Goal: Task Accomplishment & Management: Manage account settings

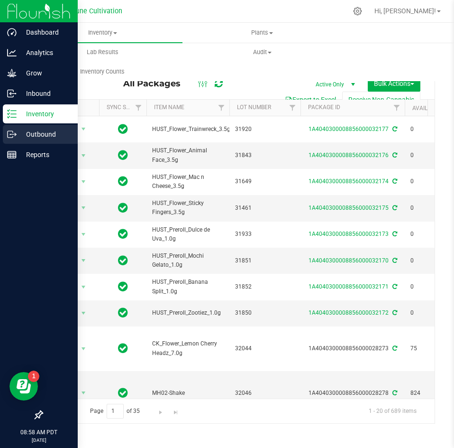
click at [9, 134] on icon at bounding box center [11, 133] width 9 height 9
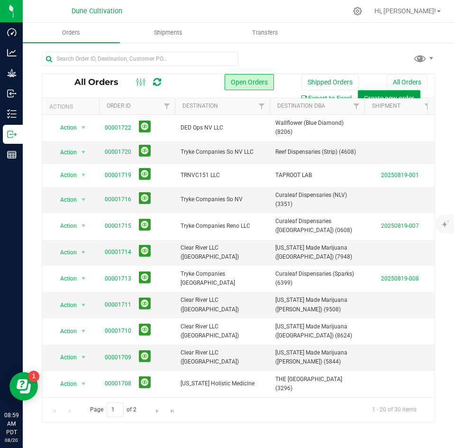
click at [376, 94] on span "Create new order" at bounding box center [389, 98] width 50 height 8
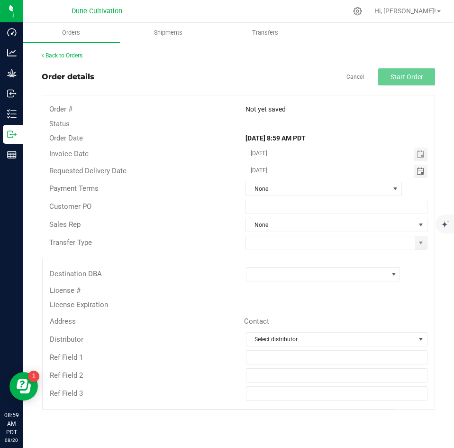
click at [420, 169] on span "Toggle calendar" at bounding box center [421, 171] width 8 height 8
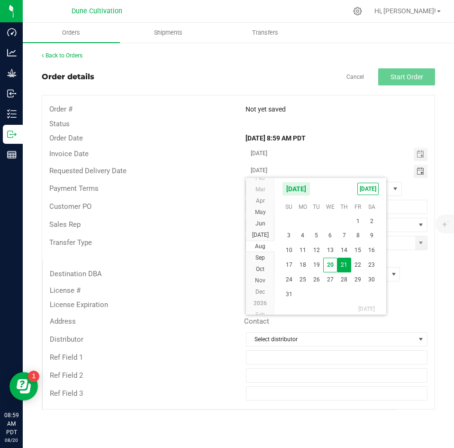
click at [346, 262] on span "21" at bounding box center [345, 264] width 14 height 15
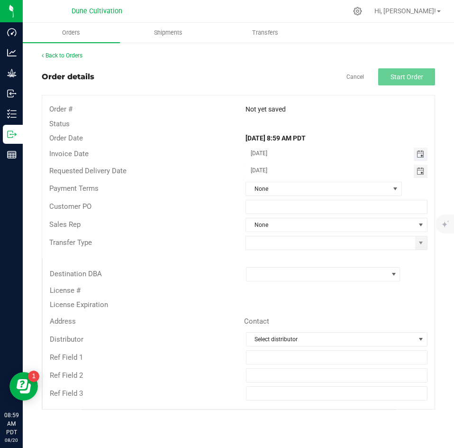
click at [420, 152] on span "Toggle calendar" at bounding box center [421, 154] width 8 height 8
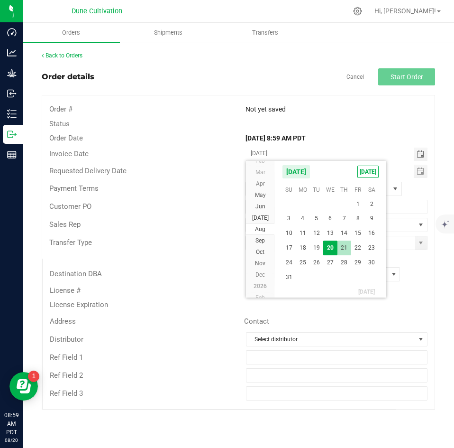
click at [341, 246] on span "21" at bounding box center [345, 247] width 14 height 15
type input "[DATE]"
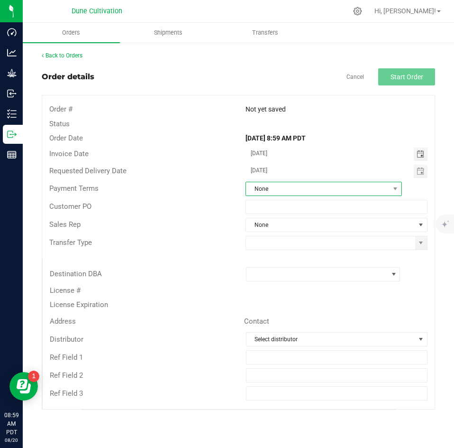
click at [288, 191] on span "None" at bounding box center [318, 188] width 144 height 13
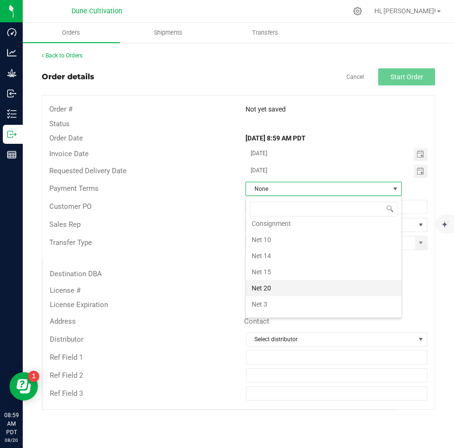
scroll to position [80, 0]
click at [275, 296] on li "Net 30" at bounding box center [324, 294] width 156 height 16
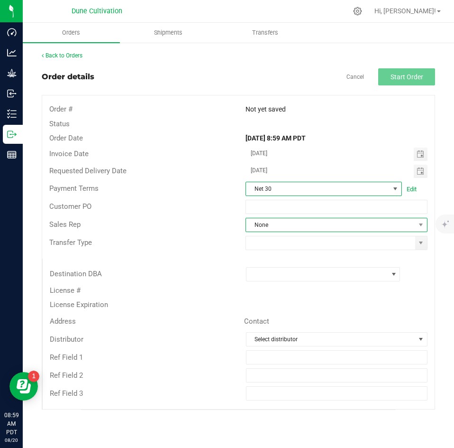
click at [265, 224] on span "None" at bounding box center [330, 224] width 169 height 13
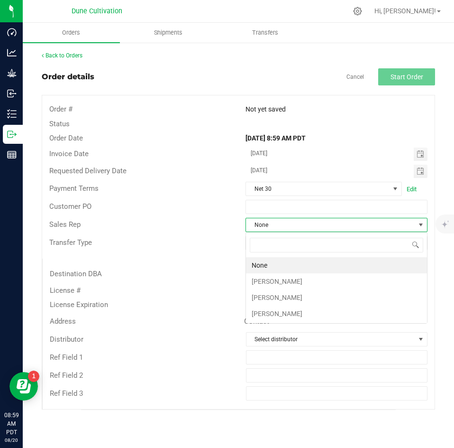
scroll to position [14, 182]
click at [265, 279] on li "[PERSON_NAME]" at bounding box center [336, 281] width 181 height 16
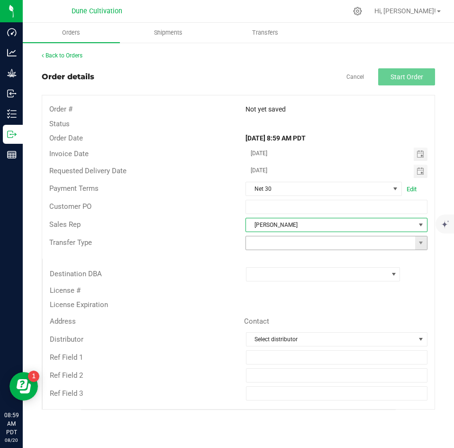
click at [266, 246] on input at bounding box center [330, 242] width 169 height 13
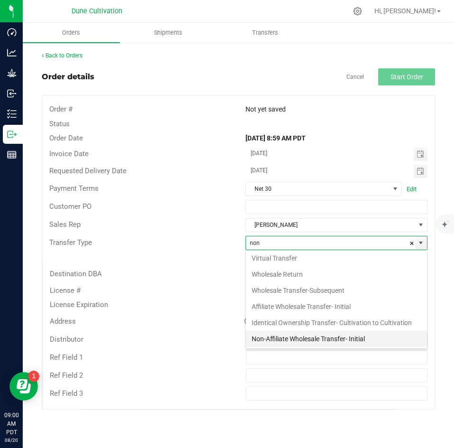
click at [261, 337] on li "Non-Affiliate Wholesale Transfer- Initial" at bounding box center [336, 338] width 181 height 16
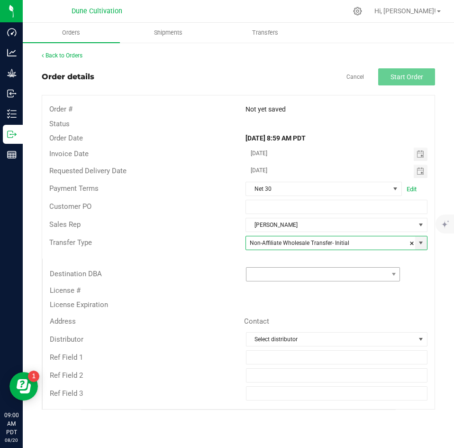
type input "Non-Affiliate Wholesale Transfer- Initial"
click at [276, 276] on span at bounding box center [318, 273] width 142 height 13
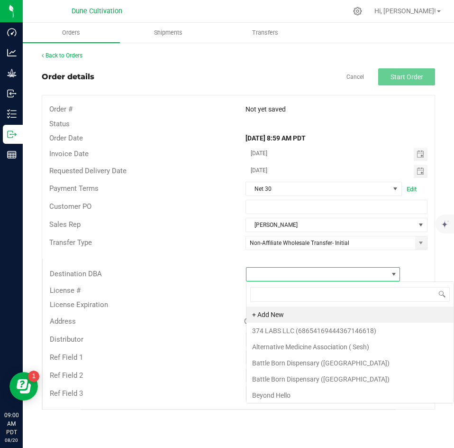
scroll to position [14, 155]
type input "laugh"
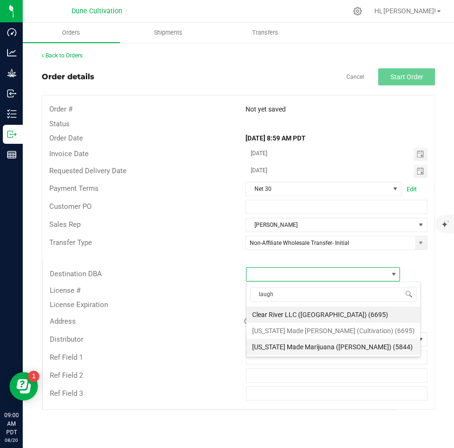
click at [277, 340] on li "[US_STATE] Made Marijuana ([PERSON_NAME]) (5844)" at bounding box center [334, 347] width 174 height 16
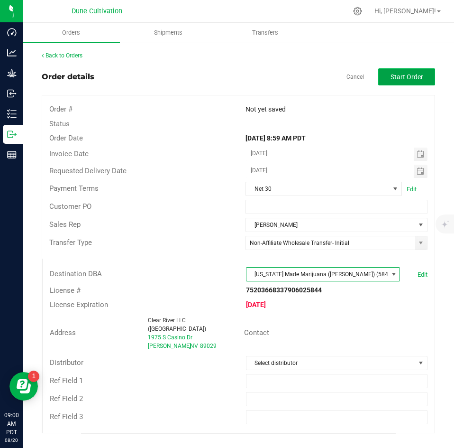
click at [395, 82] on button "Start Order" at bounding box center [406, 76] width 57 height 17
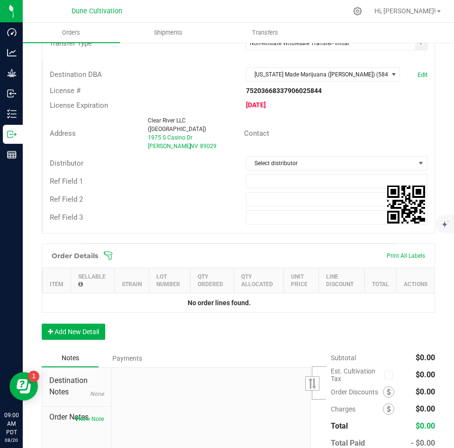
scroll to position [220, 0]
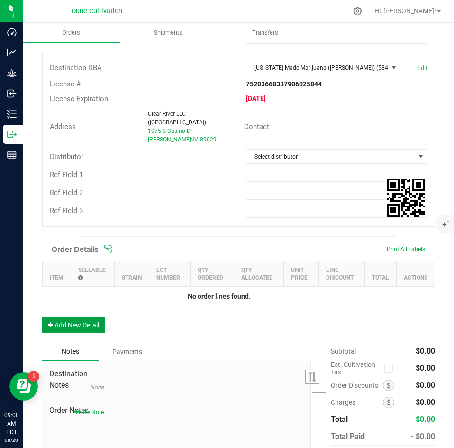
click at [101, 317] on button "Add New Detail" at bounding box center [74, 325] width 64 height 16
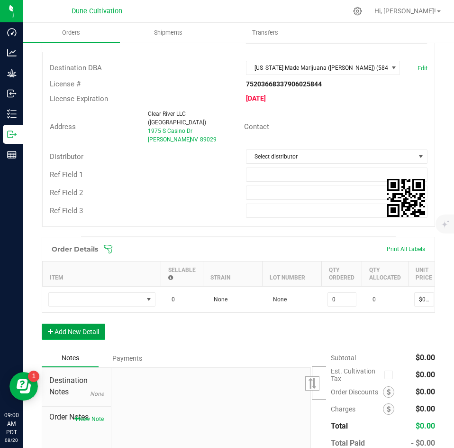
click at [89, 333] on button "Add New Detail" at bounding box center [74, 331] width 64 height 16
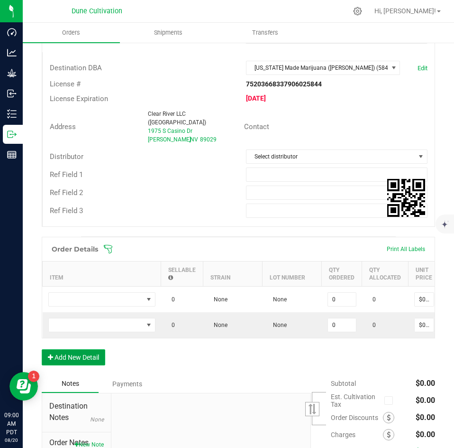
click at [83, 355] on button "Add New Detail" at bounding box center [74, 357] width 64 height 16
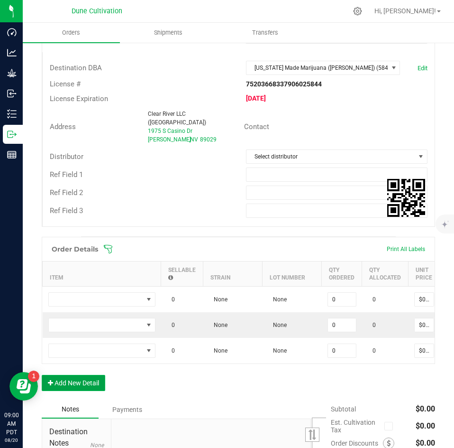
click at [79, 376] on button "Add New Detail" at bounding box center [74, 383] width 64 height 16
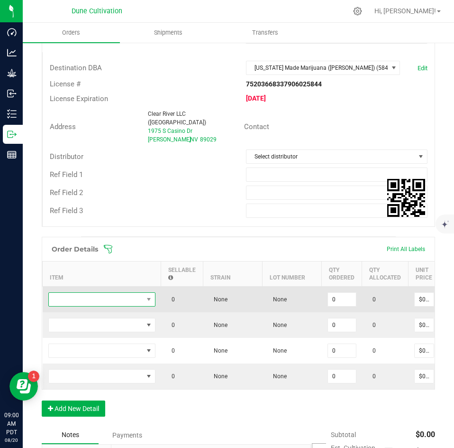
click at [91, 293] on span "NO DATA FOUND" at bounding box center [96, 299] width 94 height 13
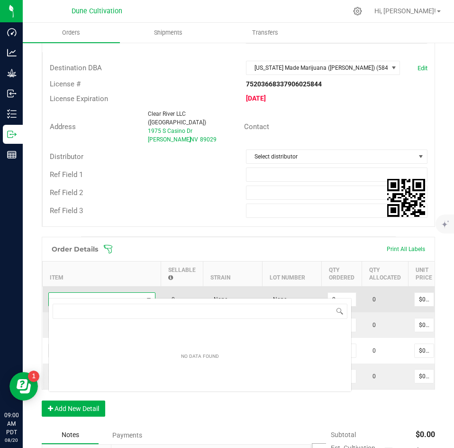
scroll to position [14, 107]
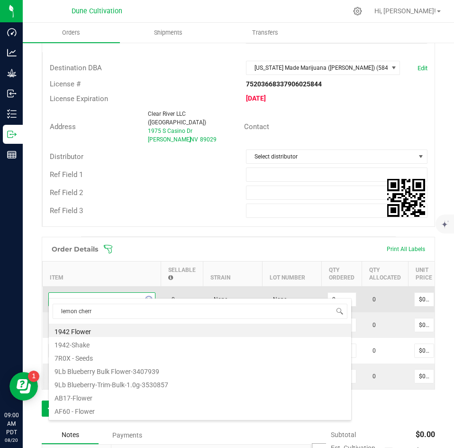
type input "lemon cherry"
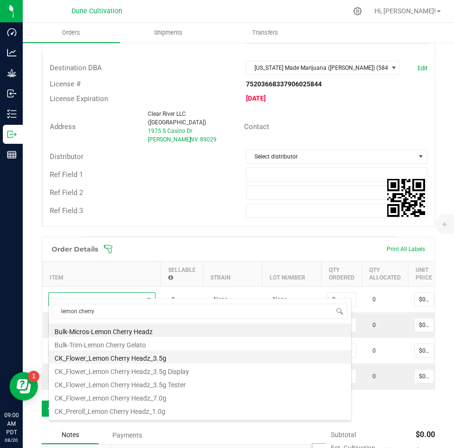
click at [111, 359] on li "CK_Flower_Lemon Cherry Headz_3.5g" at bounding box center [200, 356] width 303 height 13
type input "0 ea"
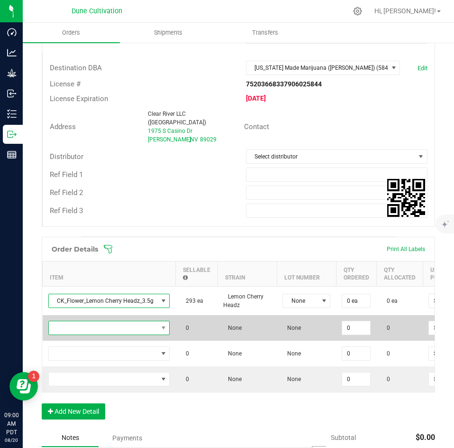
click at [104, 321] on span "NO DATA FOUND" at bounding box center [103, 327] width 109 height 13
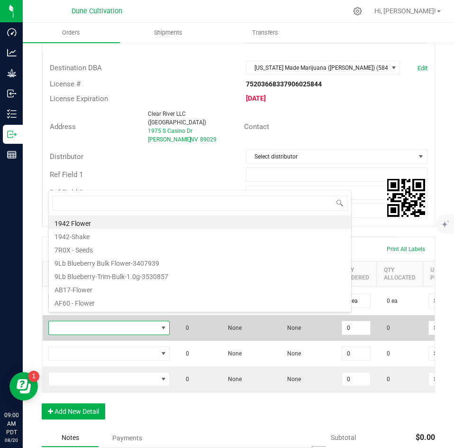
scroll to position [14, 121]
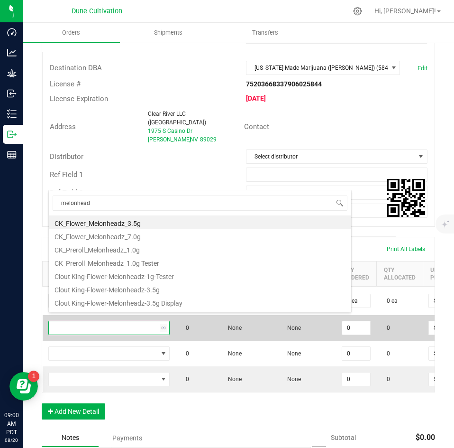
type input "melonheadz"
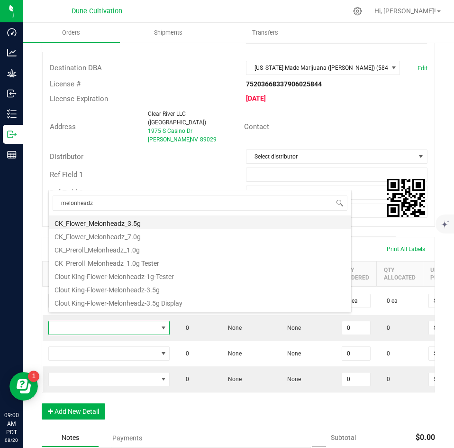
click at [126, 227] on li "CK_Flower_Melonheadz_3.5g" at bounding box center [200, 221] width 303 height 13
type input "0 ea"
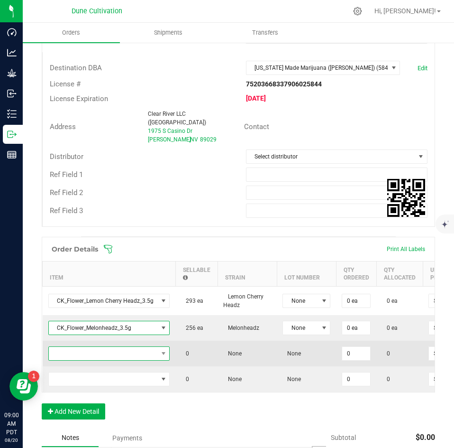
click at [100, 347] on span "NO DATA FOUND" at bounding box center [103, 353] width 109 height 13
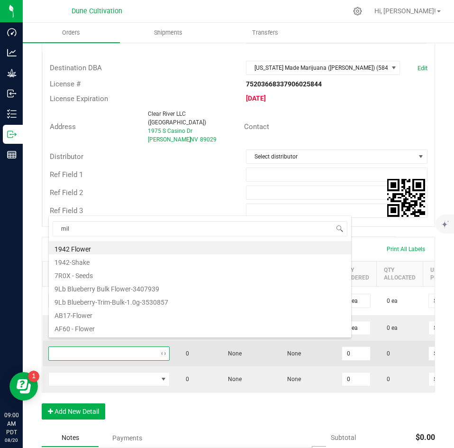
type input "milk"
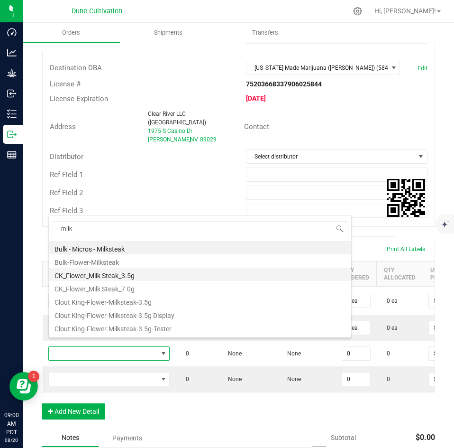
click at [113, 277] on li "CK_Flower_Milk Steak_3.5g" at bounding box center [200, 273] width 303 height 13
type input "0 ea"
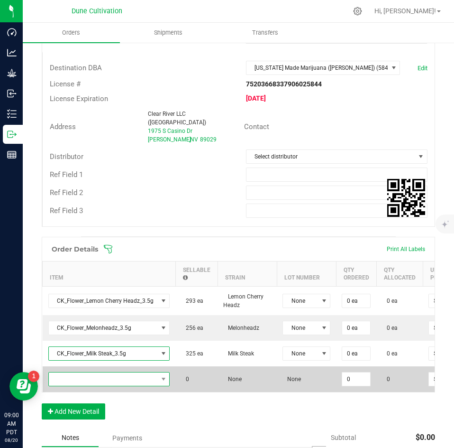
click at [95, 372] on span "NO DATA FOUND" at bounding box center [103, 378] width 109 height 13
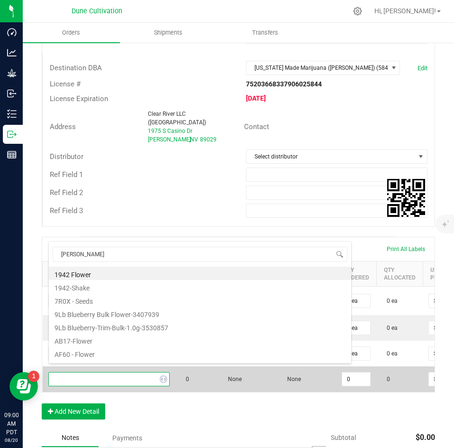
type input "wagyu"
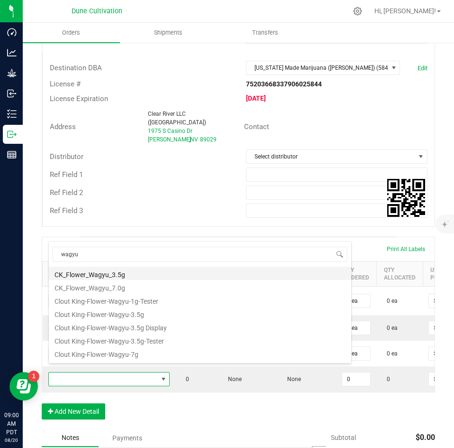
click at [128, 274] on li "CK_Flower_Wagyu_3.5g" at bounding box center [200, 272] width 303 height 13
type input "0 ea"
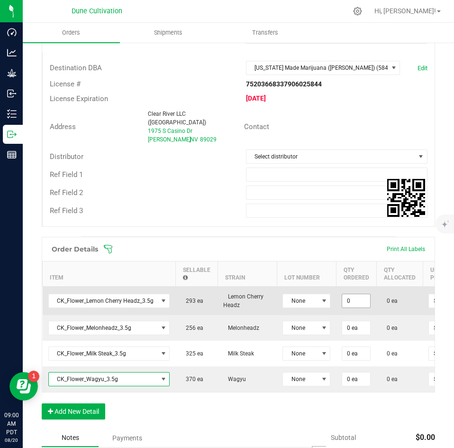
click at [357, 294] on input "0" at bounding box center [356, 300] width 28 height 13
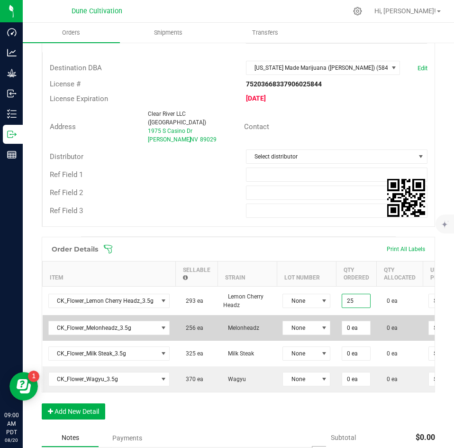
type input "25 ea"
click at [353, 327] on td "0 ea" at bounding box center [356, 328] width 40 height 26
click at [353, 323] on input "0" at bounding box center [356, 327] width 28 height 13
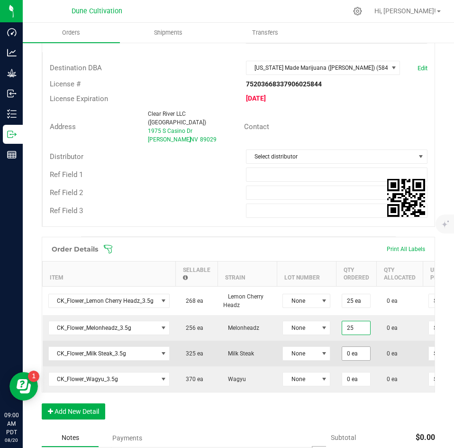
type input "25 ea"
click at [354, 347] on input "0" at bounding box center [356, 353] width 28 height 13
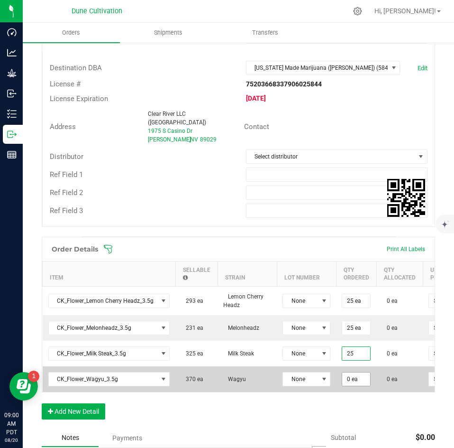
type input "25 ea"
click at [351, 372] on input "0" at bounding box center [356, 378] width 28 height 13
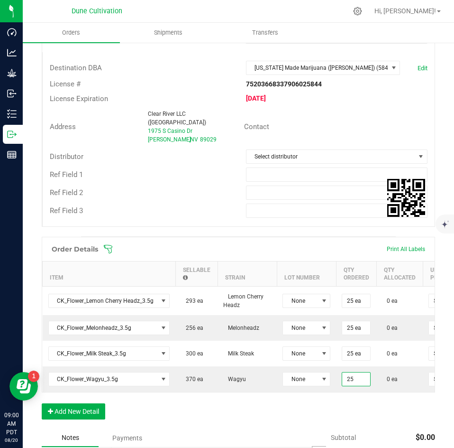
type input "25 ea"
click at [353, 416] on div "Order Details Print All Labels Item Sellable Strain Lot Number Qty Ordered Qty …" at bounding box center [239, 333] width 394 height 192
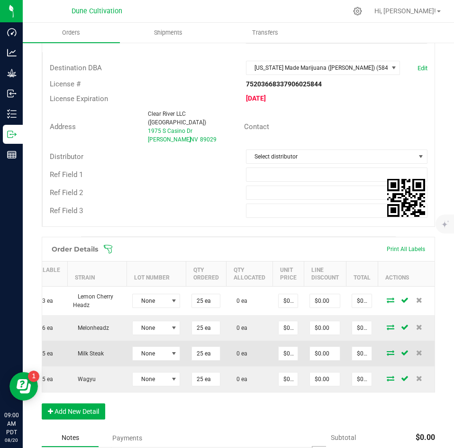
scroll to position [0, 155]
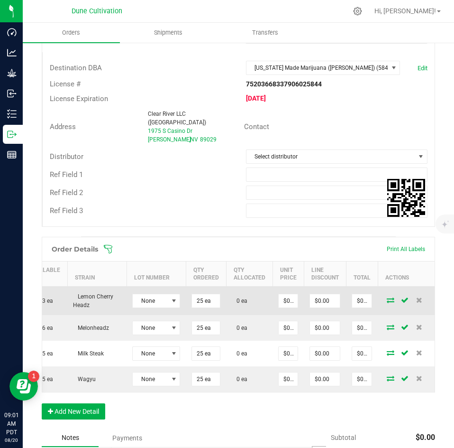
click at [387, 297] on icon at bounding box center [391, 300] width 8 height 6
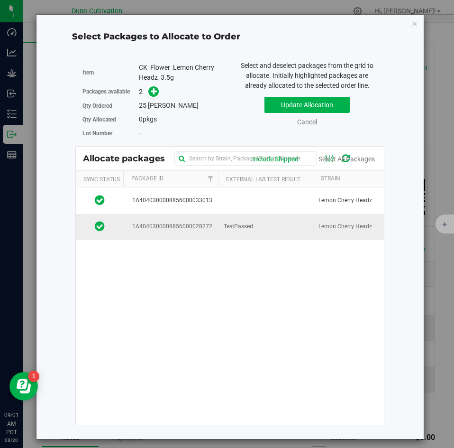
click at [177, 220] on td "1A4040300008856000028272" at bounding box center [170, 227] width 95 height 26
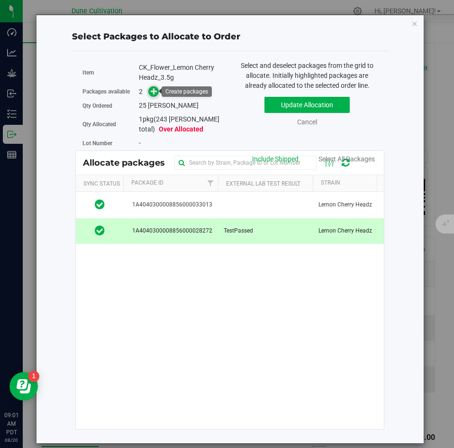
click at [155, 92] on icon at bounding box center [154, 91] width 7 height 7
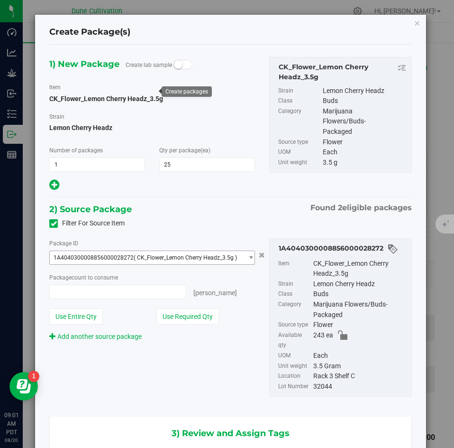
type input "25 ea"
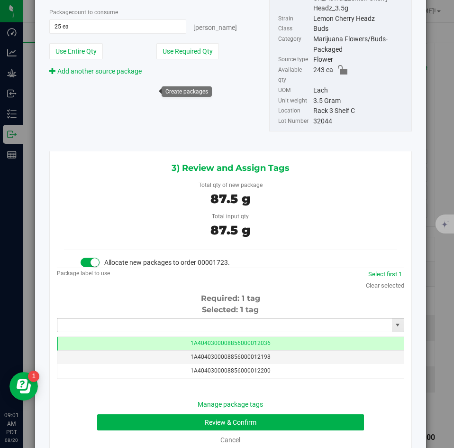
click at [200, 318] on input "text" at bounding box center [224, 324] width 335 height 13
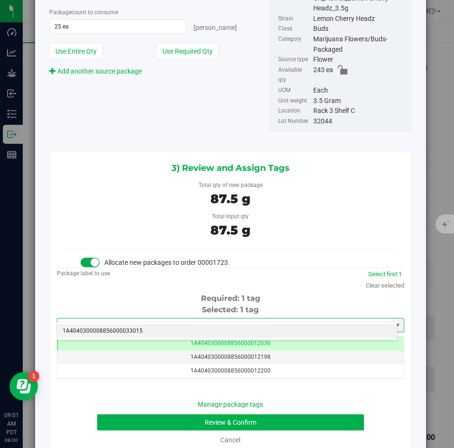
click at [182, 330] on li "1A4040300008856000033015" at bounding box center [227, 331] width 340 height 14
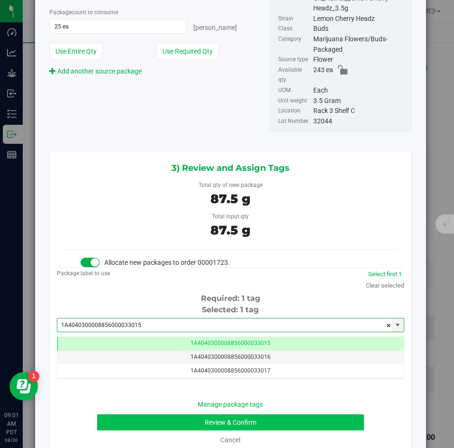
type input "1A4040300008856000033015"
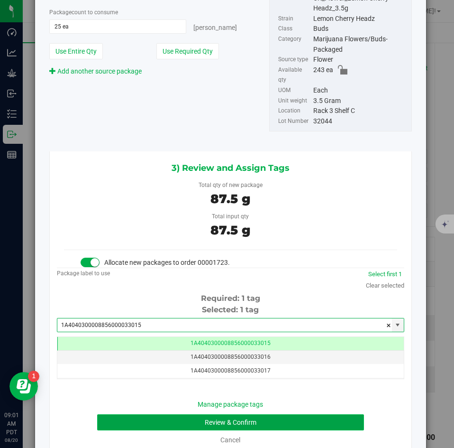
click at [153, 414] on button "Review & Confirm" at bounding box center [230, 422] width 266 height 16
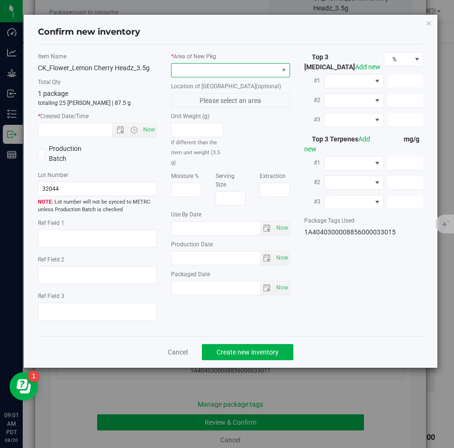
click at [183, 71] on span at bounding box center [225, 70] width 106 height 13
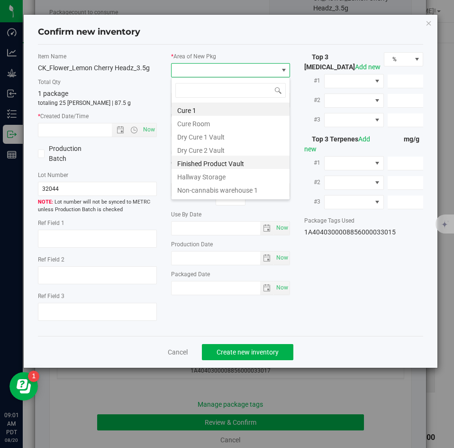
click at [177, 158] on li "Finished Product Vault" at bounding box center [231, 162] width 118 height 13
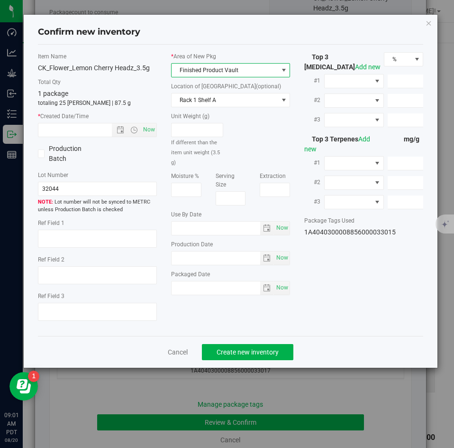
click at [157, 139] on div "Item Name CK_Flower_Lemon Cherry Headz_3.5g Total Qty 1 package totaling 25 eac…" at bounding box center [97, 190] width 133 height 276
click at [153, 135] on span "Now" at bounding box center [149, 130] width 16 height 14
type input "8/20/2025 9:01 AM"
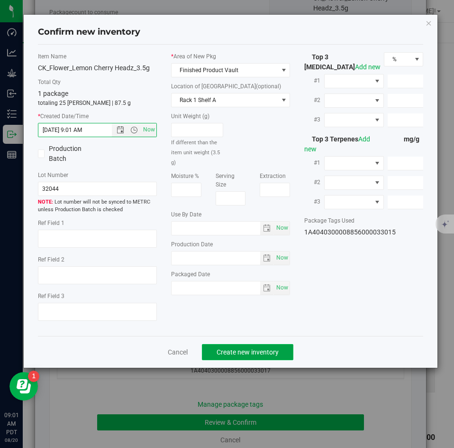
click at [220, 348] on span "Create new inventory" at bounding box center [248, 352] width 62 height 8
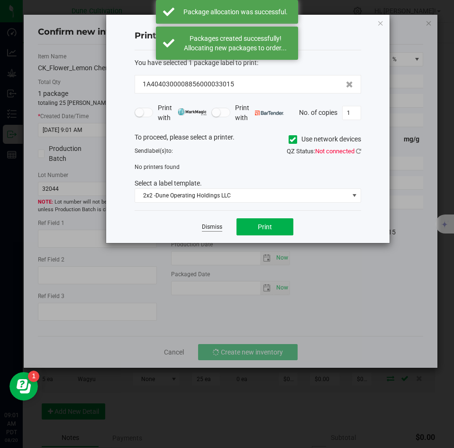
click at [209, 229] on link "Dismiss" at bounding box center [212, 227] width 20 height 8
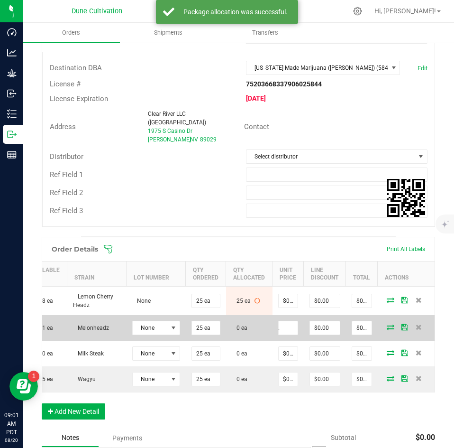
click at [387, 324] on icon at bounding box center [391, 327] width 8 height 6
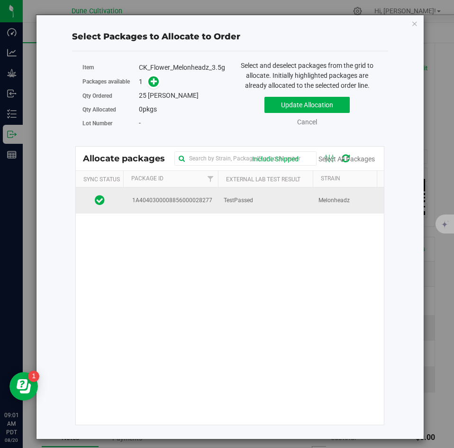
click at [211, 202] on span "1A4040300008856000028277" at bounding box center [170, 200] width 83 height 9
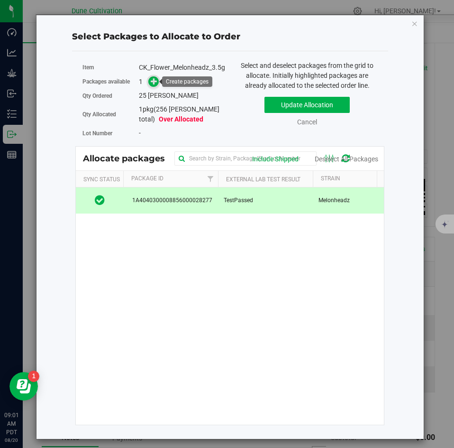
click at [151, 86] on span at bounding box center [153, 81] width 11 height 11
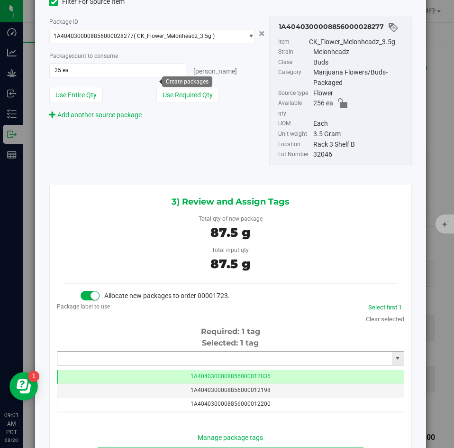
click at [157, 351] on input "text" at bounding box center [224, 357] width 335 height 13
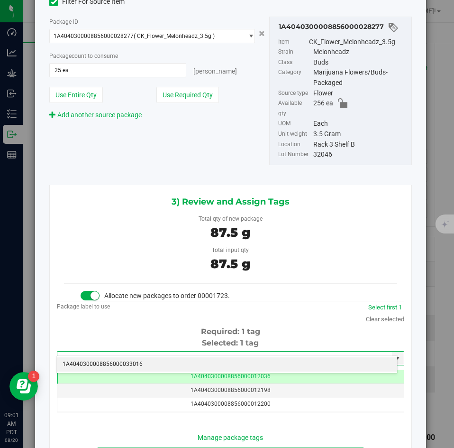
click at [160, 362] on li "1A4040300008856000033016" at bounding box center [227, 364] width 340 height 14
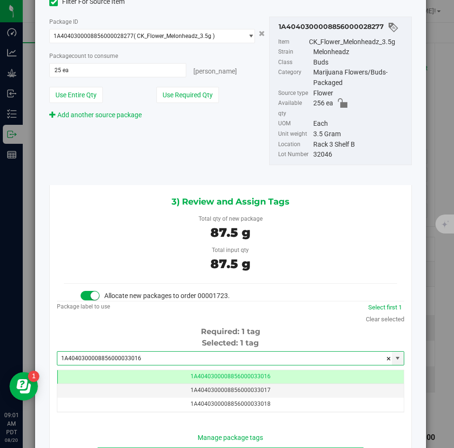
type input "1A4040300008856000033016"
click at [142, 447] on button "Review & Confirm" at bounding box center [230, 455] width 266 height 16
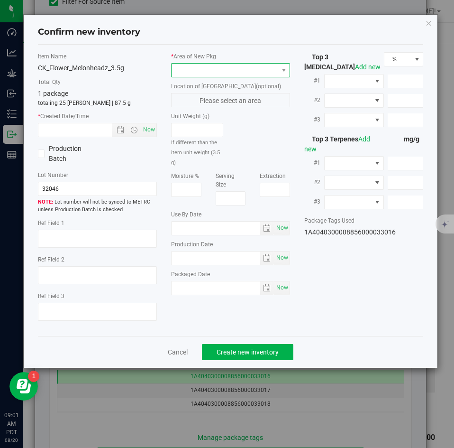
click at [207, 74] on span at bounding box center [225, 70] width 106 height 13
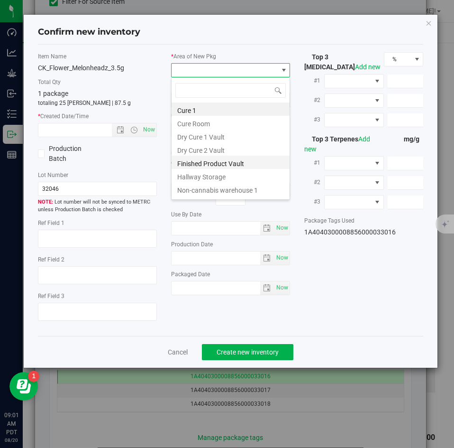
click at [192, 159] on li "Finished Product Vault" at bounding box center [231, 162] width 118 height 13
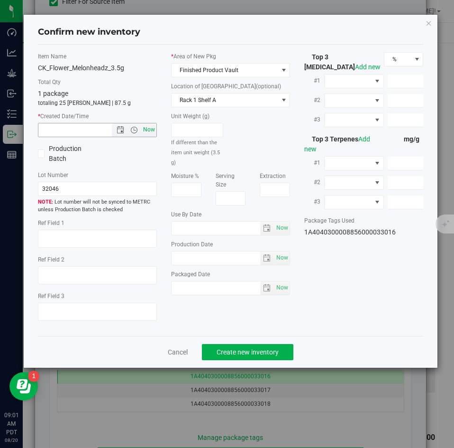
click at [152, 130] on span "Now" at bounding box center [149, 130] width 16 height 14
type input "8/20/2025 9:01 AM"
click at [225, 351] on span "Create new inventory" at bounding box center [248, 352] width 62 height 8
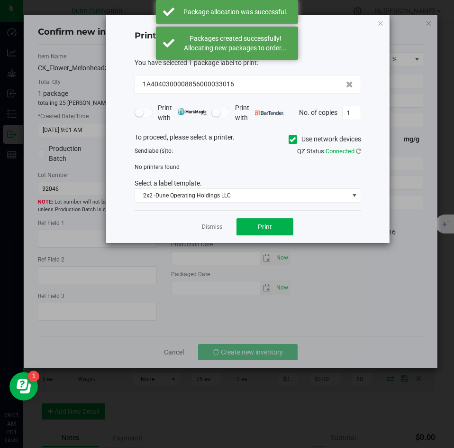
click at [217, 231] on app-cancel-button "Dismiss" at bounding box center [212, 227] width 20 height 10
click at [210, 225] on link "Dismiss" at bounding box center [212, 227] width 20 height 8
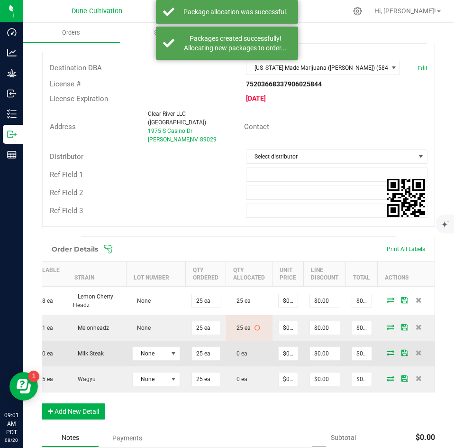
click at [387, 349] on icon at bounding box center [391, 352] width 8 height 6
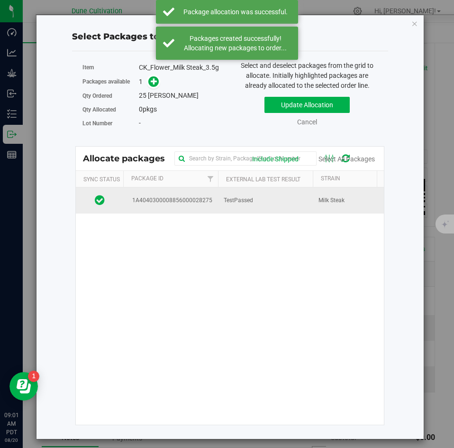
click at [209, 200] on span "1A4040300008856000028275" at bounding box center [170, 200] width 83 height 9
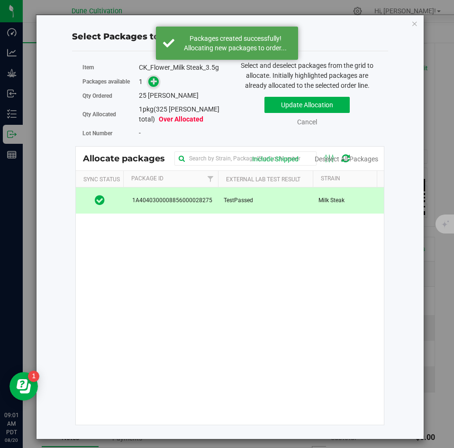
click at [157, 78] on icon at bounding box center [154, 81] width 7 height 7
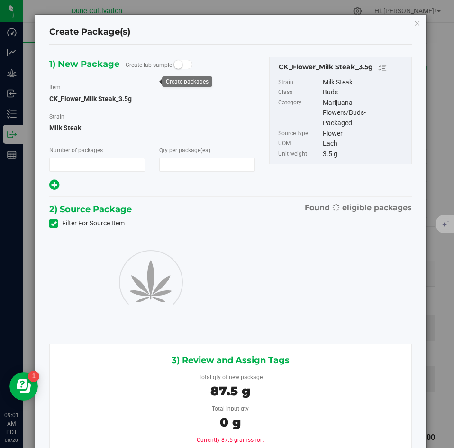
type input "1"
type input "25"
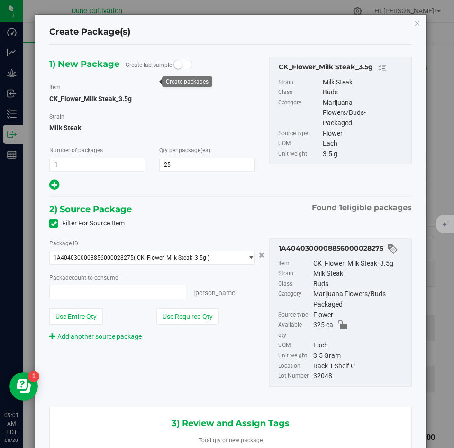
type input "25 ea"
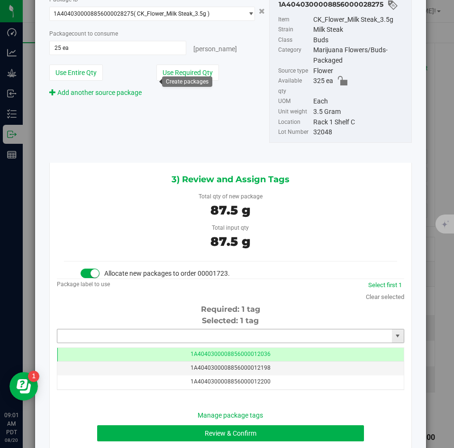
click at [192, 334] on input "text" at bounding box center [224, 335] width 335 height 13
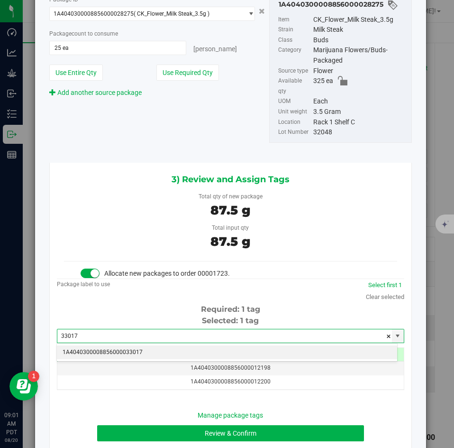
click at [183, 349] on li "1A4040300008856000033017" at bounding box center [227, 352] width 340 height 14
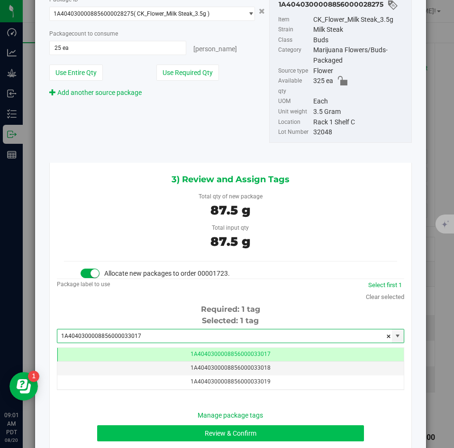
type input "1A4040300008856000033017"
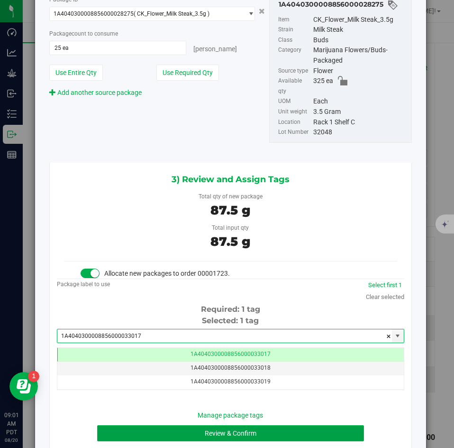
click at [151, 428] on button "Review & Confirm" at bounding box center [230, 433] width 266 height 16
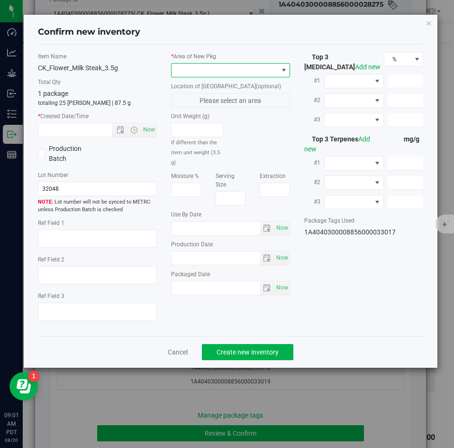
click at [213, 69] on span at bounding box center [225, 70] width 106 height 13
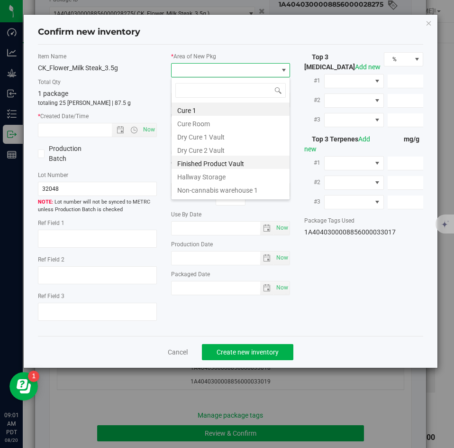
click at [177, 163] on li "Finished Product Vault" at bounding box center [231, 162] width 118 height 13
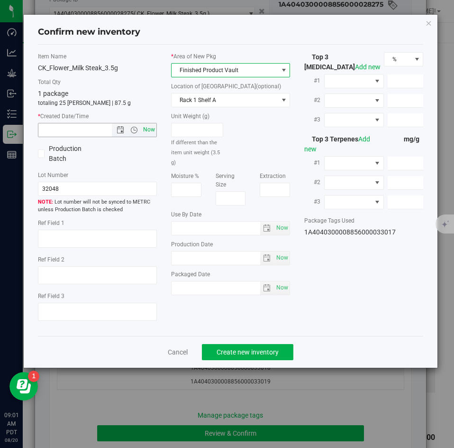
click at [141, 127] on span "Now" at bounding box center [149, 130] width 16 height 14
type input "8/20/2025 9:01 AM"
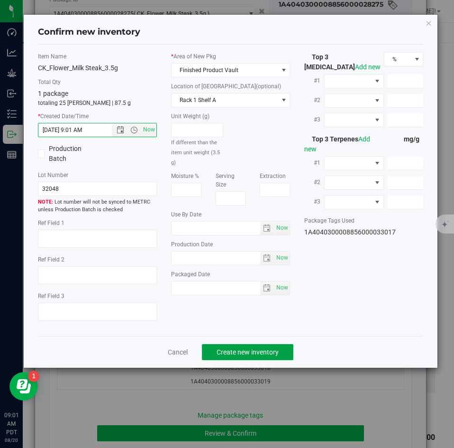
click at [218, 349] on span "Create new inventory" at bounding box center [248, 352] width 62 height 8
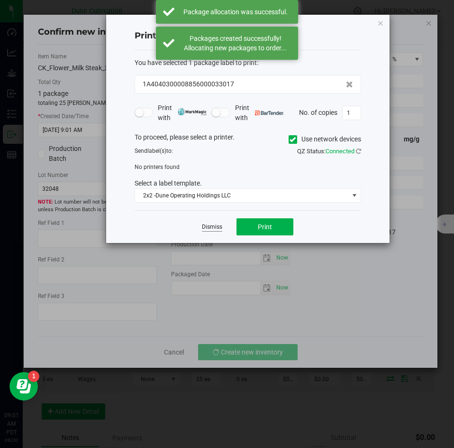
click at [217, 226] on link "Dismiss" at bounding box center [212, 227] width 20 height 8
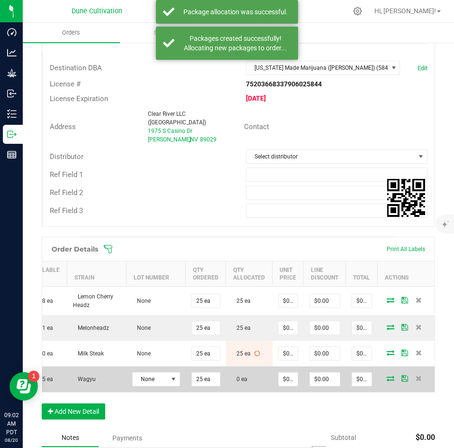
click at [385, 374] on td at bounding box center [406, 379] width 57 height 26
click at [387, 375] on icon at bounding box center [391, 378] width 8 height 6
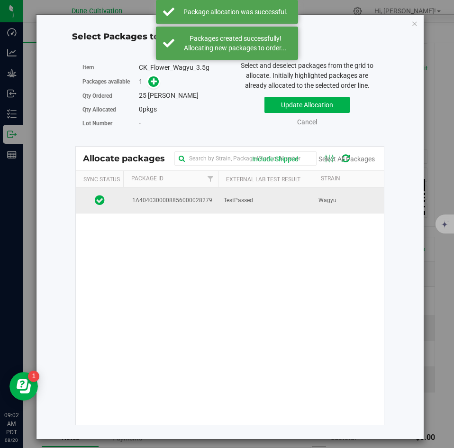
click at [272, 204] on td "TestPassed" at bounding box center [265, 200] width 95 height 26
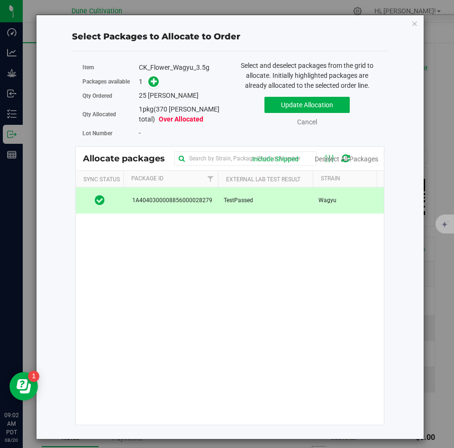
click at [156, 88] on div "Packages available 1" at bounding box center [153, 81] width 140 height 15
click at [156, 85] on span at bounding box center [153, 81] width 11 height 11
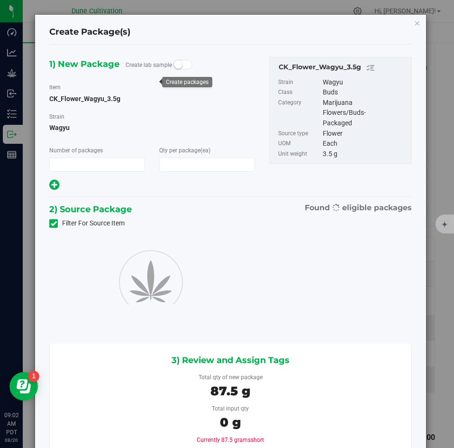
type input "1"
type input "25"
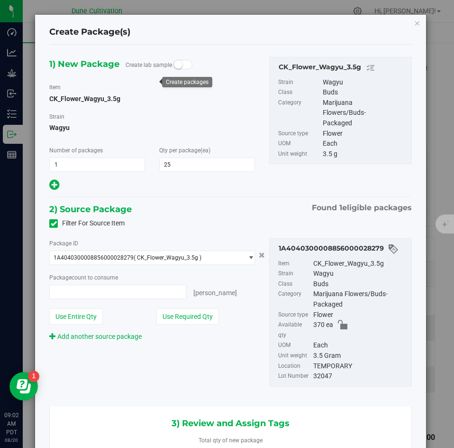
type input "25 ea"
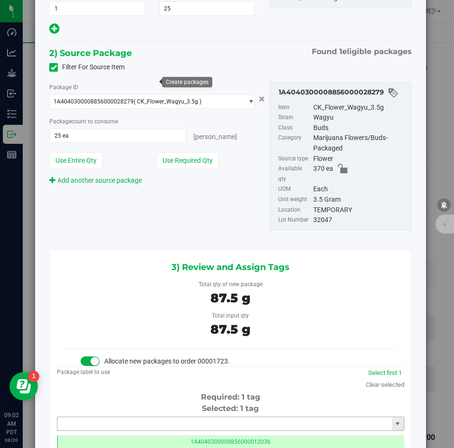
click at [202, 417] on input "text" at bounding box center [224, 423] width 335 height 13
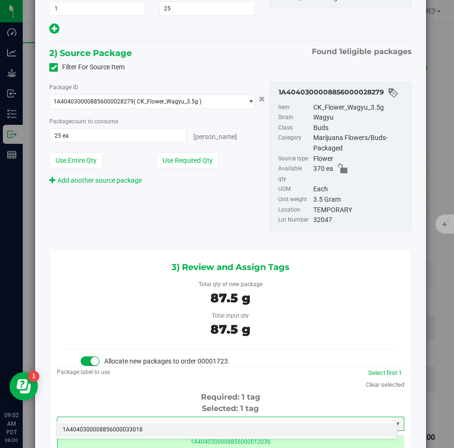
click at [193, 423] on li "1A4040300008856000033018" at bounding box center [227, 429] width 340 height 14
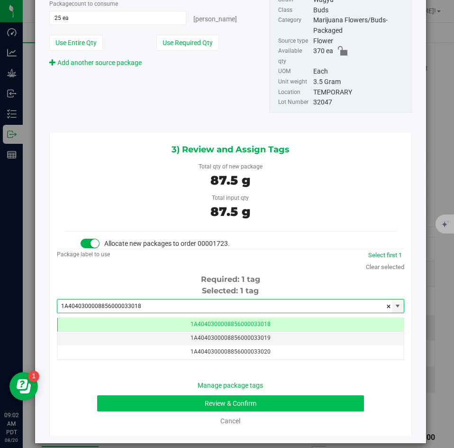
type input "1A4040300008856000033018"
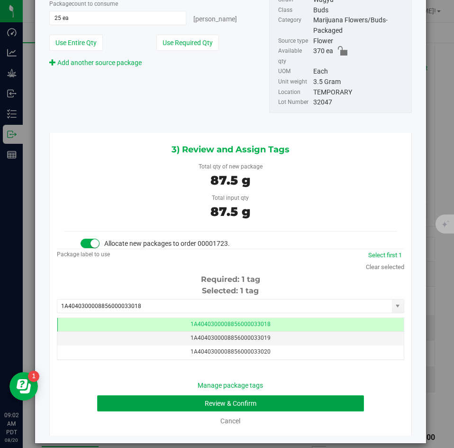
click at [180, 395] on button "Review & Confirm" at bounding box center [230, 403] width 266 height 16
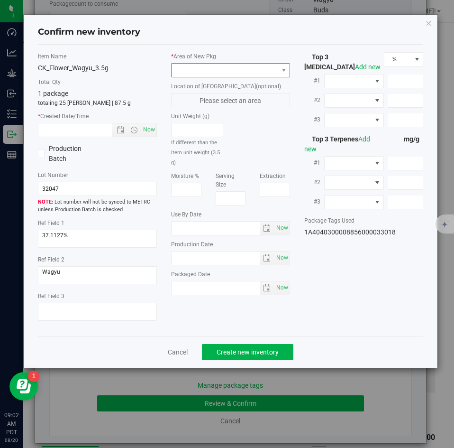
click at [196, 77] on span at bounding box center [230, 70] width 119 height 14
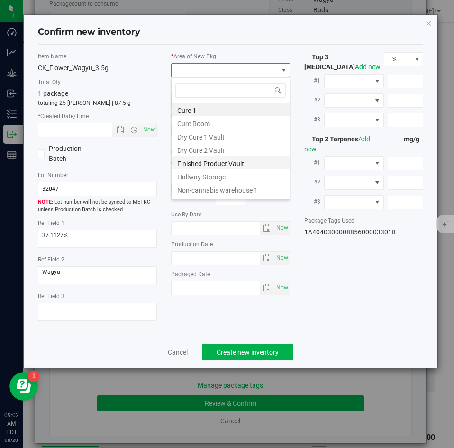
click at [193, 163] on li "Finished Product Vault" at bounding box center [231, 162] width 118 height 13
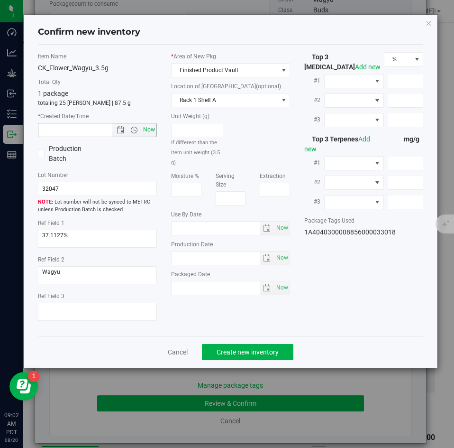
click at [149, 125] on span "Now" at bounding box center [149, 130] width 16 height 14
type input "8/20/2025 9:02 AM"
click at [235, 349] on span "Create new inventory" at bounding box center [248, 352] width 62 height 8
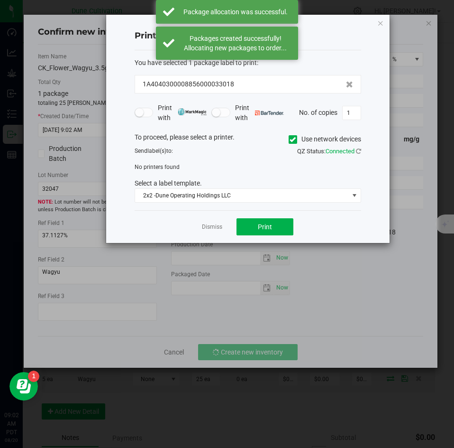
click at [214, 221] on div "Dismiss Print" at bounding box center [248, 226] width 227 height 33
click at [212, 223] on link "Dismiss" at bounding box center [212, 227] width 20 height 8
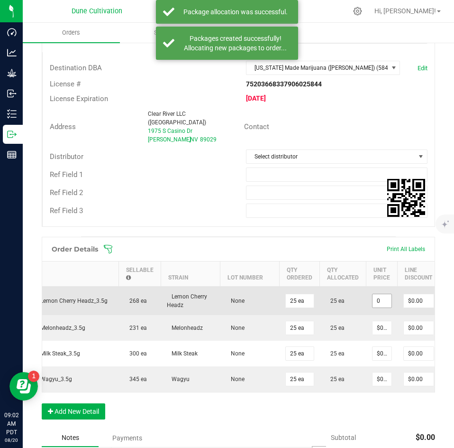
click at [381, 294] on input "0" at bounding box center [382, 300] width 19 height 13
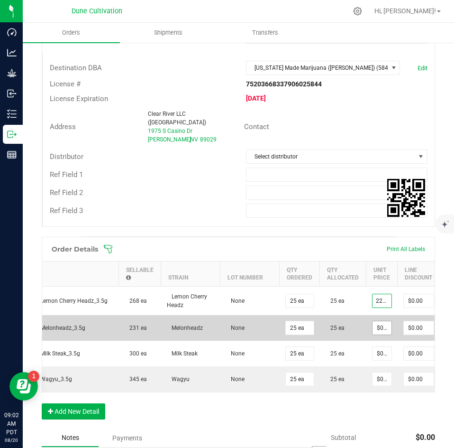
type input "$22.50000"
type input "$562.50"
click at [381, 321] on input "0" at bounding box center [382, 327] width 19 height 13
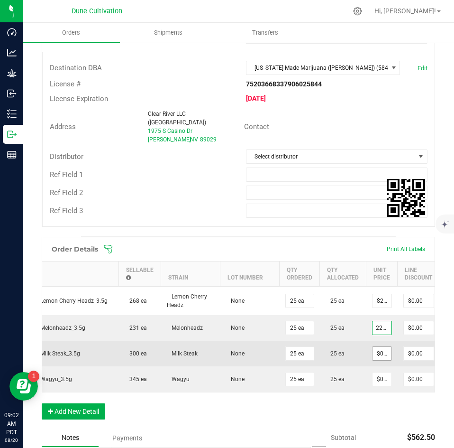
type input "$22.50000"
type input "$562.50"
click at [378, 347] on input "0" at bounding box center [382, 353] width 19 height 13
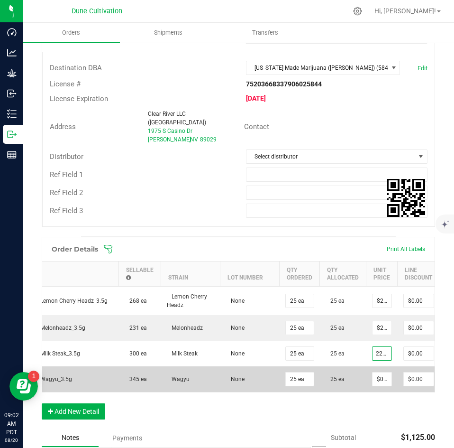
type input "$22.50000"
type input "$562.50"
click at [379, 366] on td "$0.00000" at bounding box center [382, 379] width 31 height 26
click at [379, 372] on input "0" at bounding box center [382, 378] width 19 height 13
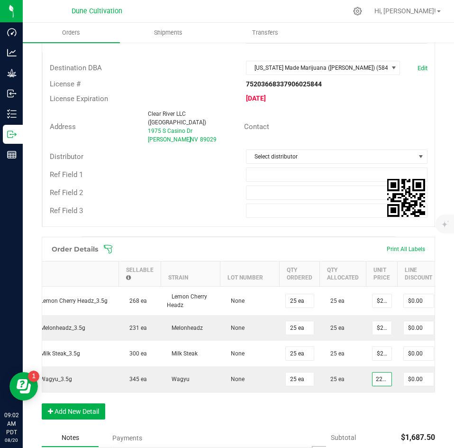
type input "$22.50000"
type input "$562.50"
click at [380, 406] on div "Order Details Print All Labels Item Sellable Strain Lot Number Qty Ordered Qty …" at bounding box center [239, 333] width 394 height 192
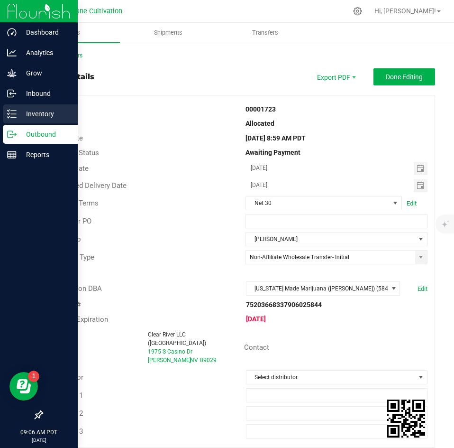
click at [19, 114] on p "Inventory" at bounding box center [45, 113] width 57 height 11
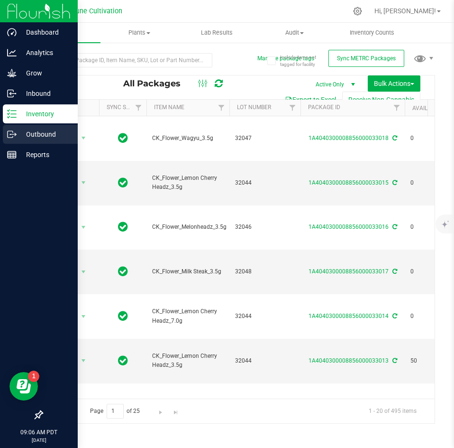
click at [20, 137] on p "Outbound" at bounding box center [45, 133] width 57 height 11
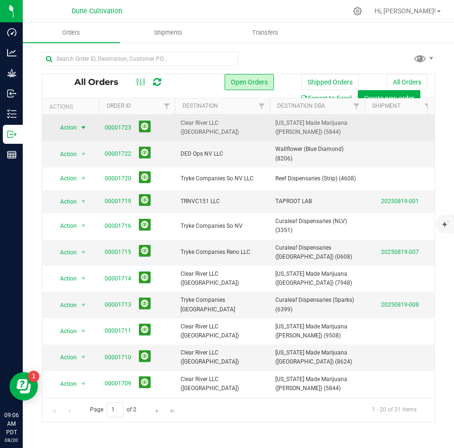
click at [78, 129] on span "select" at bounding box center [84, 127] width 12 height 13
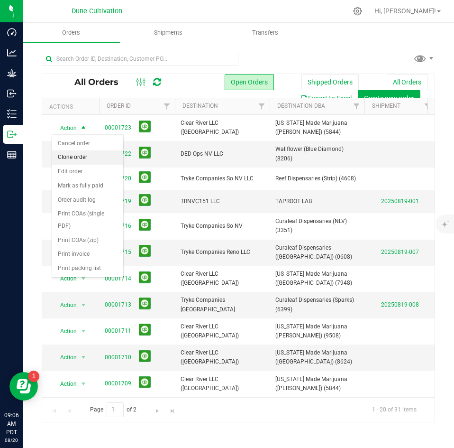
click at [77, 158] on li "Clone order" at bounding box center [87, 157] width 71 height 14
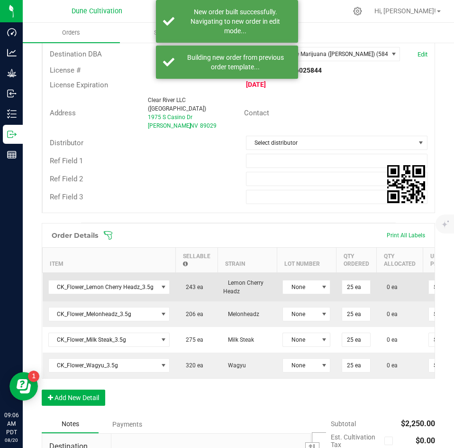
scroll to position [235, 0]
click at [350, 282] on input "25" at bounding box center [356, 286] width 28 height 13
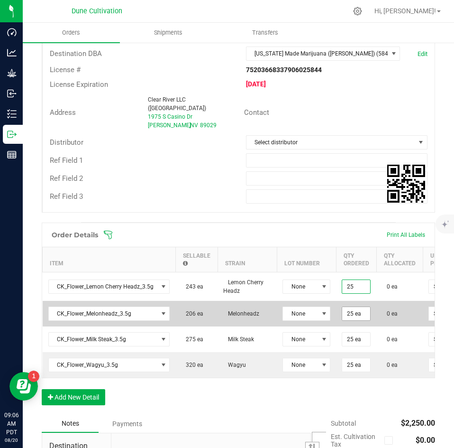
type input "25 ea"
click at [351, 307] on input "25" at bounding box center [356, 313] width 28 height 13
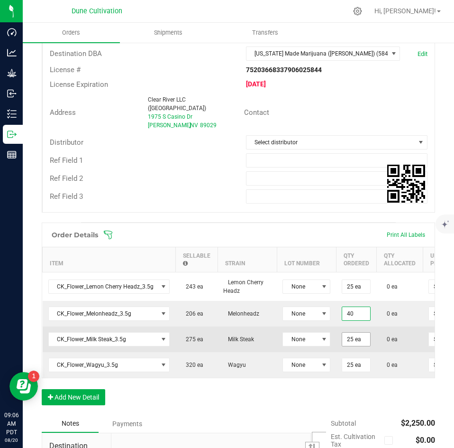
type input "40 ea"
type input "$900.00"
click at [346, 332] on input "25" at bounding box center [356, 338] width 28 height 13
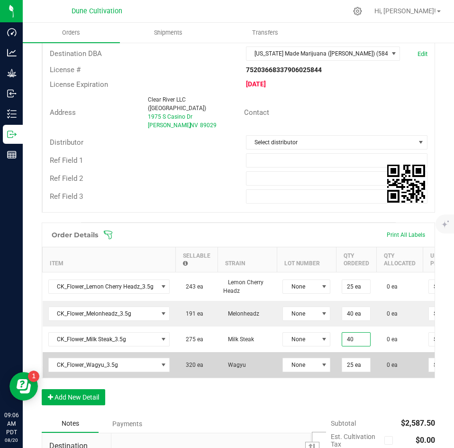
type input "40 ea"
type input "$900.00"
click at [351, 368] on td "25 ea" at bounding box center [356, 365] width 40 height 26
click at [352, 359] on input "25" at bounding box center [356, 364] width 28 height 13
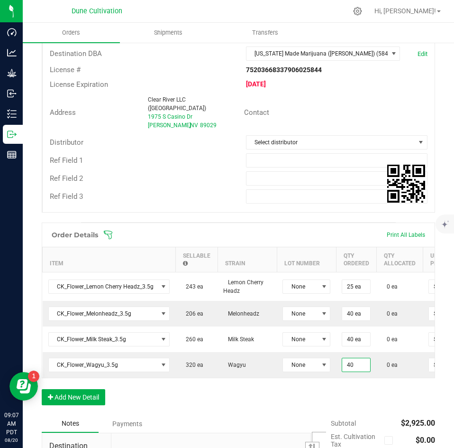
type input "40 ea"
type input "$900.00"
click at [336, 384] on div "Order Details Print All Labels Item Sellable Strain Lot Number Qty Ordered Qty …" at bounding box center [239, 318] width 394 height 192
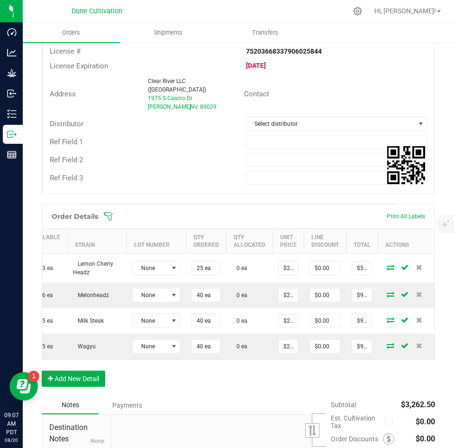
scroll to position [254, 0]
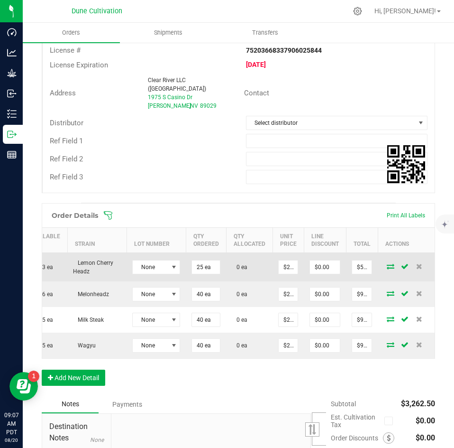
click at [387, 263] on icon at bounding box center [391, 266] width 8 height 6
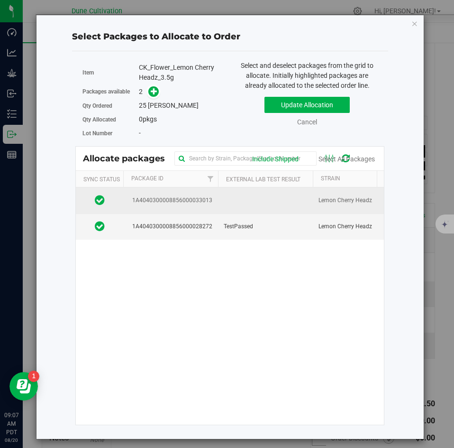
click at [217, 208] on td "1A4040300008856000033013" at bounding box center [170, 200] width 95 height 26
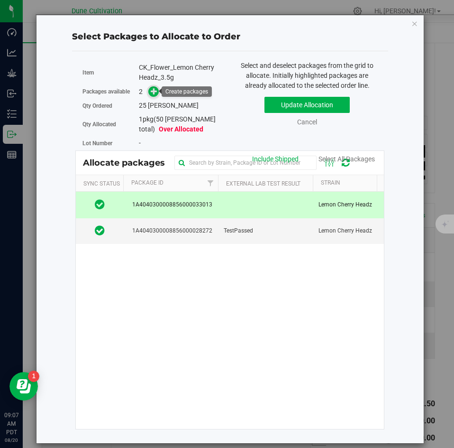
click at [156, 96] on span at bounding box center [153, 91] width 11 height 11
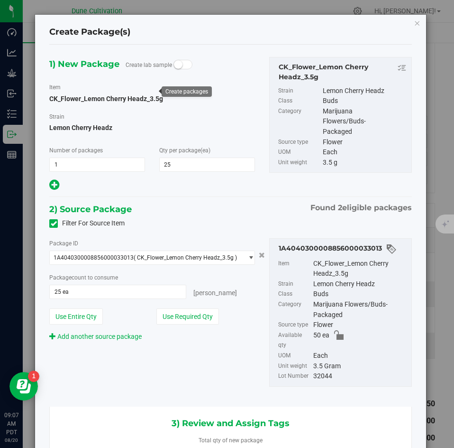
scroll to position [0, 0]
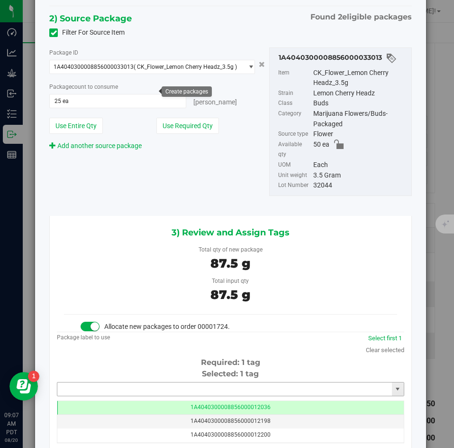
click at [163, 382] on input "text" at bounding box center [224, 388] width 335 height 13
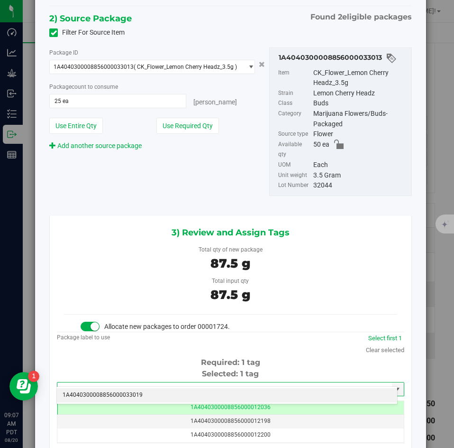
click at [156, 396] on li "1A4040300008856000033019" at bounding box center [227, 395] width 340 height 14
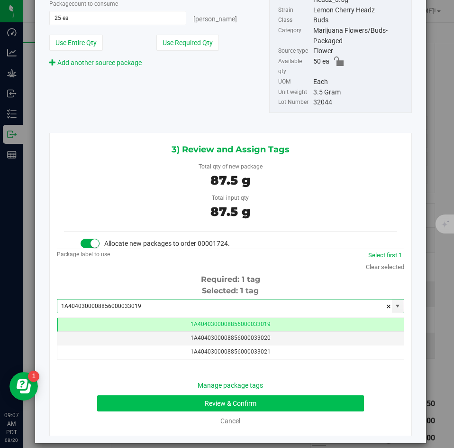
type input "1A4040300008856000033019"
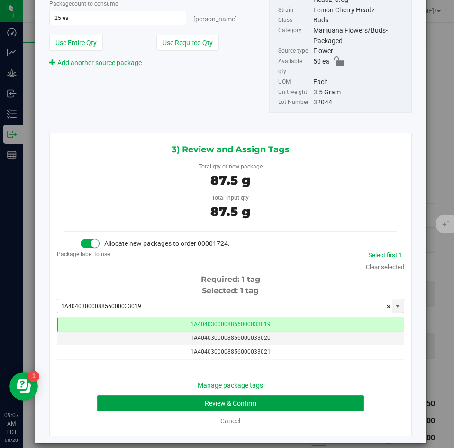
click at [164, 395] on button "Review & Confirm" at bounding box center [230, 403] width 266 height 16
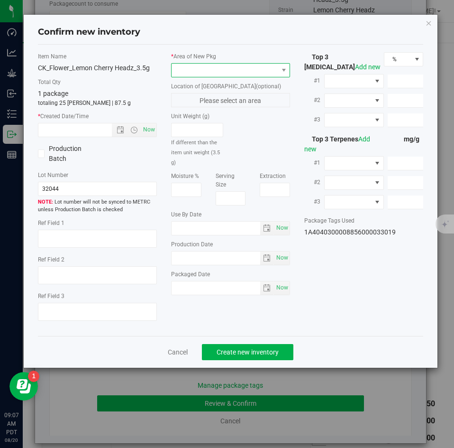
click at [192, 70] on span at bounding box center [225, 70] width 106 height 13
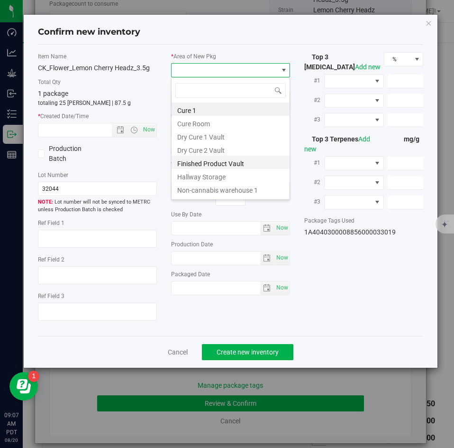
click at [188, 163] on li "Finished Product Vault" at bounding box center [231, 162] width 118 height 13
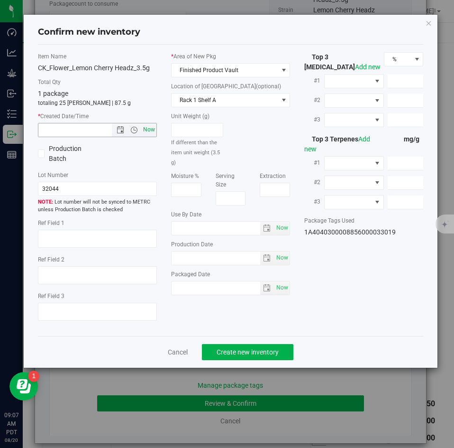
click at [151, 127] on span "Now" at bounding box center [149, 130] width 16 height 14
type input "8/20/2025 9:07 AM"
click at [232, 356] on button "Create new inventory" at bounding box center [248, 352] width 92 height 16
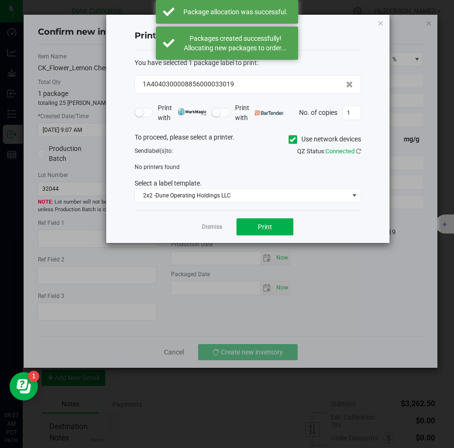
click at [221, 232] on div "Dismiss Print" at bounding box center [248, 226] width 227 height 33
click at [215, 227] on link "Dismiss" at bounding box center [212, 227] width 20 height 8
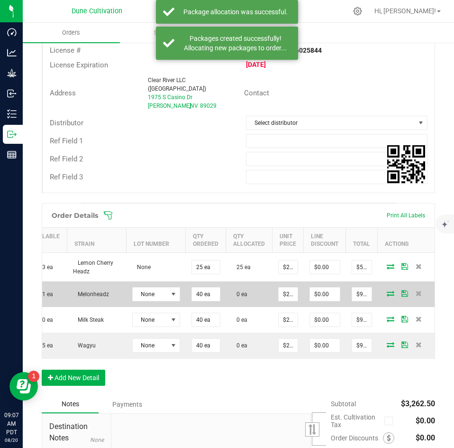
click at [387, 290] on icon at bounding box center [391, 293] width 8 height 6
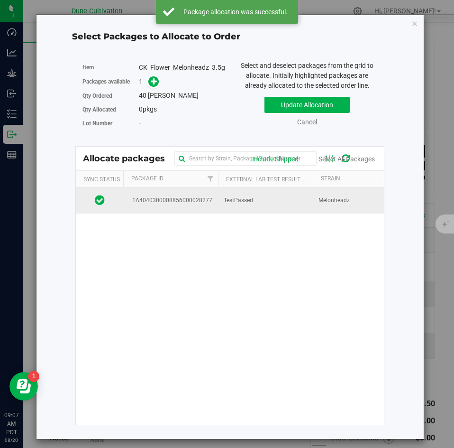
click at [245, 212] on td "TestPassed" at bounding box center [265, 200] width 95 height 26
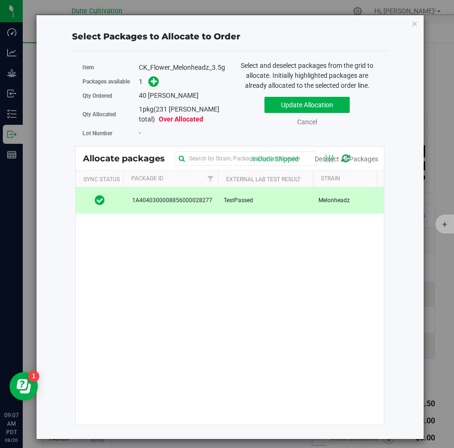
click at [156, 91] on div "40 eaches" at bounding box center [181, 96] width 84 height 10
click at [156, 87] on span at bounding box center [153, 81] width 11 height 11
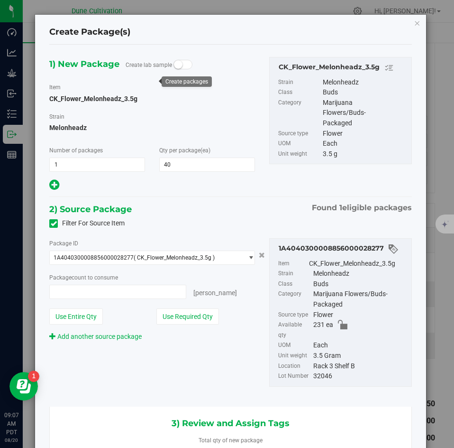
type input "40 ea"
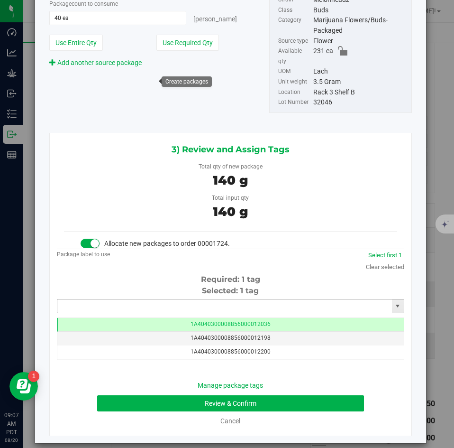
click at [227, 299] on input "text" at bounding box center [224, 305] width 335 height 13
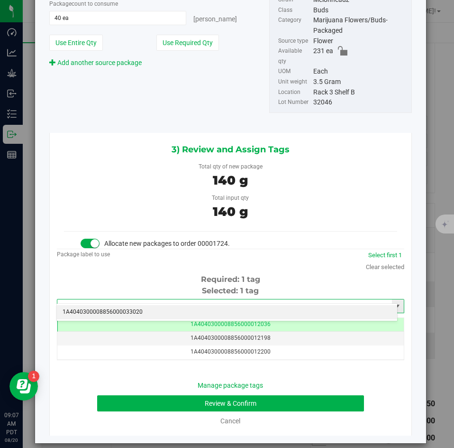
click at [219, 307] on li "1A4040300008856000033020" at bounding box center [227, 312] width 340 height 14
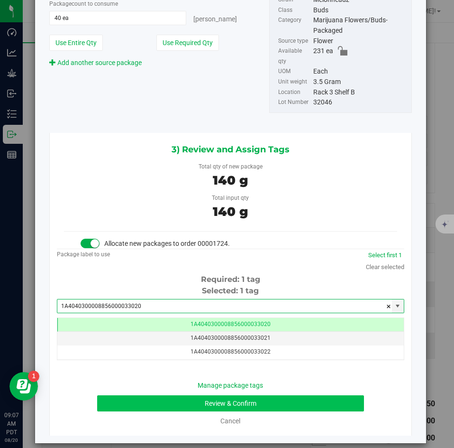
type input "1A4040300008856000033020"
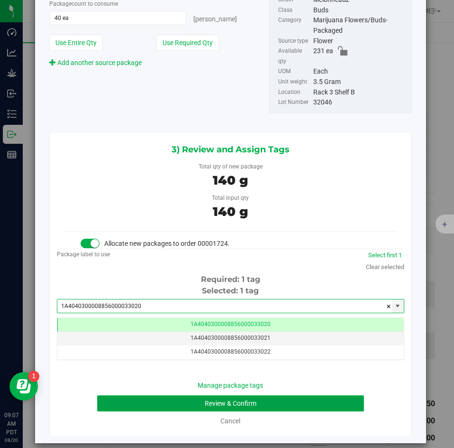
click at [177, 395] on button "Review & Confirm" at bounding box center [230, 403] width 266 height 16
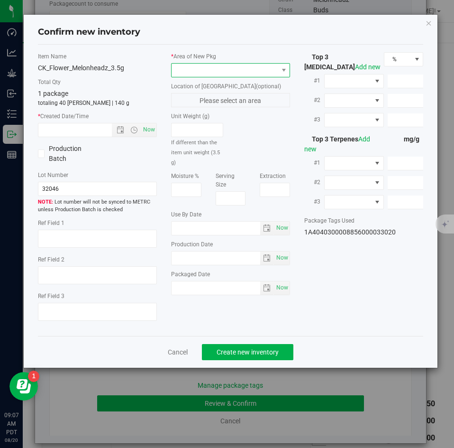
click at [182, 68] on span at bounding box center [225, 70] width 106 height 13
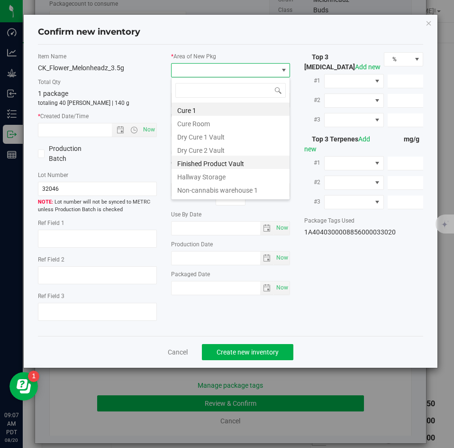
click at [186, 162] on li "Finished Product Vault" at bounding box center [231, 162] width 118 height 13
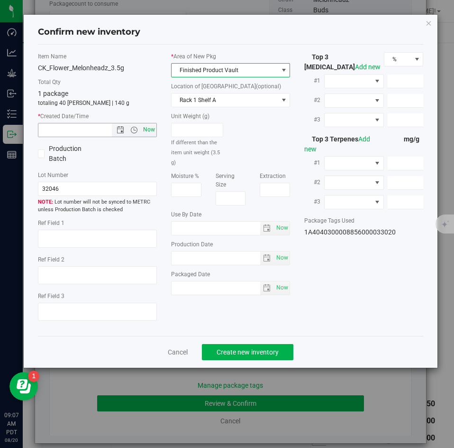
click at [156, 133] on span "Now" at bounding box center [149, 130] width 16 height 14
type input "8/20/2025 9:07 AM"
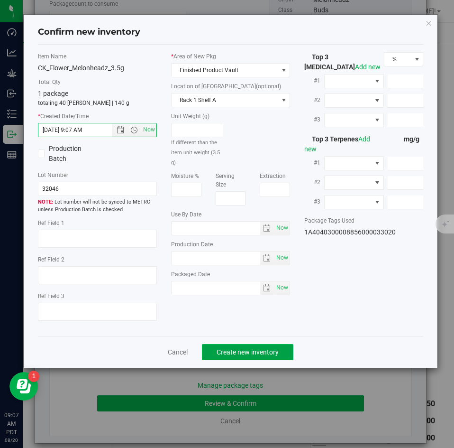
click at [225, 348] on span "Create new inventory" at bounding box center [248, 352] width 62 height 8
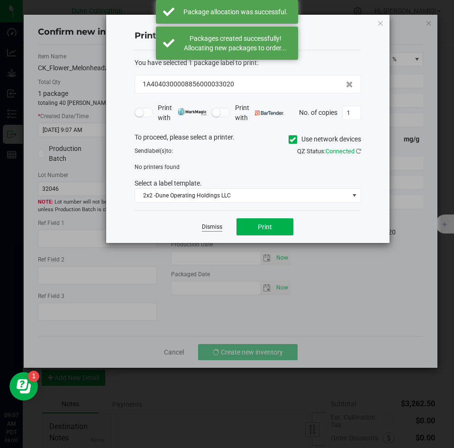
click at [215, 227] on link "Dismiss" at bounding box center [212, 227] width 20 height 8
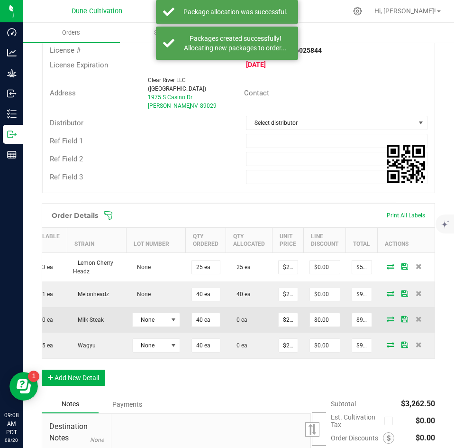
click at [387, 316] on icon at bounding box center [391, 319] width 8 height 6
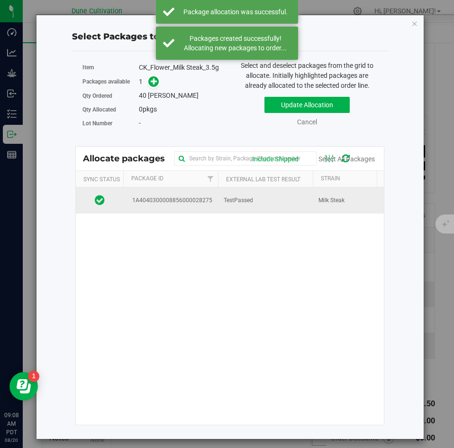
click at [245, 205] on td "TestPassed" at bounding box center [265, 200] width 95 height 26
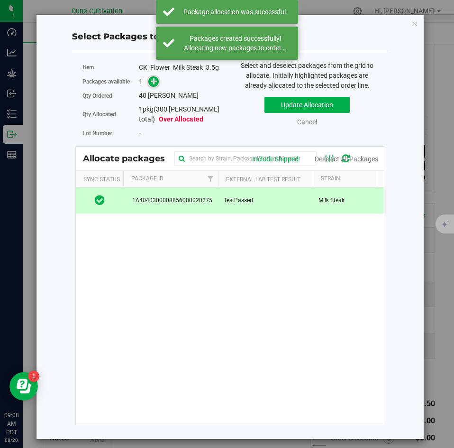
click at [150, 79] on span at bounding box center [154, 81] width 12 height 12
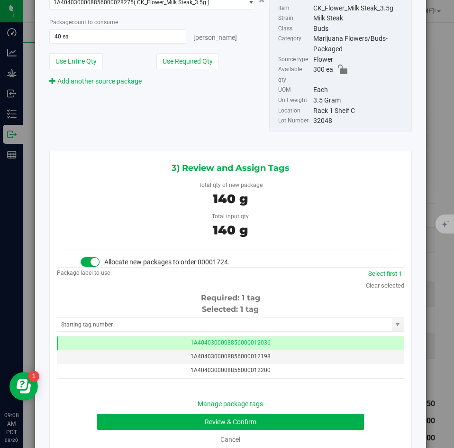
click at [208, 291] on div "Package label to use Select first 1 Clear selected Required: 1 tag Selected: 1 …" at bounding box center [231, 320] width 348 height 107
click at [187, 313] on div "Selected: 1 tag" at bounding box center [231, 308] width 348 height 11
click at [183, 321] on input "text" at bounding box center [224, 324] width 335 height 13
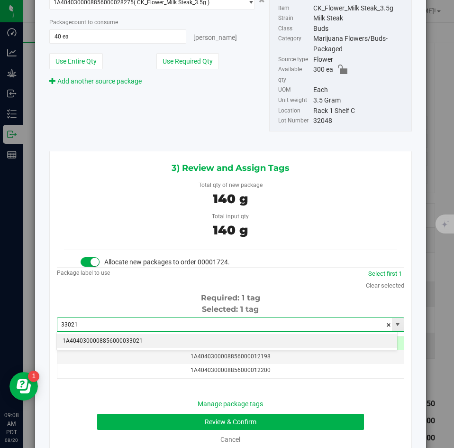
click at [179, 329] on input "33021" at bounding box center [224, 324] width 335 height 13
click at [174, 339] on li "1A4040300008856000033021" at bounding box center [227, 341] width 340 height 14
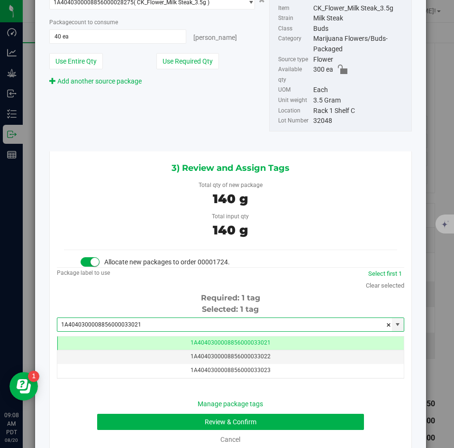
type input "1A4040300008856000033021"
click at [152, 412] on div "Manage package tags Review & Confirm Cancel" at bounding box center [230, 422] width 333 height 46
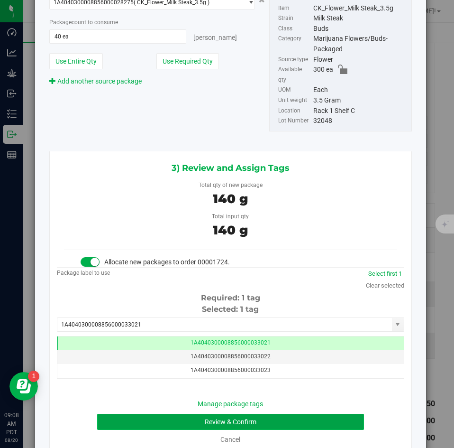
click at [150, 417] on button "Review & Confirm" at bounding box center [230, 421] width 266 height 16
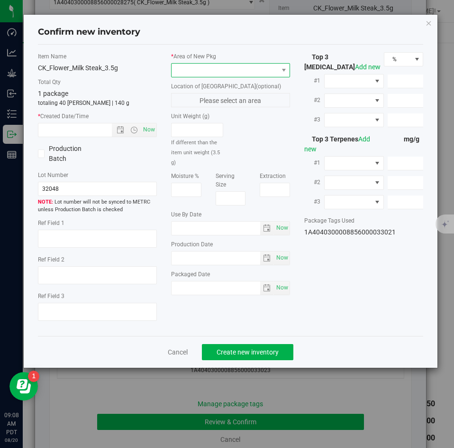
click at [199, 71] on span at bounding box center [225, 70] width 106 height 13
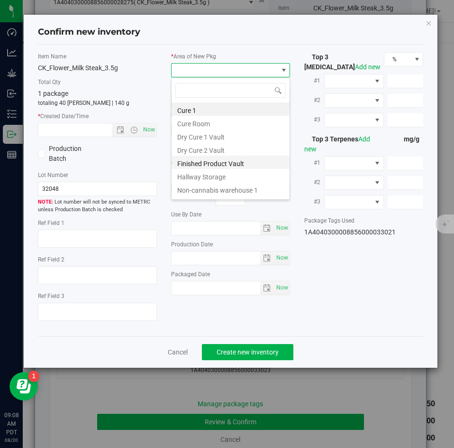
click at [197, 165] on li "Finished Product Vault" at bounding box center [231, 162] width 118 height 13
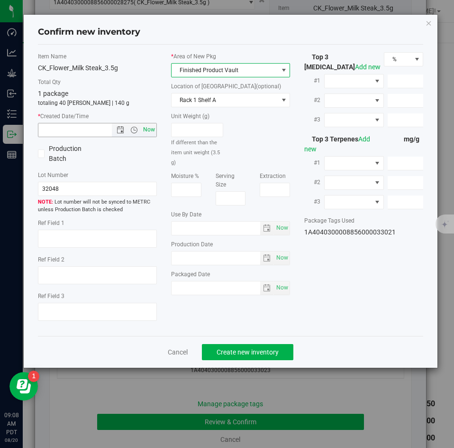
click at [149, 125] on span "Now" at bounding box center [149, 130] width 16 height 14
type input "8/20/2025 9:08 AM"
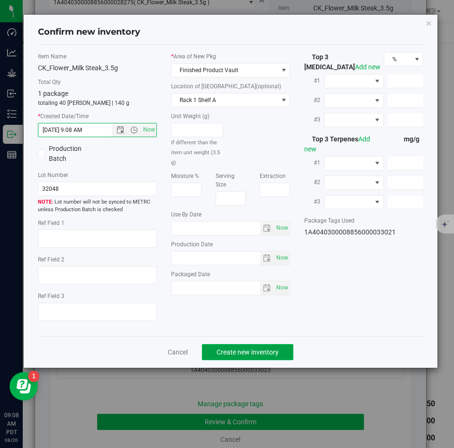
click at [229, 345] on button "Create new inventory" at bounding box center [248, 352] width 92 height 16
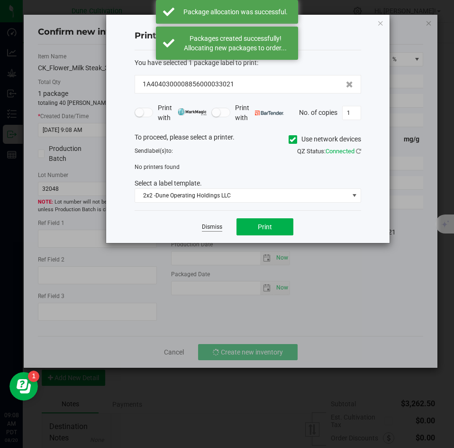
click at [211, 225] on link "Dismiss" at bounding box center [212, 227] width 20 height 8
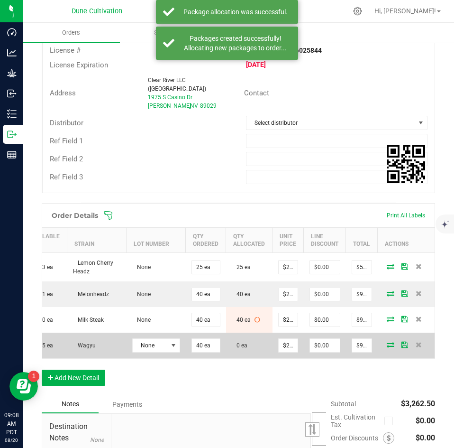
click at [387, 341] on icon at bounding box center [391, 344] width 8 height 6
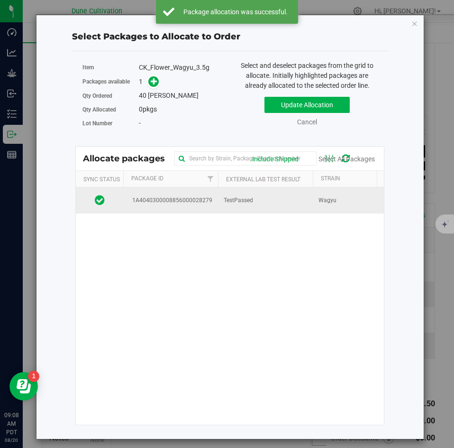
click at [237, 198] on span "TestPassed" at bounding box center [238, 200] width 29 height 9
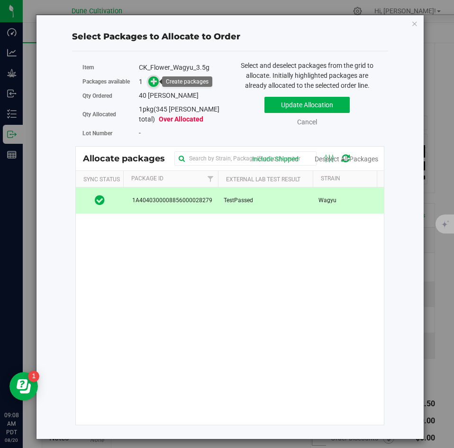
click at [156, 82] on icon at bounding box center [154, 80] width 7 height 7
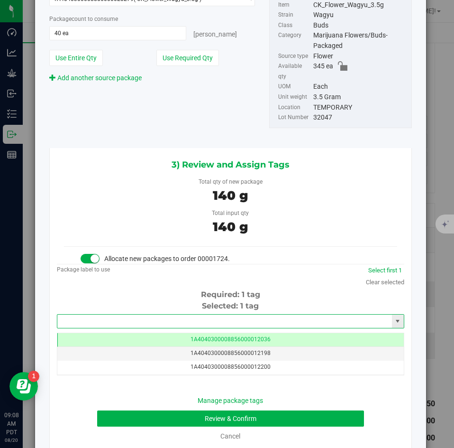
click at [183, 314] on input "text" at bounding box center [224, 320] width 335 height 13
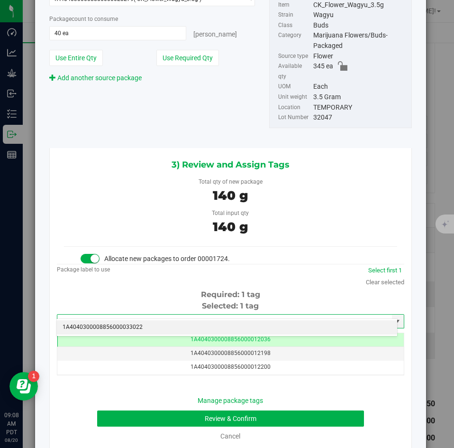
click at [171, 321] on li "1A4040300008856000033022" at bounding box center [227, 327] width 340 height 14
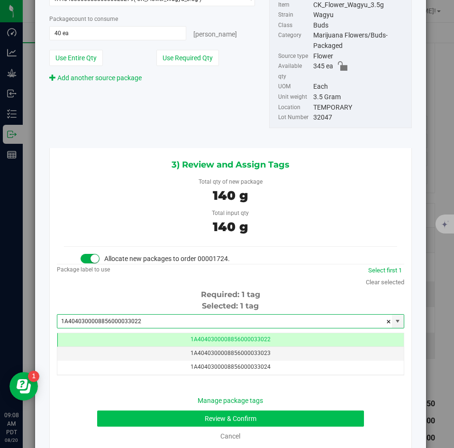
type input "1A4040300008856000033022"
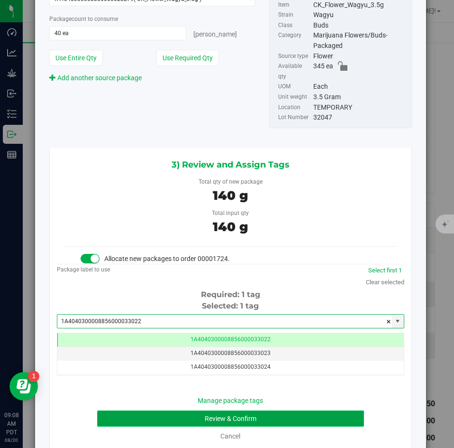
click at [150, 410] on button "Review & Confirm" at bounding box center [230, 418] width 266 height 16
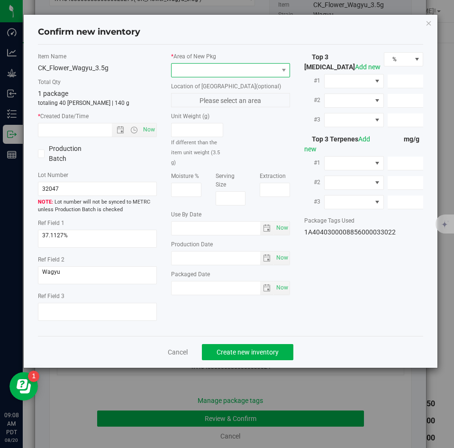
click at [184, 68] on span at bounding box center [225, 70] width 106 height 13
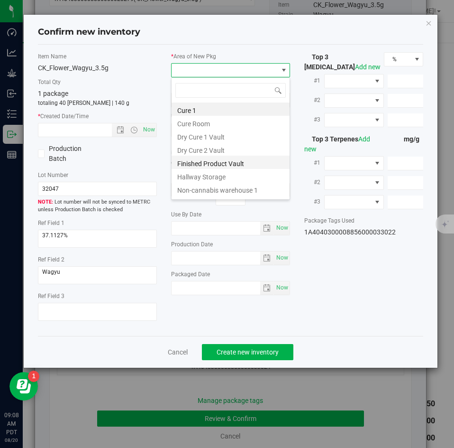
click at [184, 160] on li "Finished Product Vault" at bounding box center [231, 162] width 118 height 13
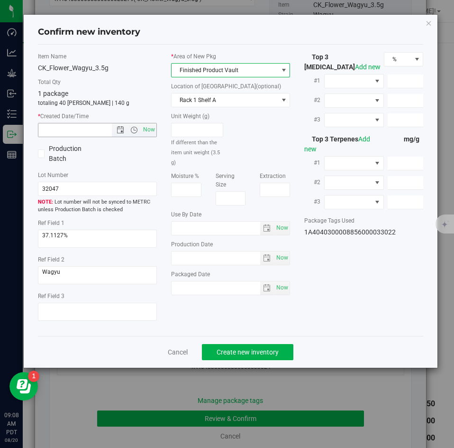
click at [156, 133] on span "Now" at bounding box center [97, 130] width 119 height 14
click at [152, 132] on span "Now" at bounding box center [149, 130] width 16 height 14
type input "8/20/2025 9:08 AM"
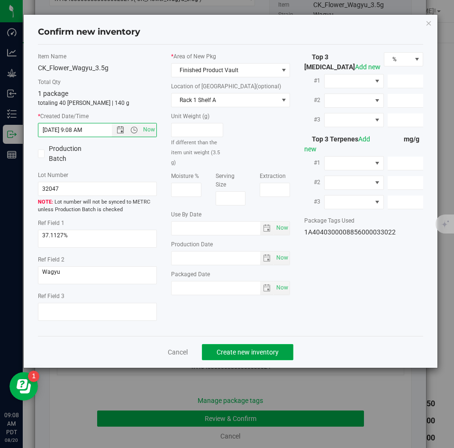
click at [236, 353] on span "Create new inventory" at bounding box center [248, 352] width 62 height 8
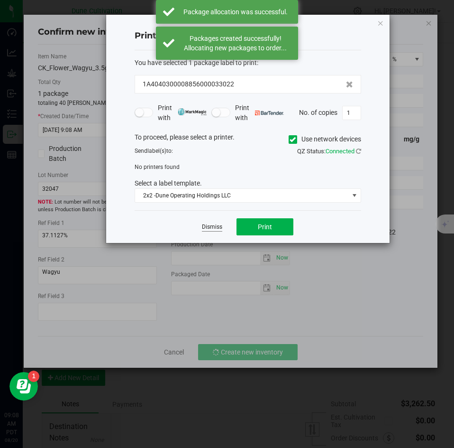
click at [210, 224] on link "Dismiss" at bounding box center [212, 227] width 20 height 8
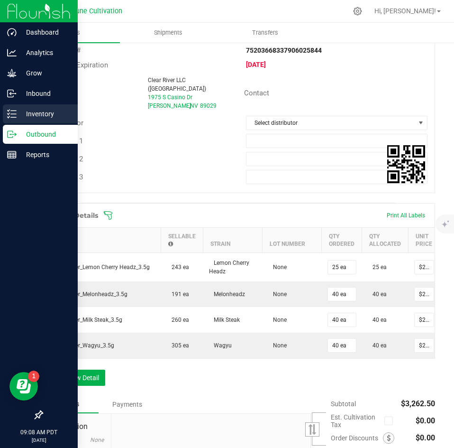
click at [19, 123] on div "Inventory" at bounding box center [40, 113] width 75 height 19
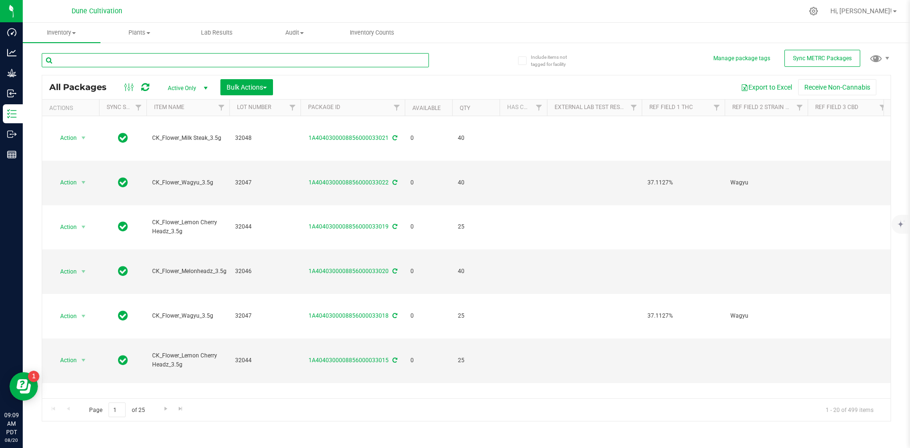
click at [214, 63] on input "text" at bounding box center [235, 60] width 387 height 14
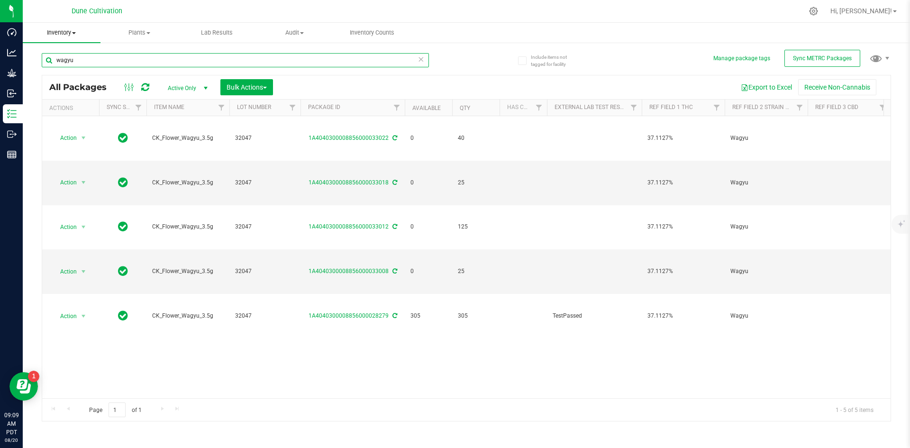
drag, startPoint x: 126, startPoint y: 55, endPoint x: 37, endPoint y: 38, distance: 90.4
click at [37, 38] on inventory "Inventory All packages All inventory Waste log Create inventory Plants All plan…" at bounding box center [467, 177] width 888 height 308
type input "m"
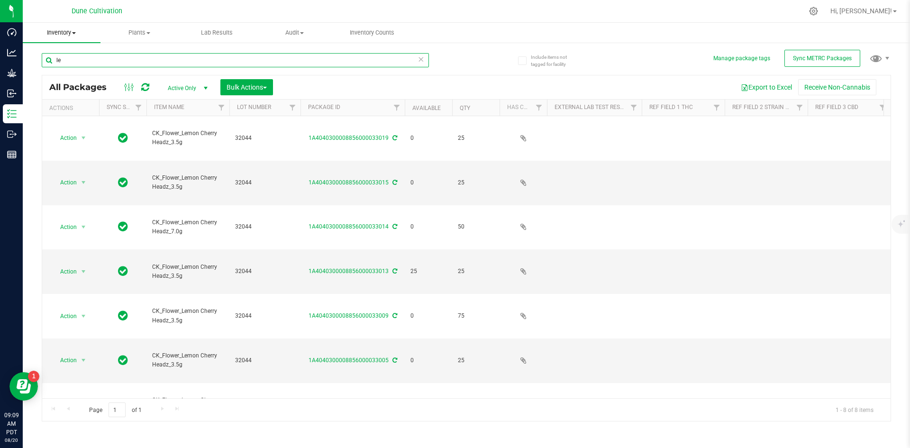
type input "l"
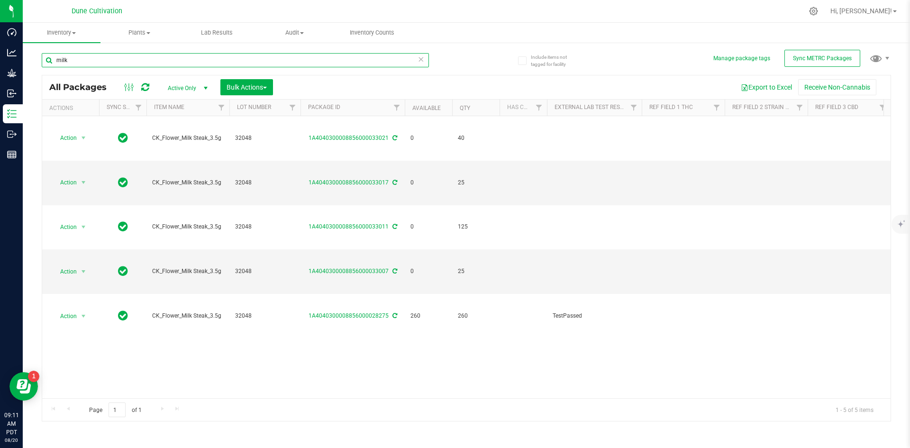
type input "milk"
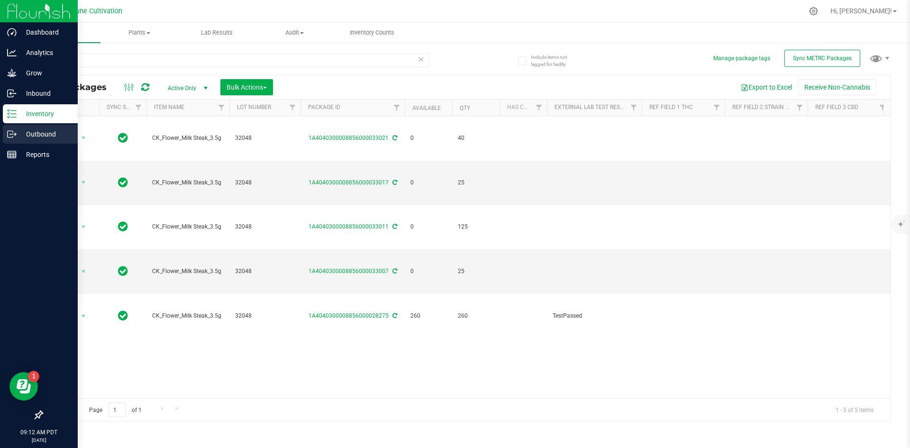
click at [17, 133] on p "Outbound" at bounding box center [45, 133] width 57 height 11
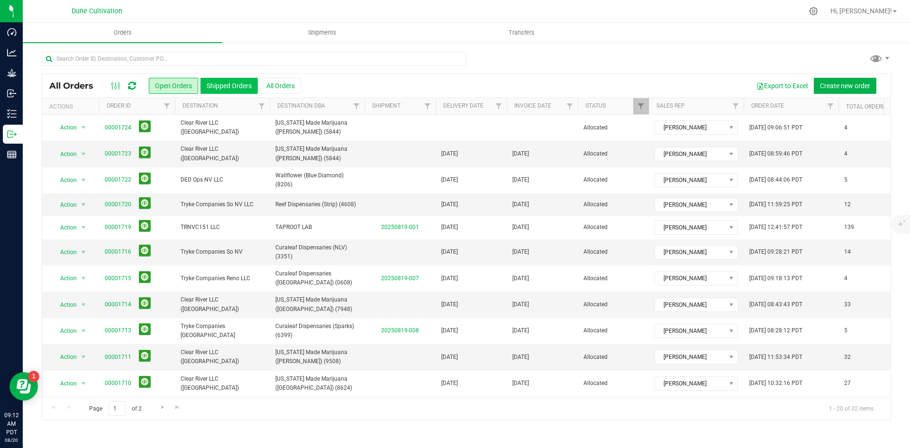
click at [243, 84] on button "Shipped Orders" at bounding box center [229, 86] width 57 height 16
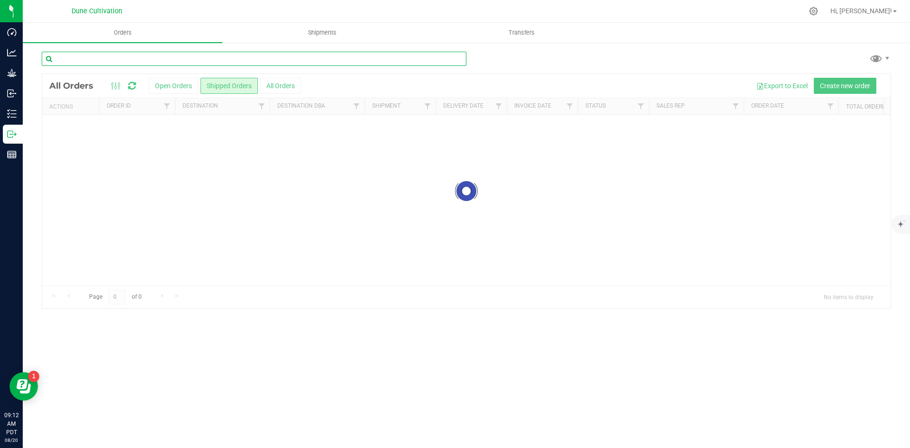
click at [232, 62] on input "text" at bounding box center [254, 59] width 425 height 14
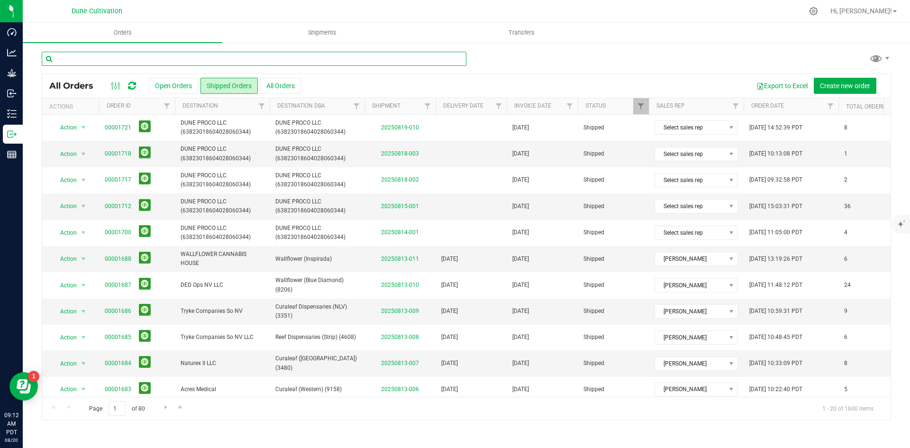
type input "h"
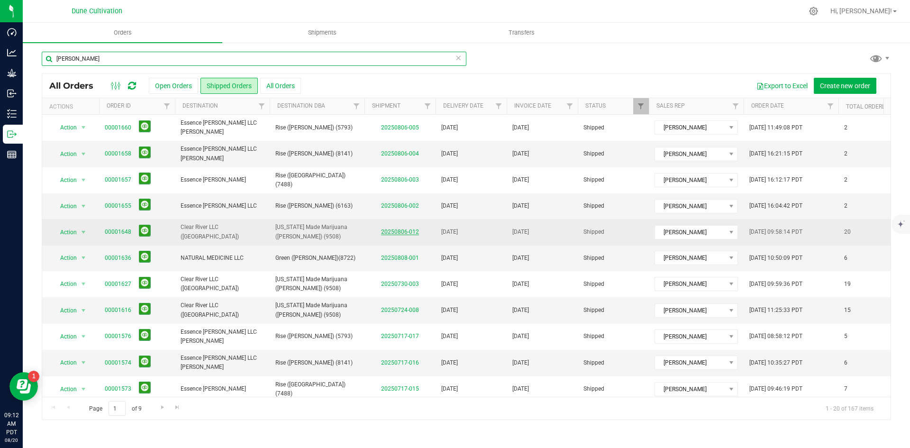
type input "henderson"
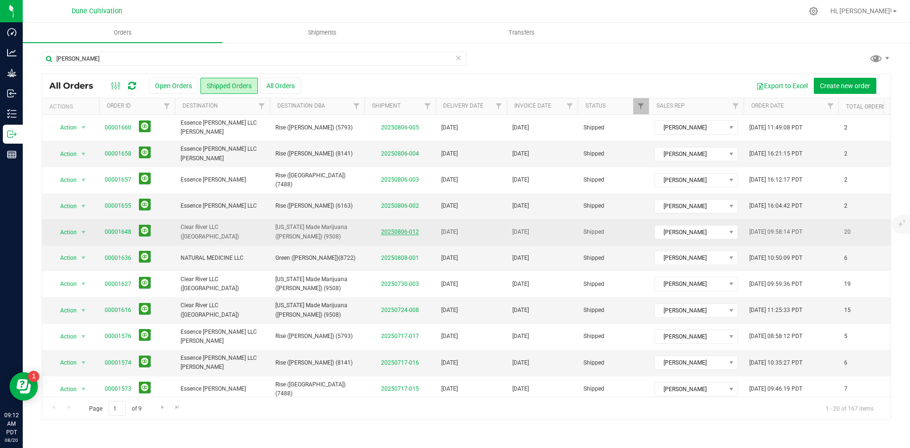
click at [384, 229] on link "20250806-012" at bounding box center [400, 232] width 38 height 7
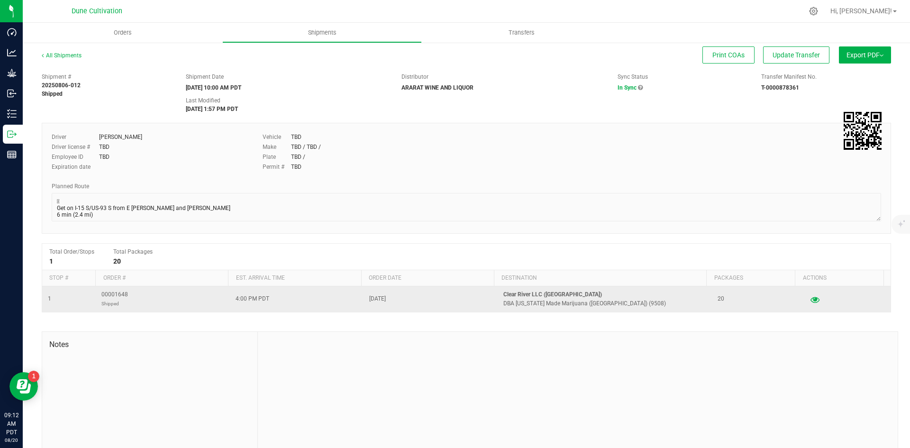
click at [454, 302] on icon "button" at bounding box center [815, 299] width 9 height 7
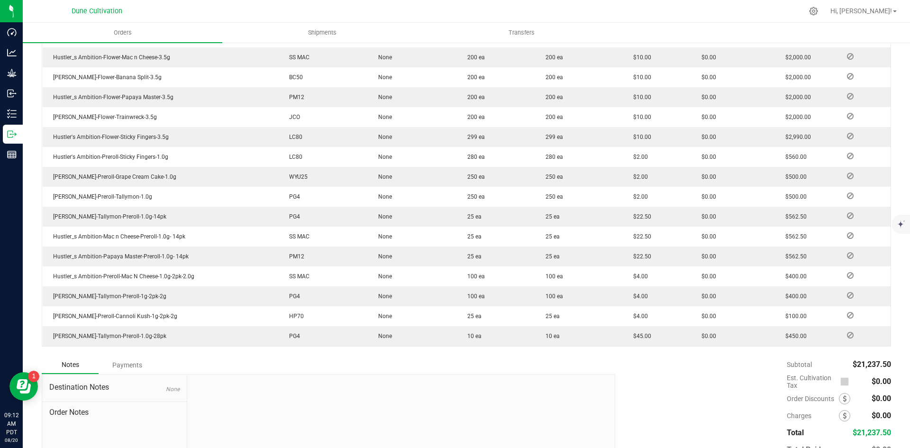
scroll to position [374, 0]
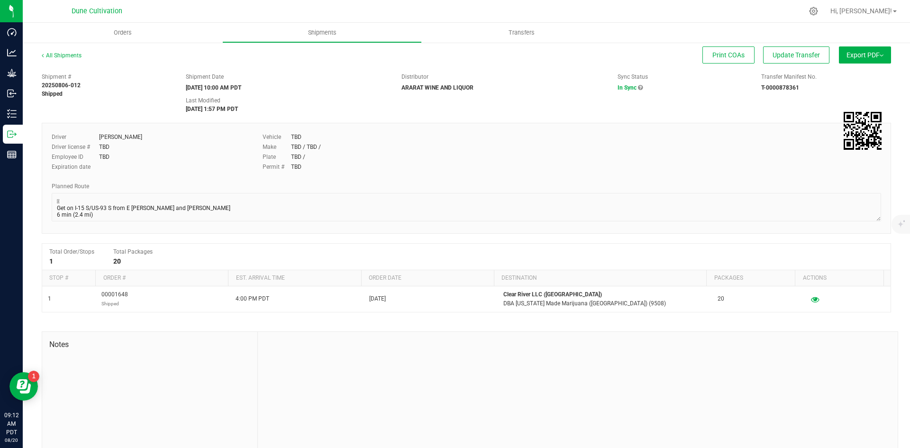
scroll to position [2, 0]
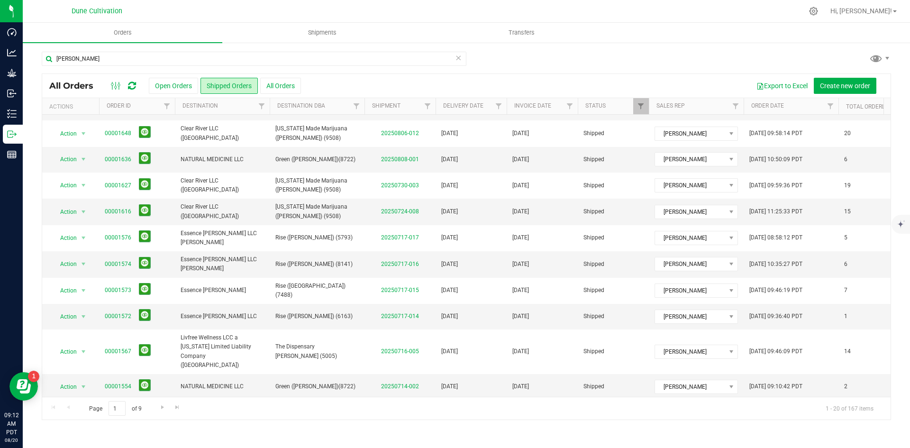
scroll to position [99, 0]
click at [402, 209] on link "20250724-008" at bounding box center [400, 211] width 38 height 7
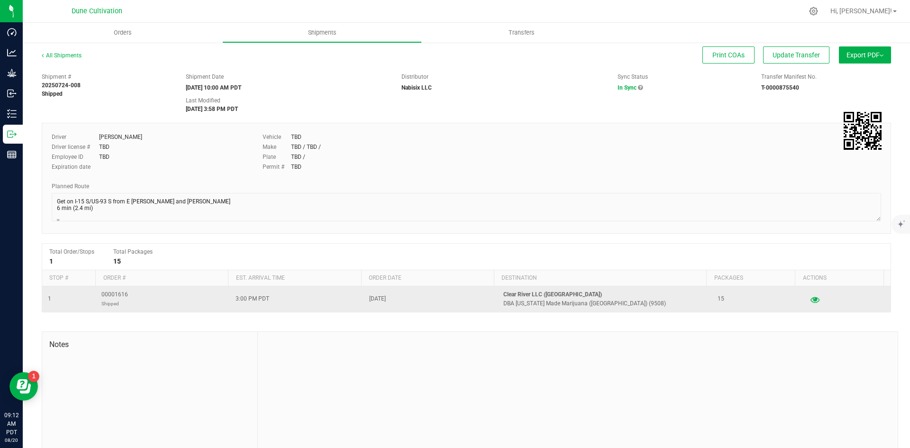
click at [454, 304] on button "button" at bounding box center [815, 299] width 17 height 15
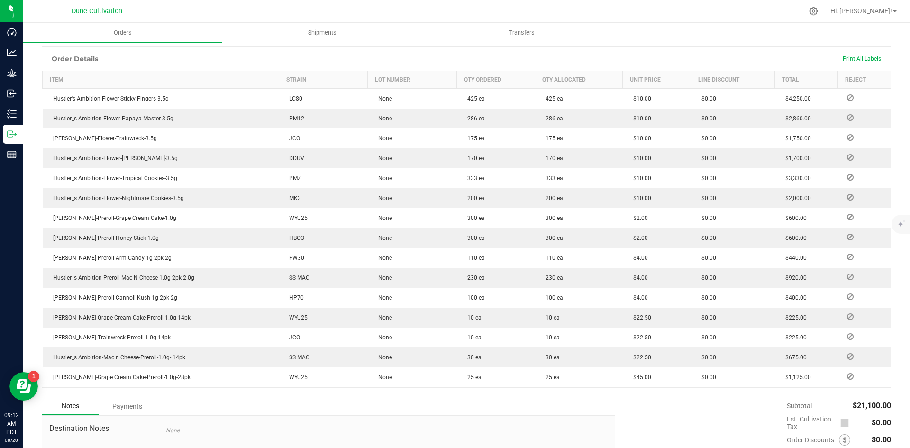
scroll to position [233, 0]
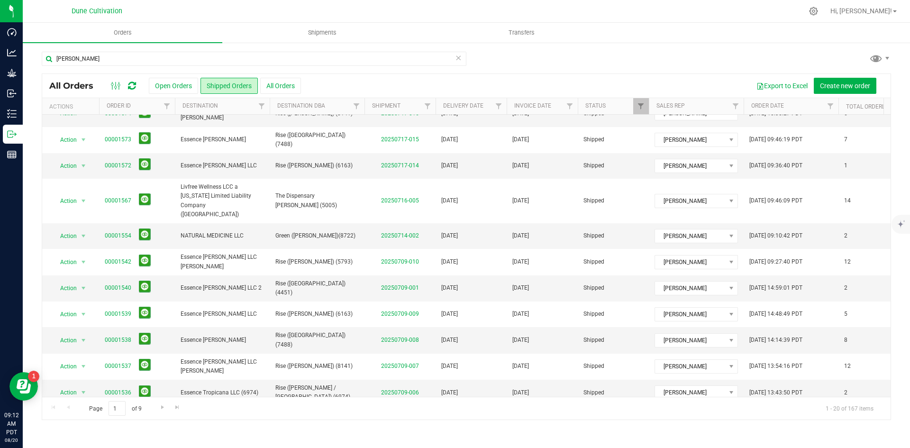
scroll to position [252, 0]
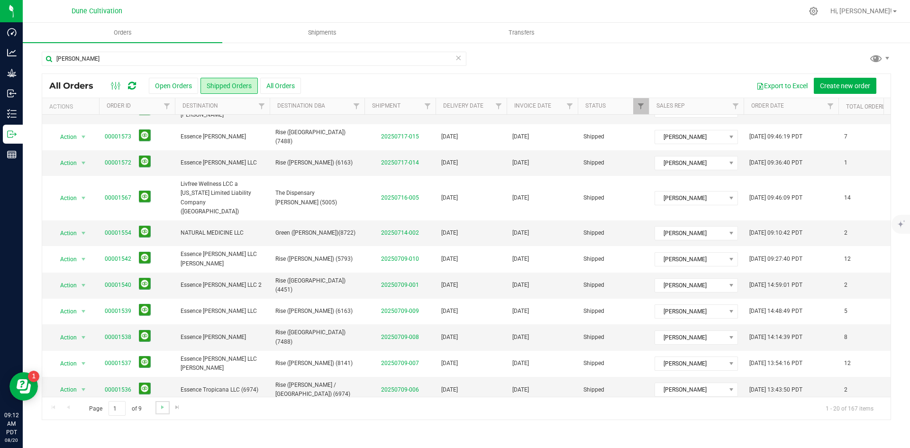
click at [157, 405] on link "Go to the next page" at bounding box center [163, 407] width 14 height 13
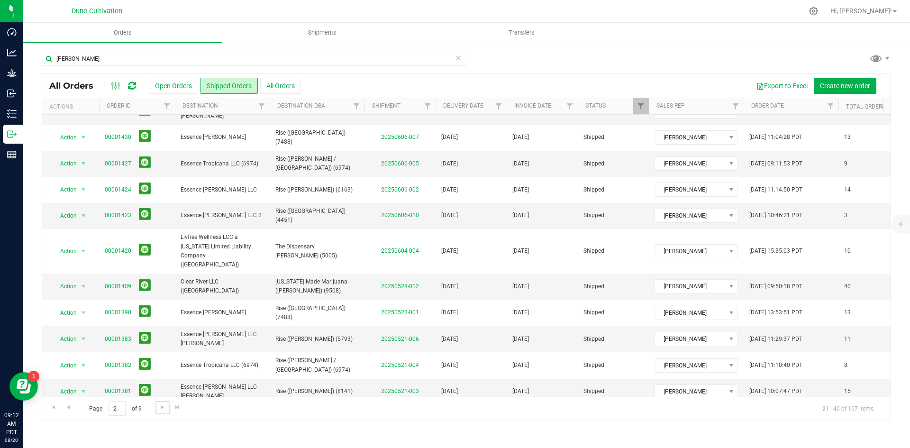
scroll to position [0, 0]
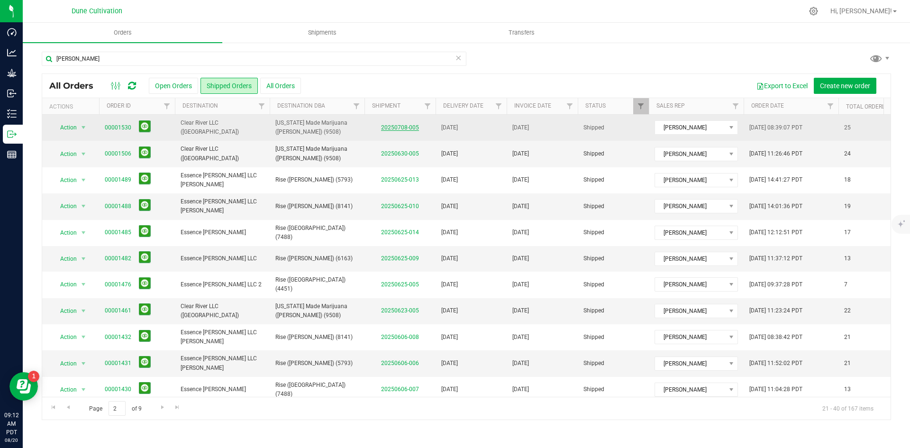
click at [398, 128] on link "20250708-005" at bounding box center [400, 127] width 38 height 7
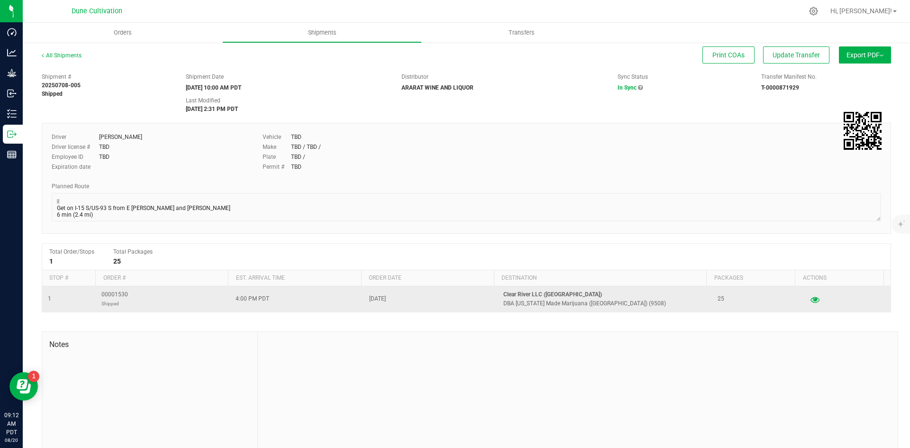
click at [454, 297] on icon "button" at bounding box center [815, 299] width 9 height 7
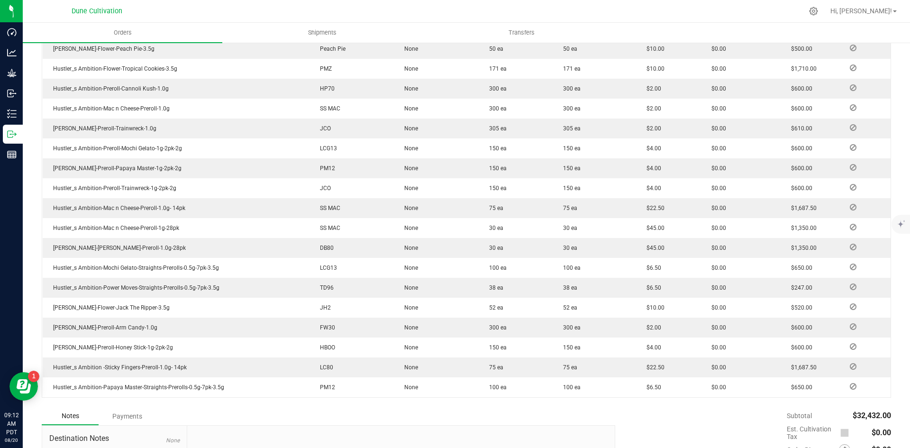
scroll to position [422, 0]
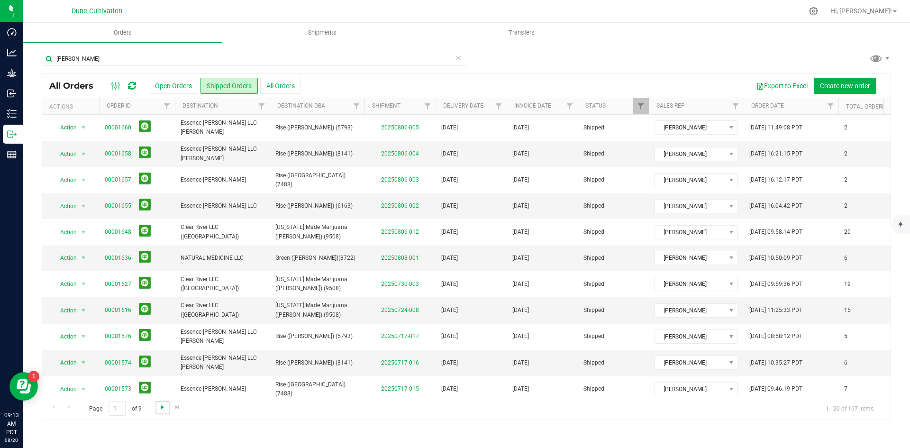
click at [160, 406] on span "Go to the next page" at bounding box center [163, 407] width 8 height 8
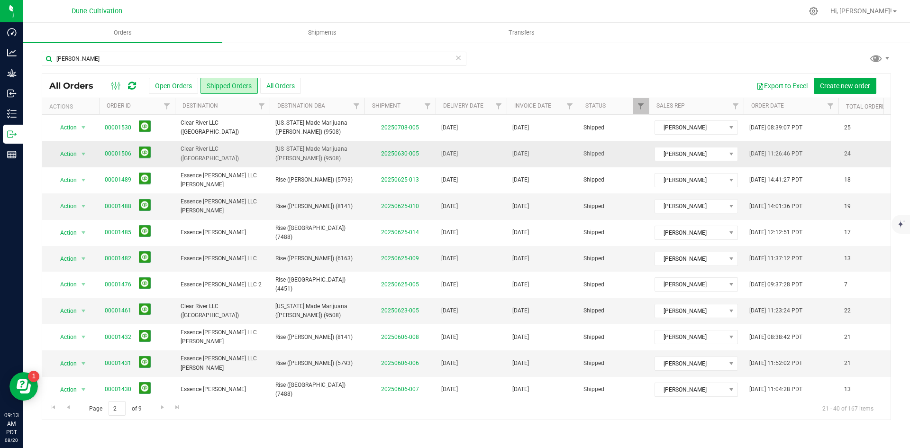
click at [402, 149] on td "20250630-005" at bounding box center [400, 154] width 71 height 26
click at [401, 151] on link "20250630-005" at bounding box center [400, 153] width 38 height 7
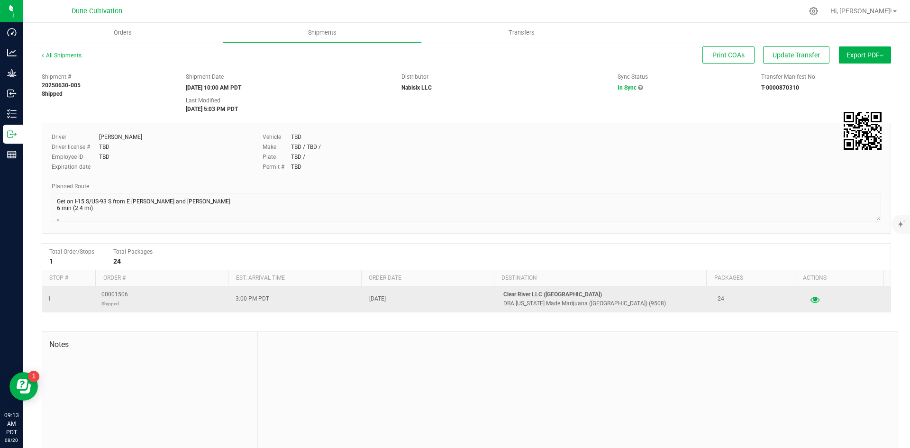
click at [454, 299] on icon "button" at bounding box center [815, 299] width 9 height 7
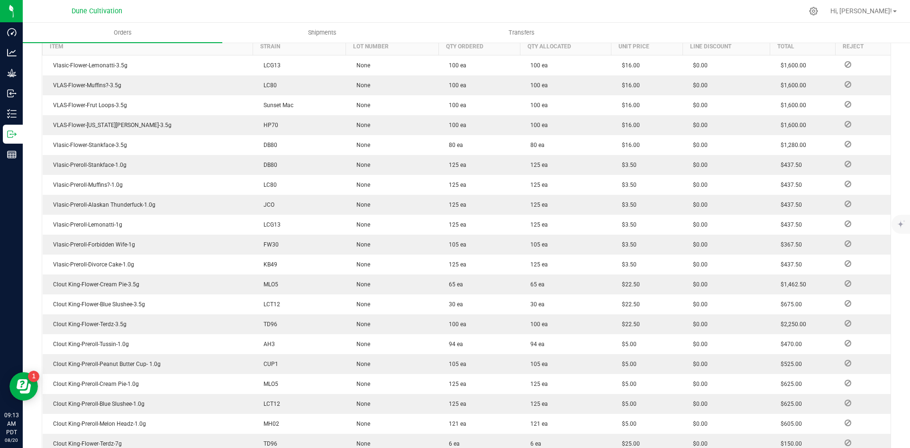
scroll to position [266, 0]
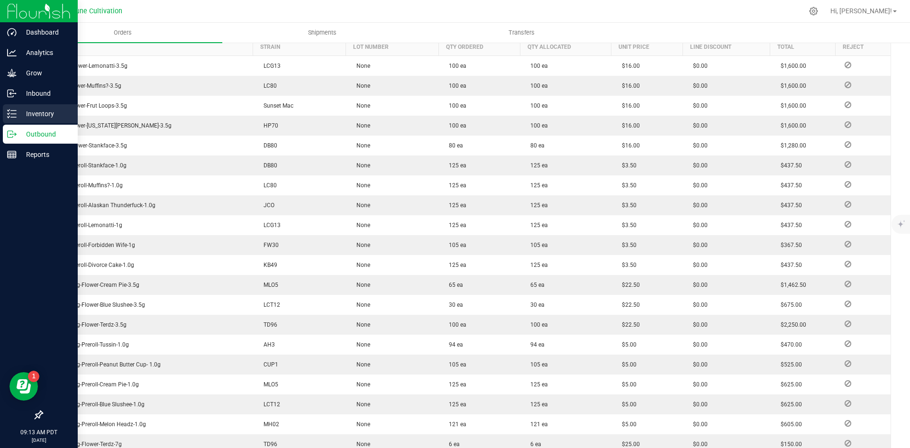
click at [16, 113] on icon at bounding box center [11, 113] width 9 height 9
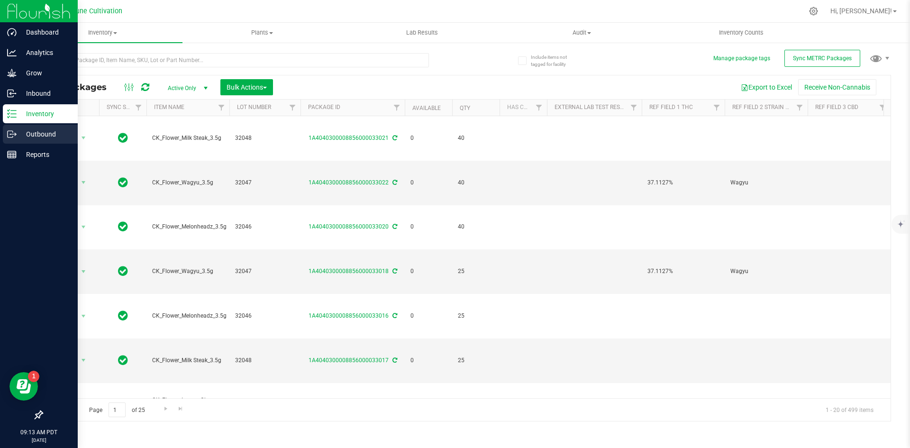
click at [9, 134] on icon at bounding box center [11, 133] width 9 height 9
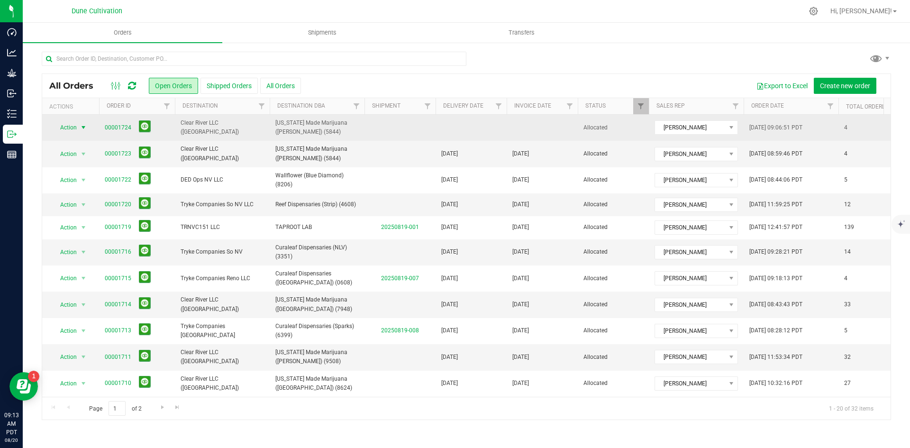
click at [81, 127] on span "select" at bounding box center [84, 128] width 8 height 8
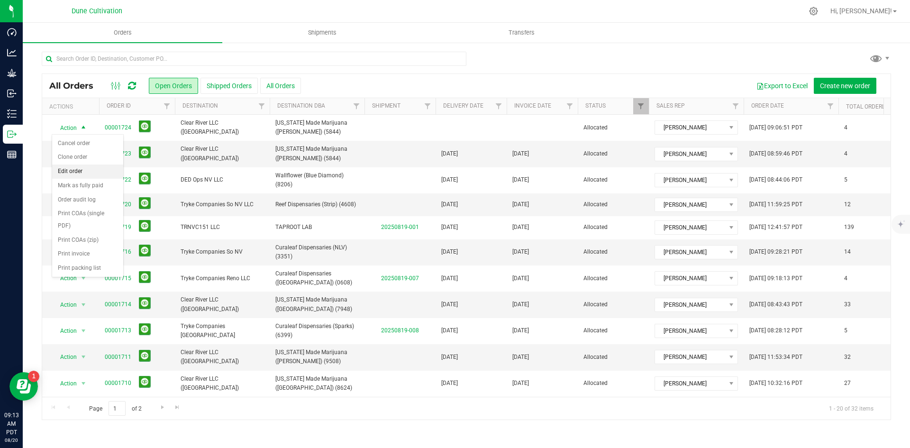
click at [74, 165] on li "Edit order" at bounding box center [87, 172] width 71 height 14
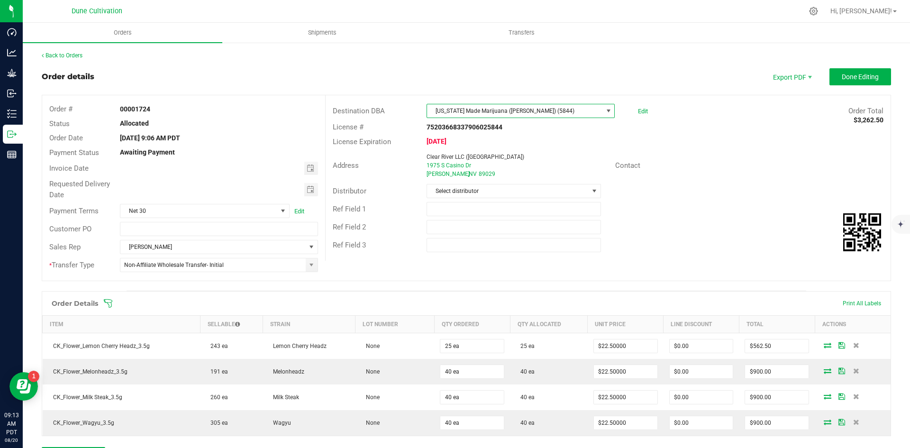
click at [454, 113] on span "[US_STATE] Made Marijuana ([PERSON_NAME]) (5844)" at bounding box center [514, 110] width 175 height 13
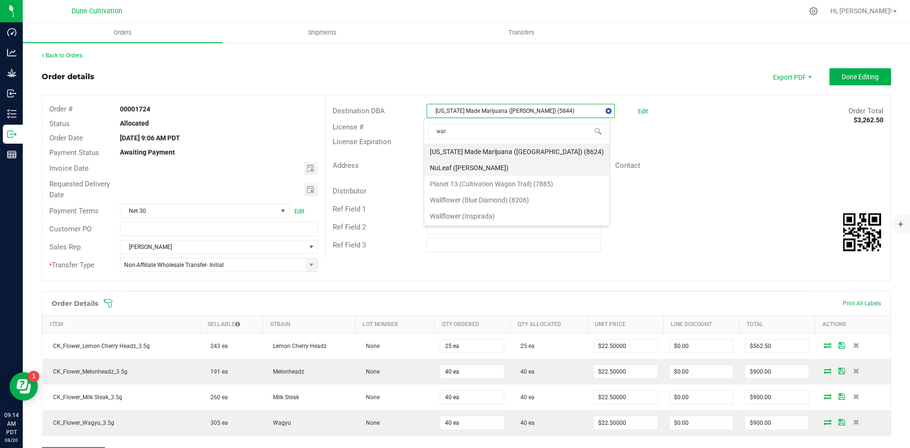
type input "warm"
click at [454, 154] on li "[US_STATE] Made Marijuana ([GEOGRAPHIC_DATA]) (8624)" at bounding box center [516, 152] width 185 height 16
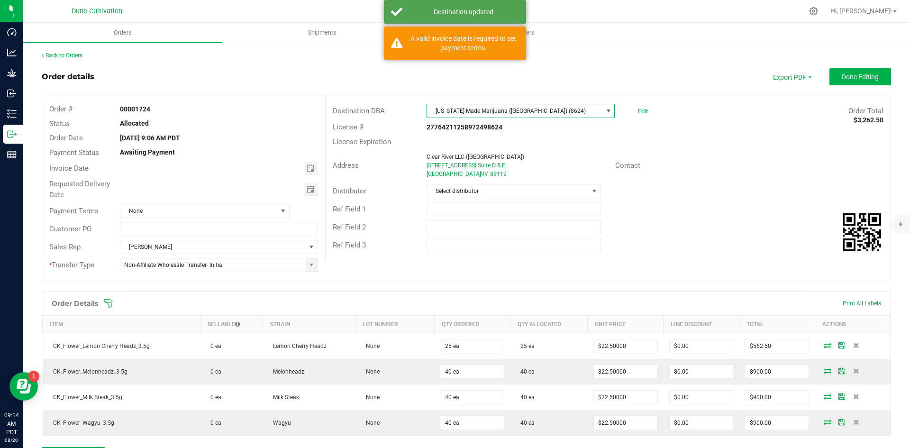
click at [311, 163] on span "Toggle calendar" at bounding box center [311, 168] width 14 height 13
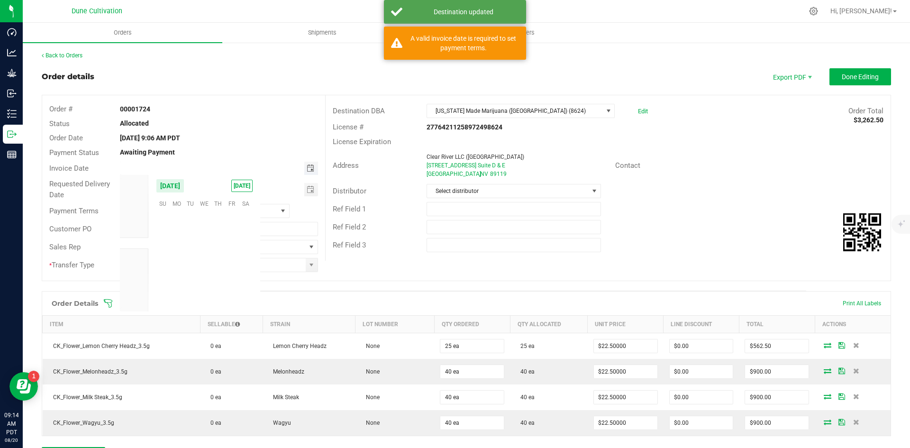
scroll to position [153669, 0]
click at [218, 257] on span "21" at bounding box center [218, 262] width 14 height 15
type input "[DATE]"
click at [307, 188] on span "Toggle calendar" at bounding box center [311, 190] width 8 height 8
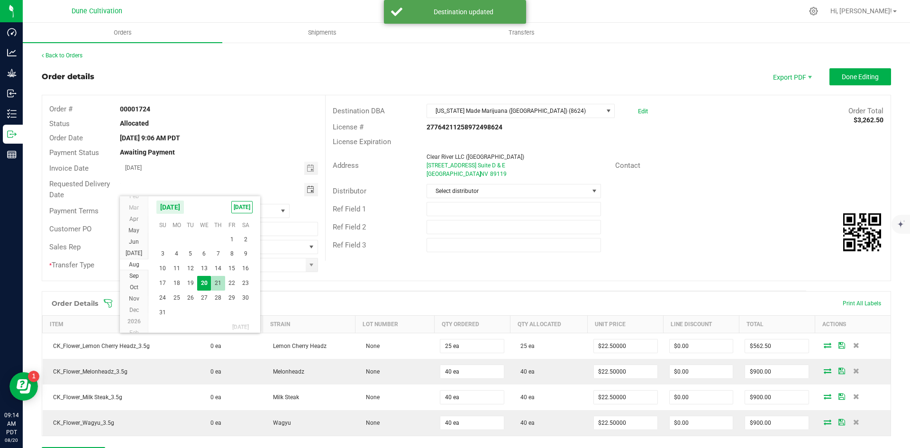
click at [220, 281] on span "21" at bounding box center [218, 283] width 14 height 15
type input "[DATE]"
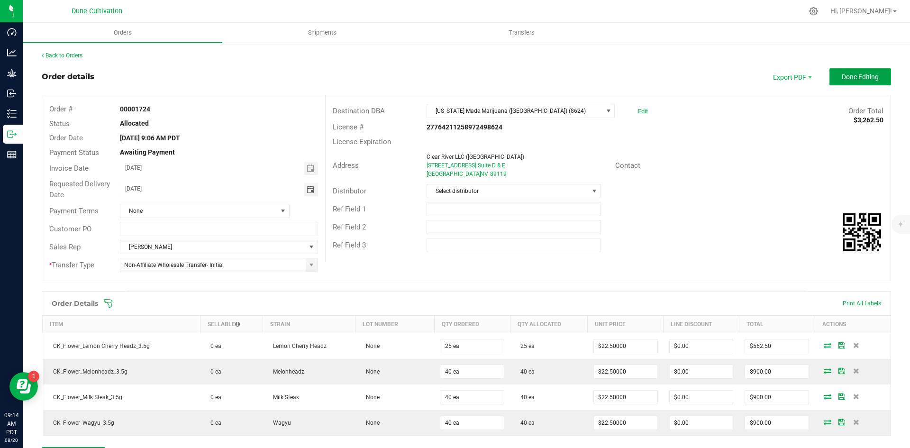
click at [454, 75] on span "Done Editing" at bounding box center [860, 77] width 37 height 8
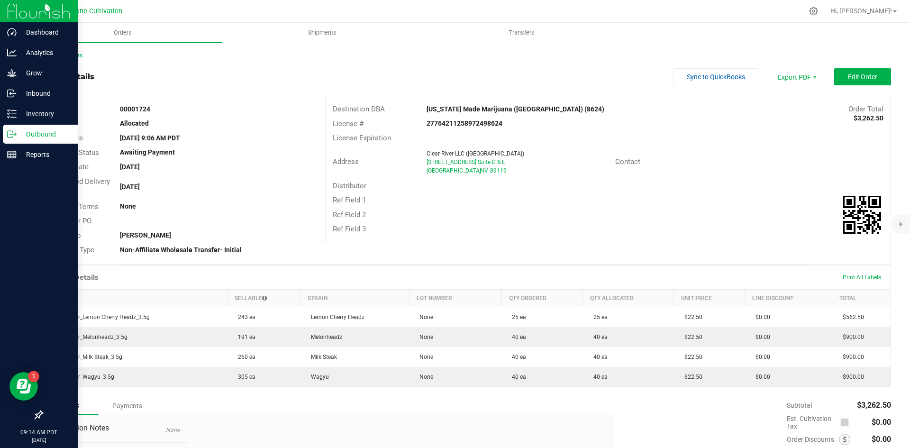
click at [22, 132] on p "Outbound" at bounding box center [45, 133] width 57 height 11
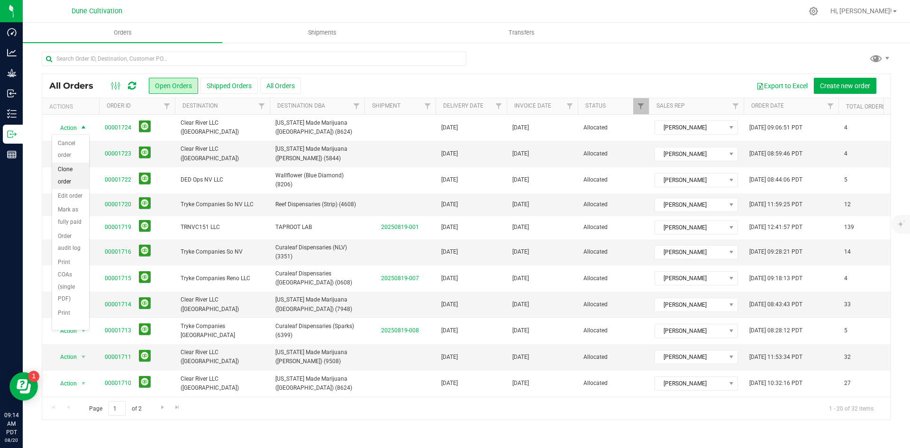
click at [69, 170] on li "Clone order" at bounding box center [70, 176] width 37 height 26
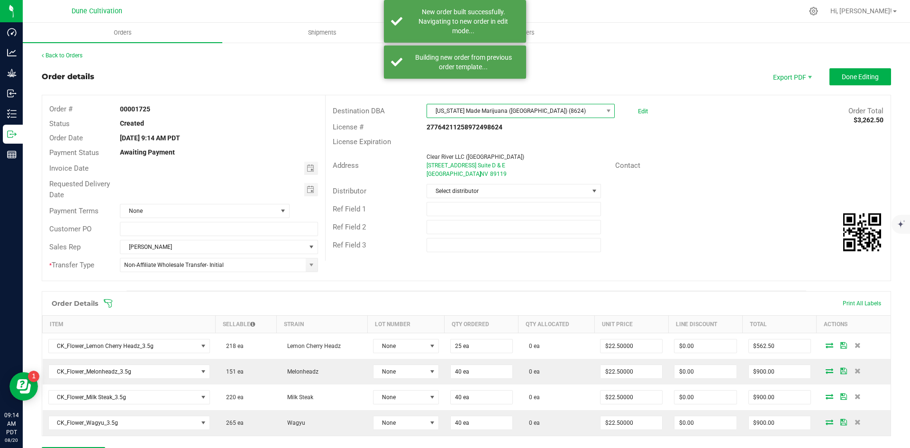
click at [454, 106] on span "[US_STATE] Made Marijuana ([GEOGRAPHIC_DATA]) (8624)" at bounding box center [514, 110] width 175 height 13
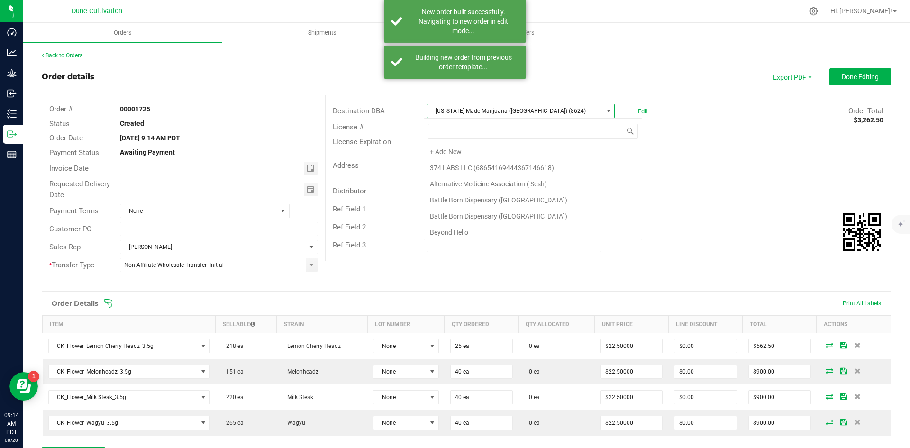
scroll to position [14, 186]
type input "hen"
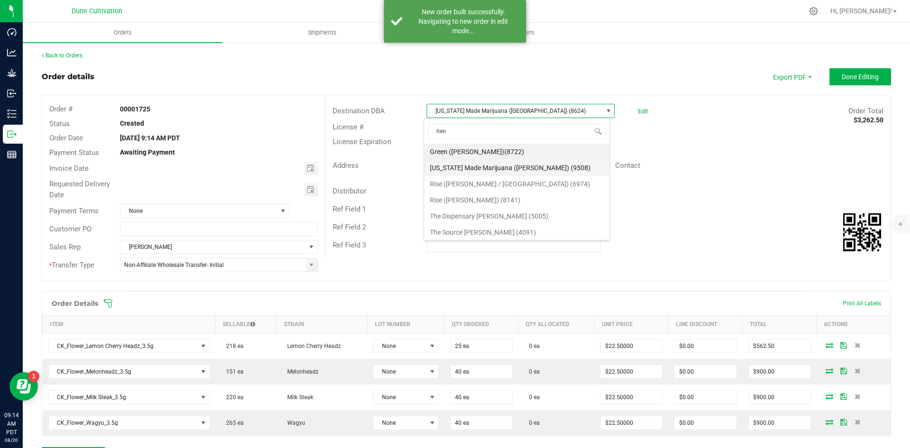
click at [454, 165] on li "[US_STATE] Made Marijuana ([PERSON_NAME]) (9508)" at bounding box center [516, 168] width 185 height 16
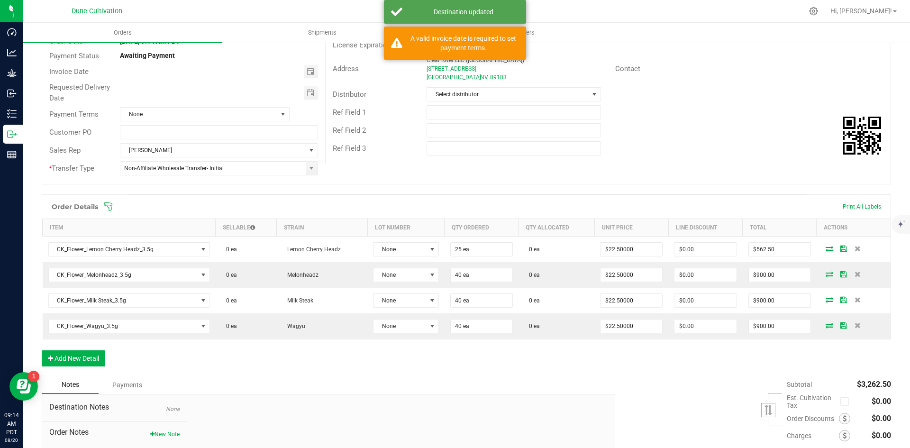
scroll to position [97, 0]
click at [83, 354] on button "Add New Detail" at bounding box center [74, 358] width 64 height 16
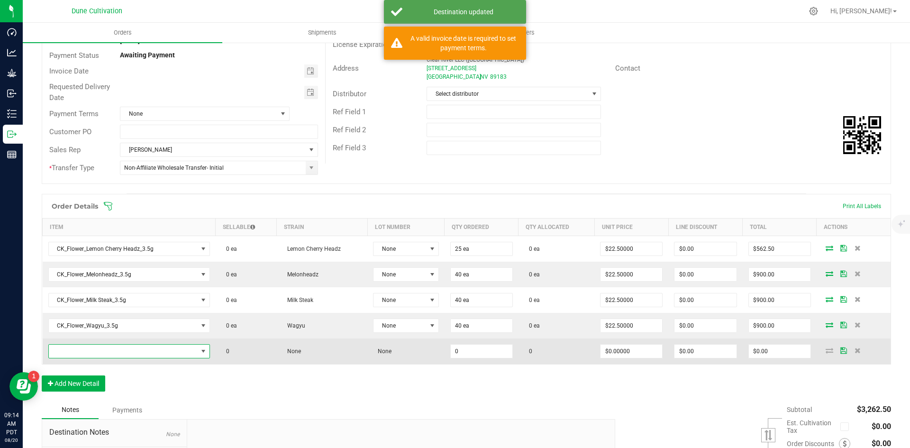
click at [89, 349] on span "NO DATA FOUND" at bounding box center [123, 351] width 149 height 13
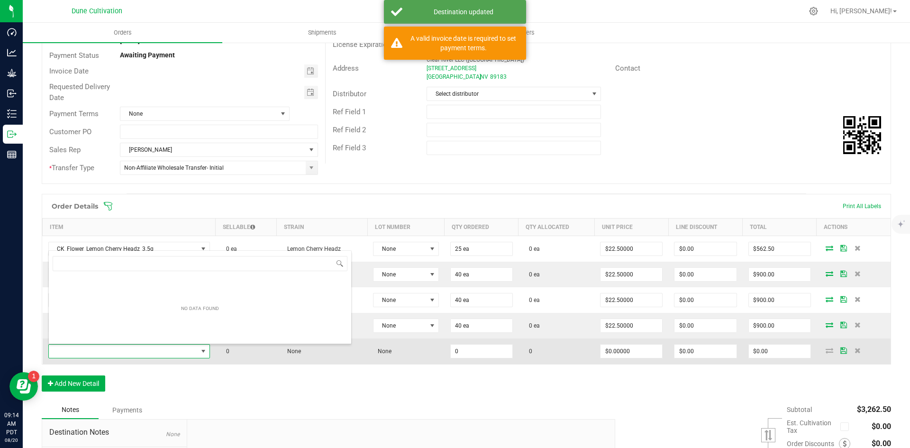
scroll to position [14, 158]
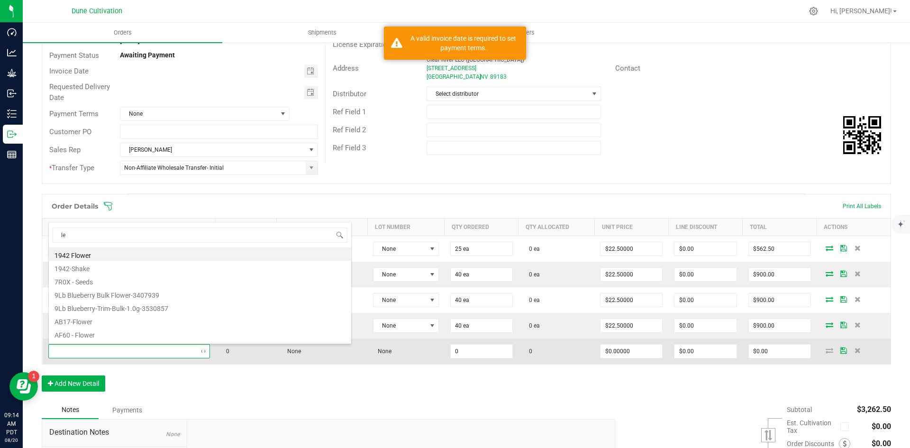
type input "l"
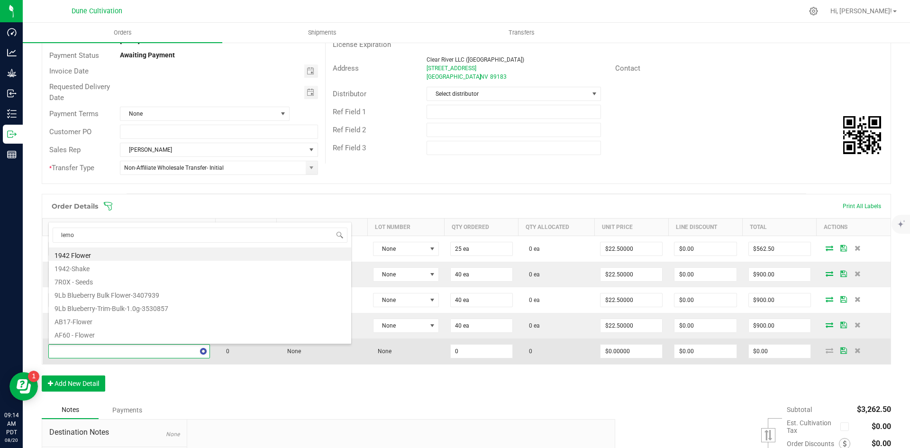
type input "lemon"
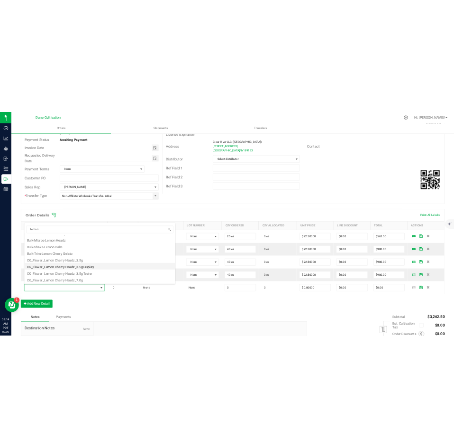
scroll to position [27, 0]
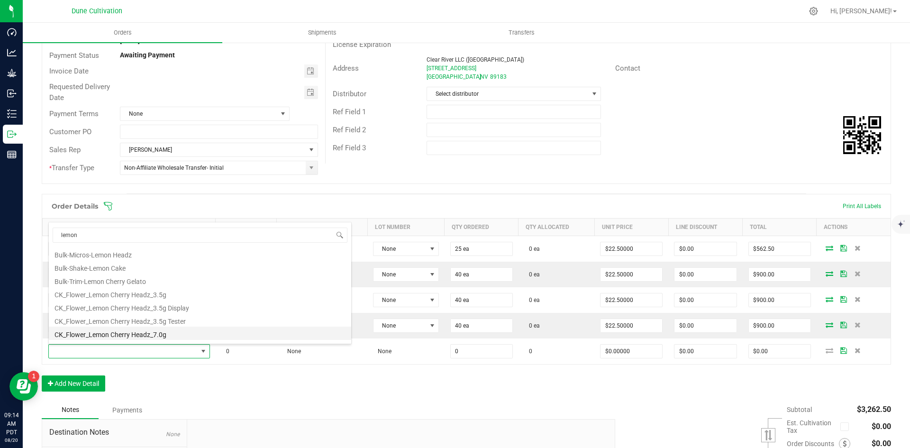
click at [121, 330] on li "CK_Flower_Lemon Cherry Headz_7.0g" at bounding box center [200, 333] width 303 height 13
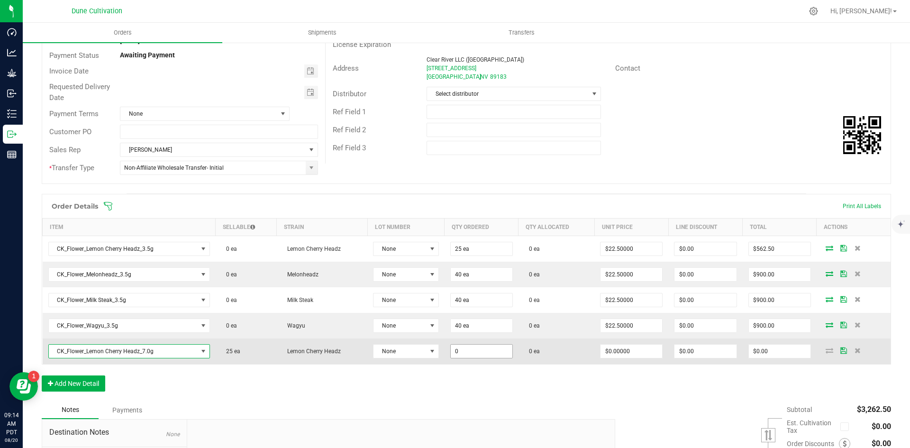
click at [451, 348] on input "0" at bounding box center [482, 351] width 62 height 13
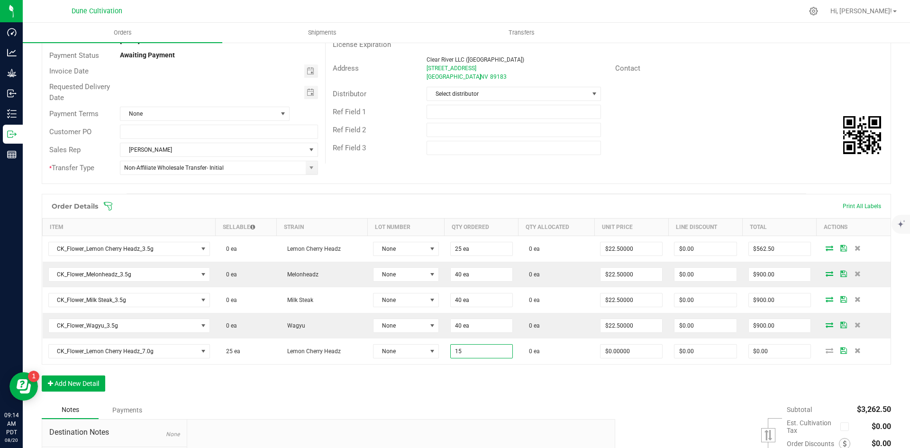
type input "15 ea"
click at [449, 367] on div "Order Details Print All Labels Item Sellable Strain Lot Number Qty Ordered Qty …" at bounding box center [467, 297] width 850 height 207
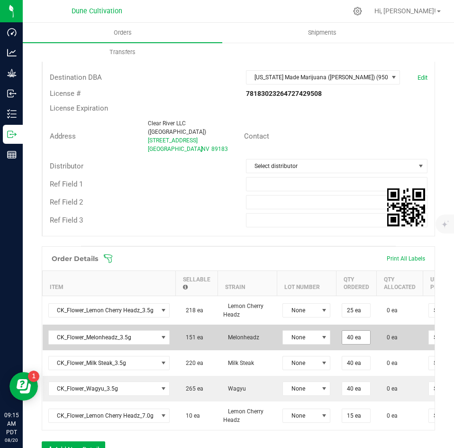
scroll to position [211, 0]
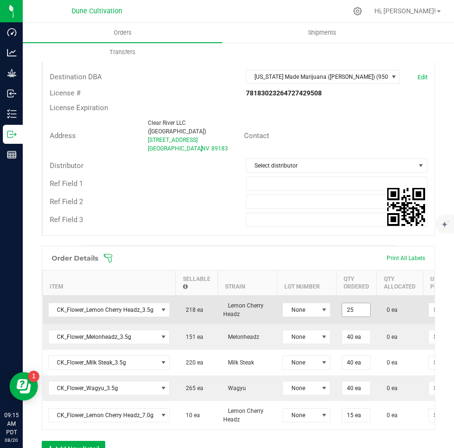
click at [351, 303] on input "25" at bounding box center [356, 309] width 28 height 13
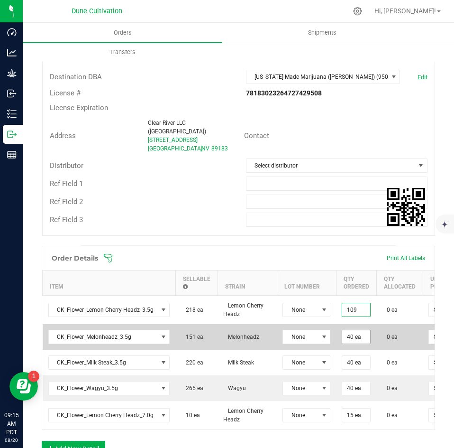
type input "109 ea"
type input "$2,452.50"
click at [355, 330] on input "40" at bounding box center [356, 336] width 28 height 13
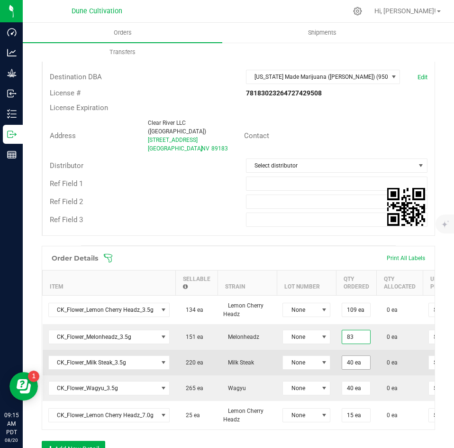
type input "83 ea"
type input "$1,867.50"
click at [353, 356] on input "40" at bounding box center [356, 362] width 28 height 13
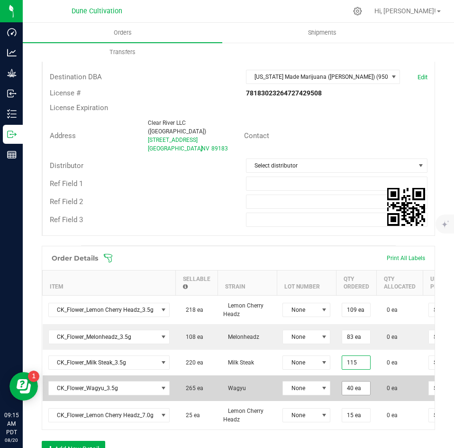
type input "115 ea"
type input "$2,587.50"
click at [349, 381] on input "40" at bounding box center [356, 387] width 28 height 13
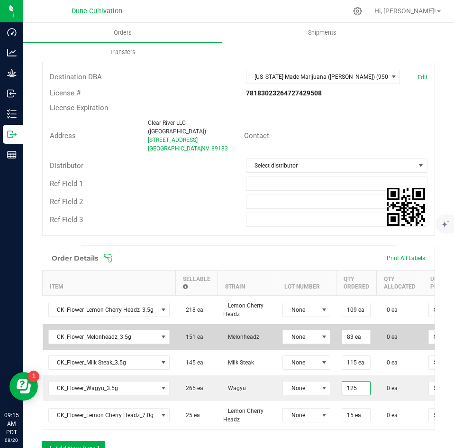
type input "125 ea"
type input "$2,812.50"
click at [393, 332] on td "0 ea" at bounding box center [399, 337] width 46 height 26
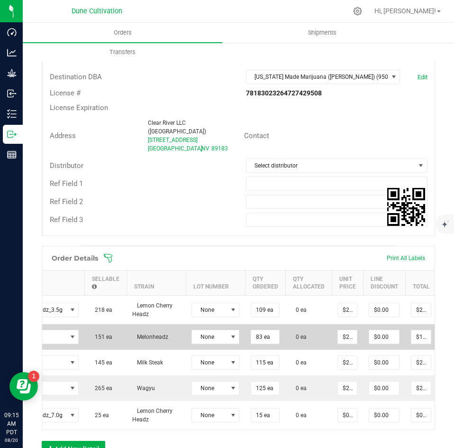
scroll to position [0, 101]
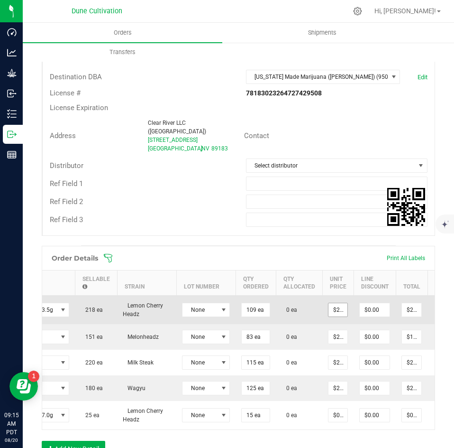
type input "22.5"
click at [334, 303] on input "22.5" at bounding box center [338, 309] width 19 height 13
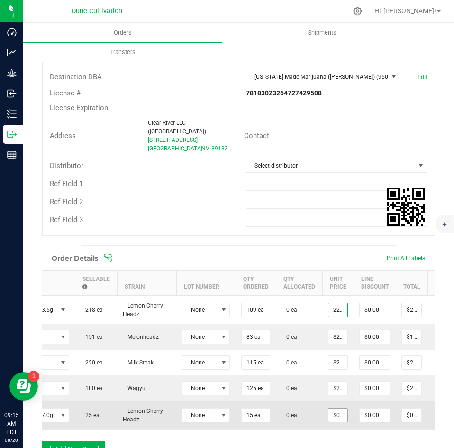
type input "0"
type input "$22.50000"
click at [332, 408] on input "0" at bounding box center [338, 414] width 19 height 13
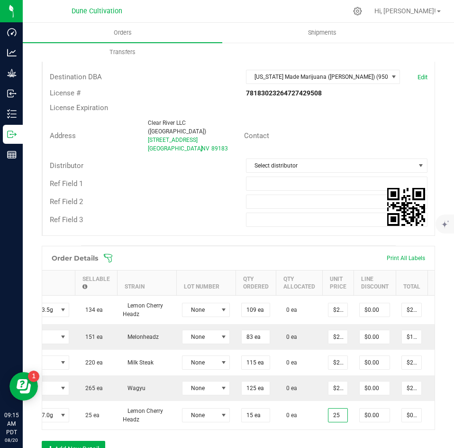
type input "$25.00000"
type input "$375.00"
click at [327, 437] on div "Order Details Print All Labels Item Sellable Strain Lot Number Qty Ordered Qty …" at bounding box center [239, 356] width 394 height 220
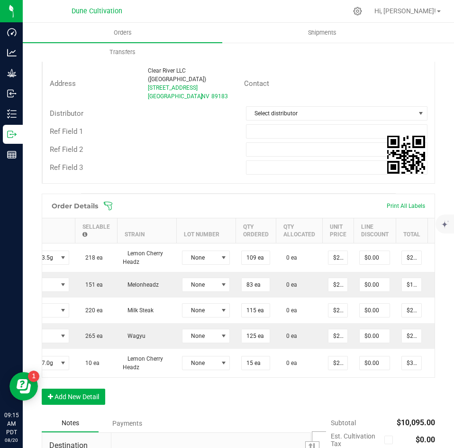
scroll to position [0, 155]
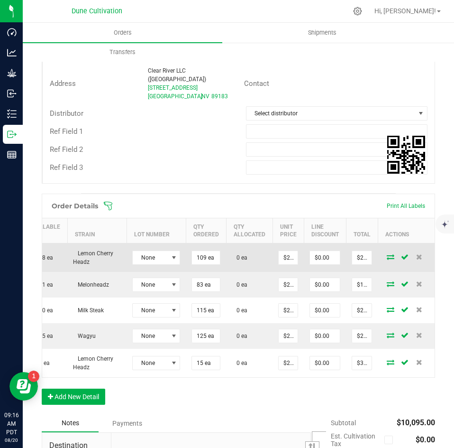
click at [387, 254] on icon at bounding box center [391, 257] width 8 height 6
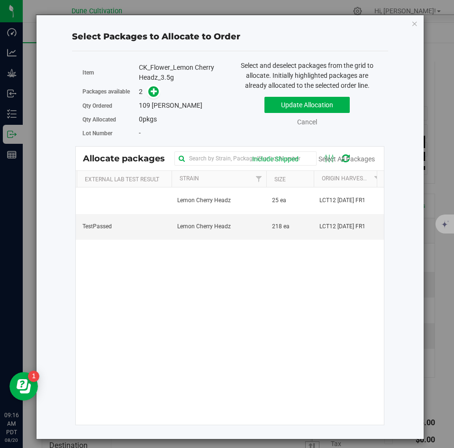
scroll to position [0, 147]
click at [193, 229] on span "Lemon Cherry Headz" at bounding box center [199, 226] width 54 height 9
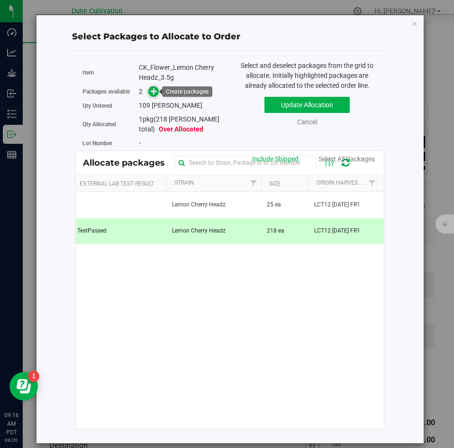
click at [155, 96] on span at bounding box center [153, 91] width 11 height 11
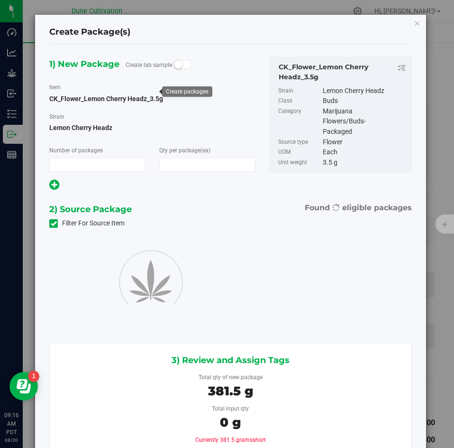
type input "1"
type input "109"
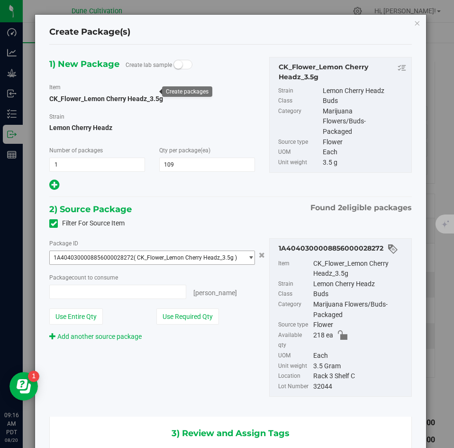
type input "109 ea"
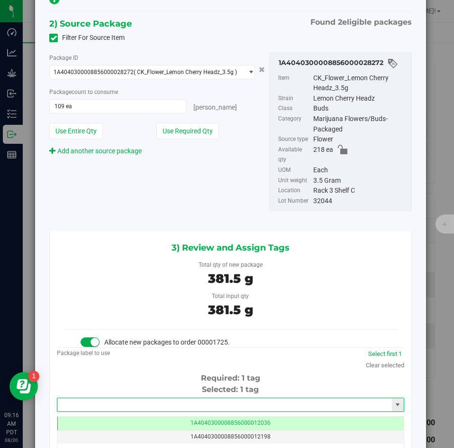
click at [153, 398] on input "text" at bounding box center [224, 404] width 335 height 13
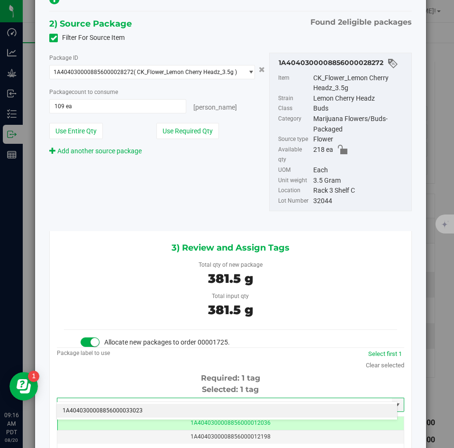
click at [136, 410] on li "1A4040300008856000033023" at bounding box center [227, 410] width 340 height 14
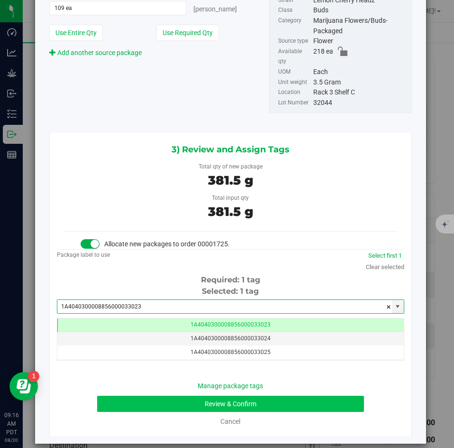
type input "1A4040300008856000033023"
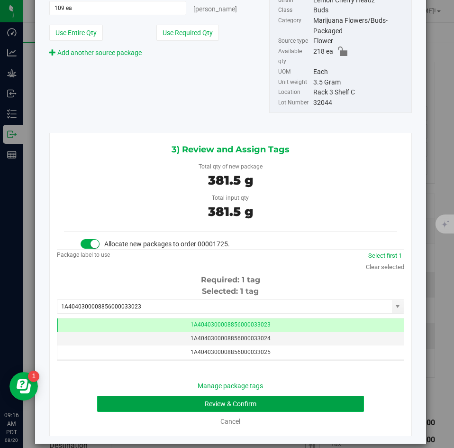
click at [164, 395] on button "Review & Confirm" at bounding box center [230, 403] width 266 height 16
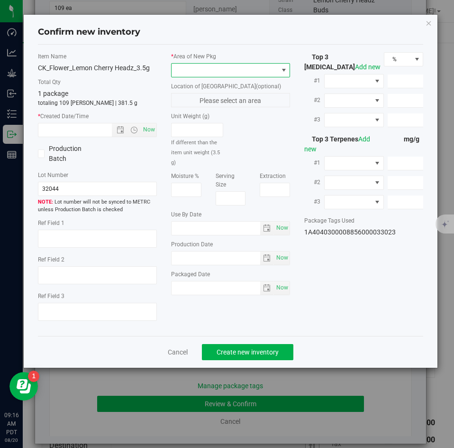
click at [193, 70] on span at bounding box center [225, 70] width 106 height 13
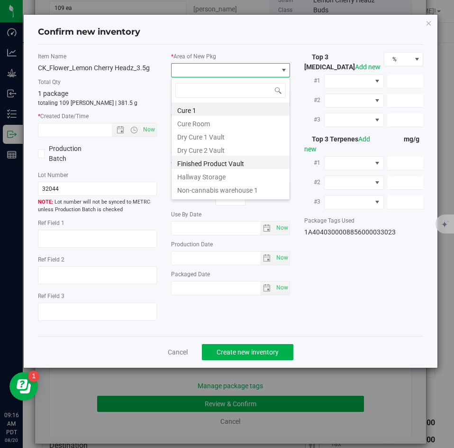
click at [188, 163] on li "Finished Product Vault" at bounding box center [231, 162] width 118 height 13
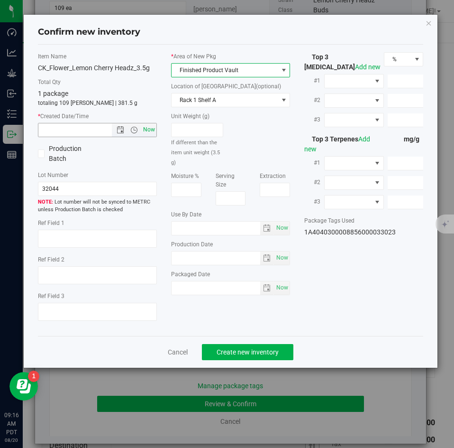
click at [154, 125] on span "Now" at bounding box center [149, 130] width 16 height 14
type input "8/20/2025 9:16 AM"
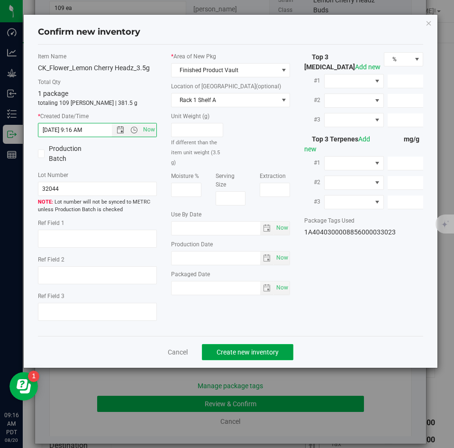
click at [249, 355] on span "Create new inventory" at bounding box center [248, 352] width 62 height 8
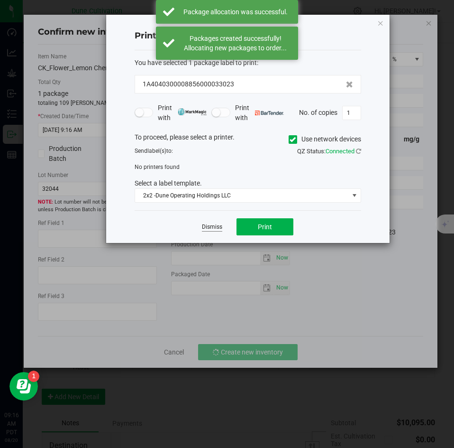
click at [215, 226] on link "Dismiss" at bounding box center [212, 227] width 20 height 8
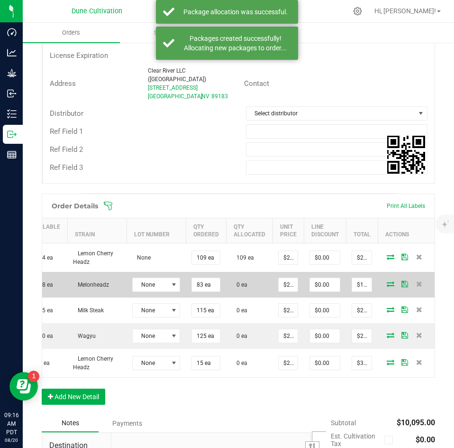
click at [381, 272] on td at bounding box center [406, 285] width 57 height 26
click at [387, 281] on icon at bounding box center [391, 284] width 8 height 6
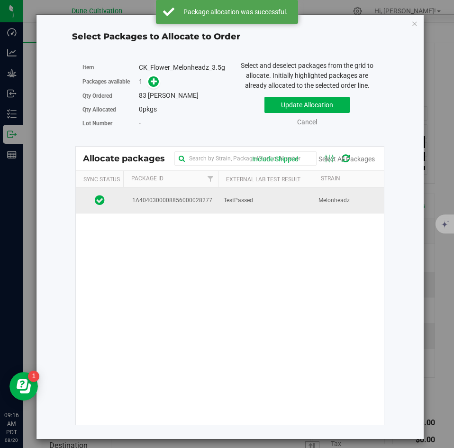
click at [263, 204] on td "TestPassed" at bounding box center [265, 200] width 95 height 26
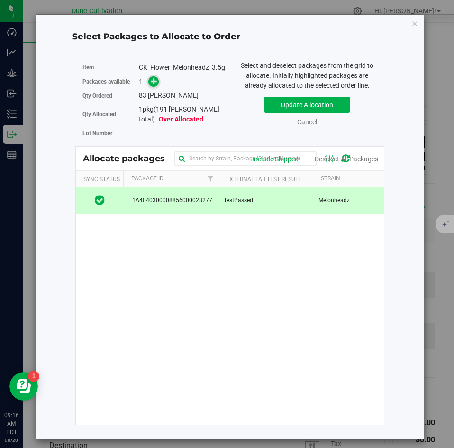
click at [152, 84] on icon at bounding box center [154, 80] width 7 height 7
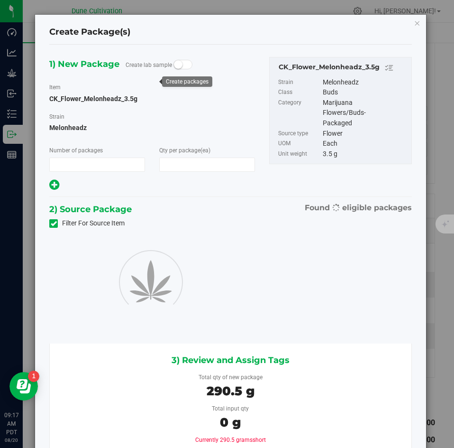
type input "1"
type input "83"
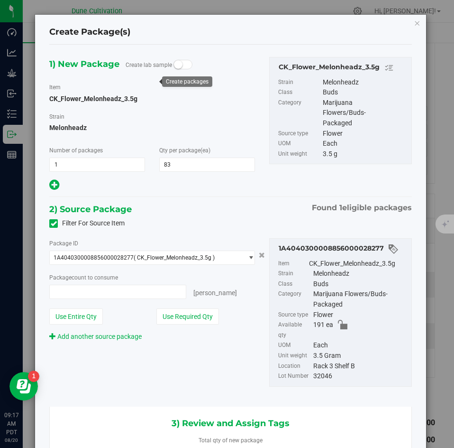
type input "83 ea"
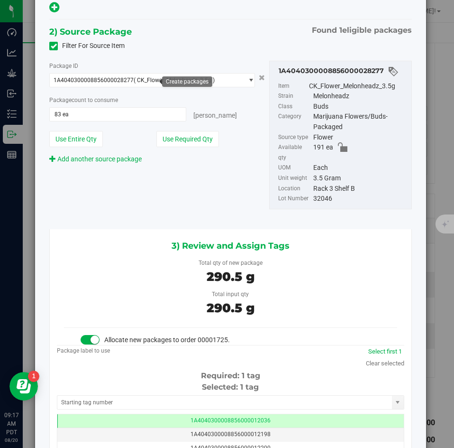
click at [176, 381] on div "Selected: 1 tag" at bounding box center [231, 386] width 348 height 11
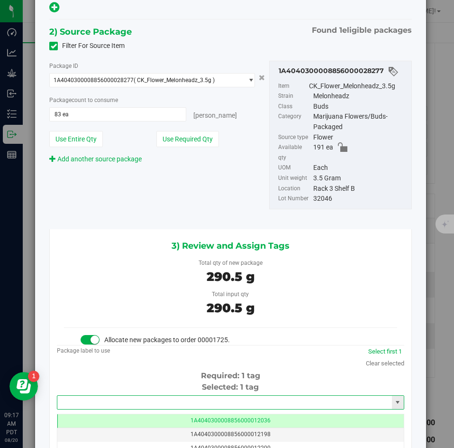
click at [166, 395] on input "text" at bounding box center [224, 401] width 335 height 13
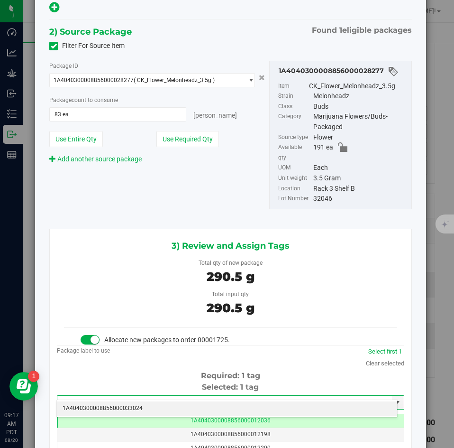
click at [157, 402] on li "1A4040300008856000033024" at bounding box center [227, 408] width 340 height 14
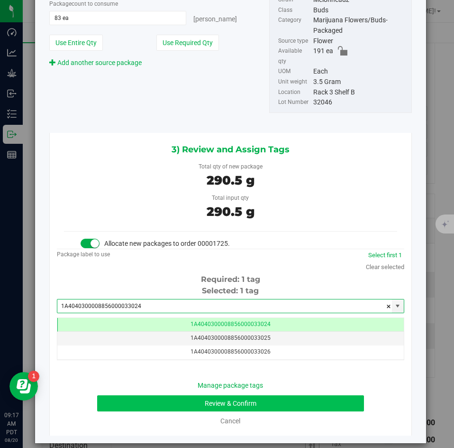
type input "1A4040300008856000033024"
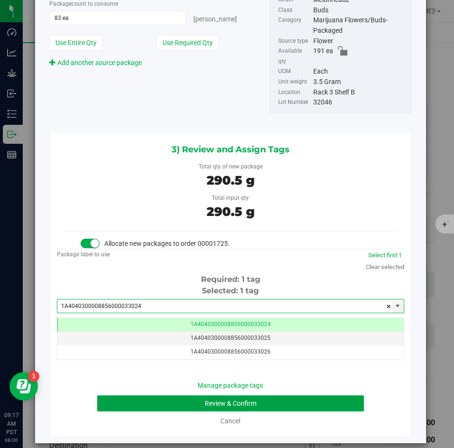
click at [143, 395] on button "Review & Confirm" at bounding box center [230, 403] width 266 height 16
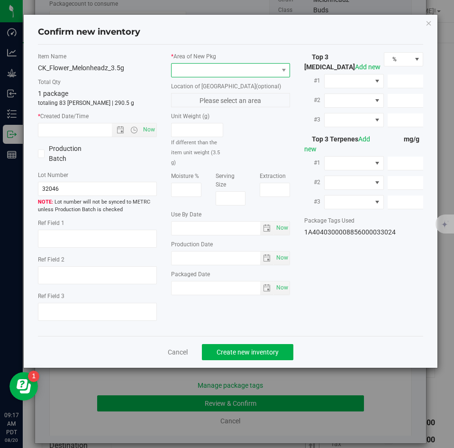
click at [193, 65] on span at bounding box center [225, 70] width 106 height 13
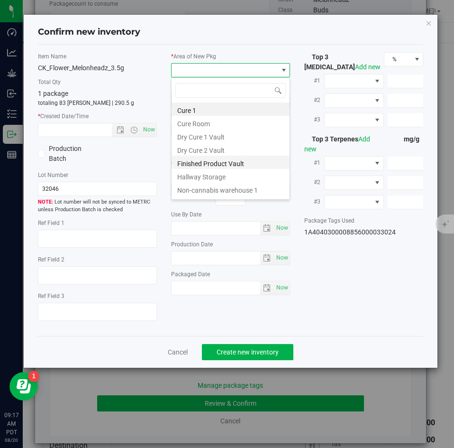
click at [188, 162] on li "Finished Product Vault" at bounding box center [231, 162] width 118 height 13
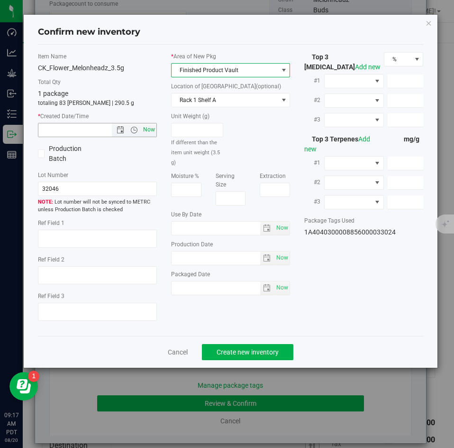
click at [152, 130] on span "Now" at bounding box center [149, 130] width 16 height 14
type input "8/20/2025 9:17 AM"
click at [229, 344] on button "Create new inventory" at bounding box center [248, 352] width 92 height 16
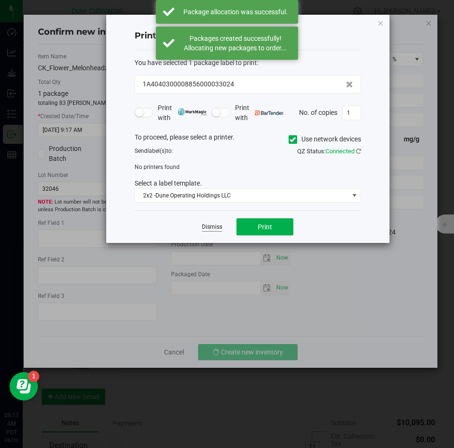
click at [208, 226] on link "Dismiss" at bounding box center [212, 227] width 20 height 8
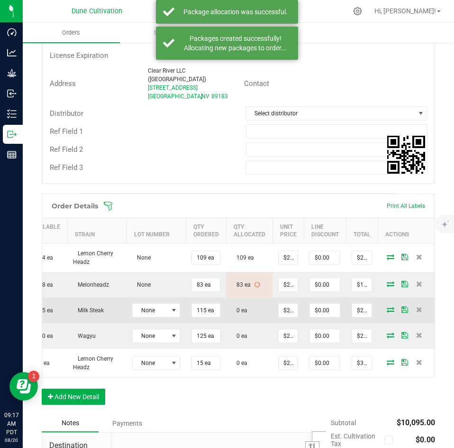
click at [387, 306] on icon at bounding box center [391, 309] width 8 height 6
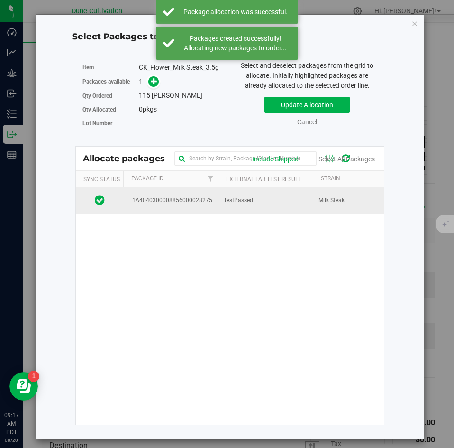
click at [221, 197] on td "TestPassed" at bounding box center [265, 200] width 95 height 26
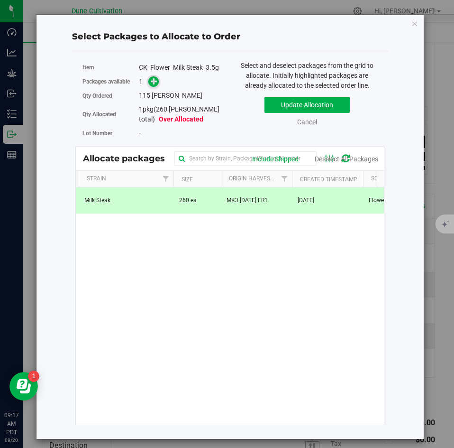
click at [158, 82] on span at bounding box center [153, 81] width 11 height 11
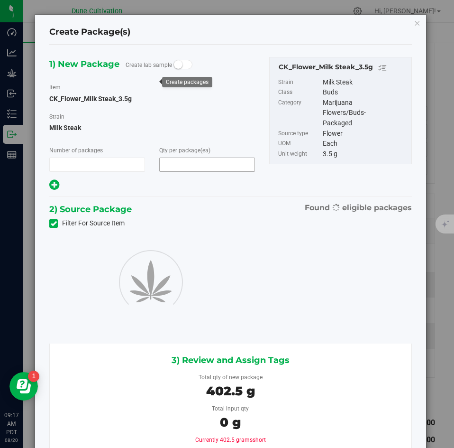
type input "1"
type input "115"
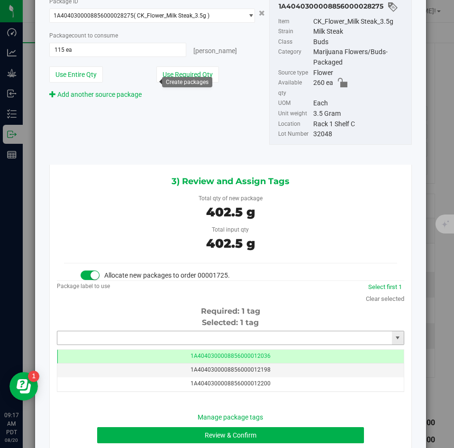
click at [185, 339] on input "text" at bounding box center [224, 337] width 335 height 13
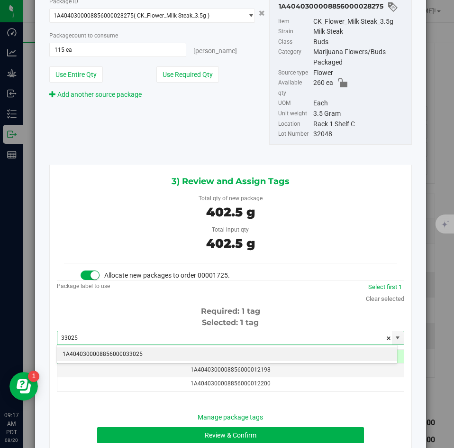
click at [172, 353] on li "1A4040300008856000033025" at bounding box center [227, 354] width 340 height 14
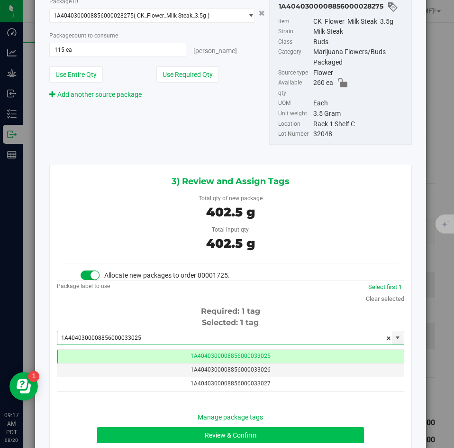
type input "1A4040300008856000033025"
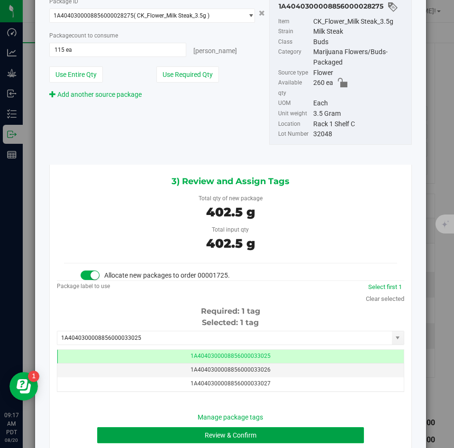
click at [150, 428] on button "Review & Confirm" at bounding box center [230, 435] width 266 height 16
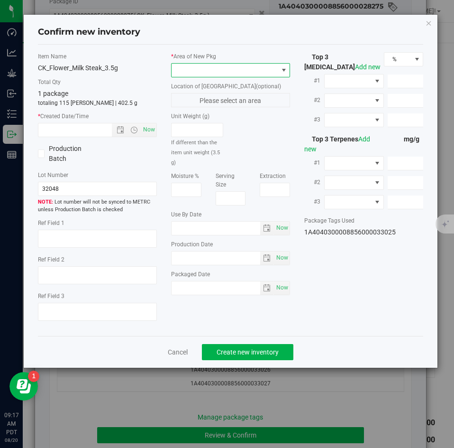
click at [191, 72] on span at bounding box center [225, 70] width 106 height 13
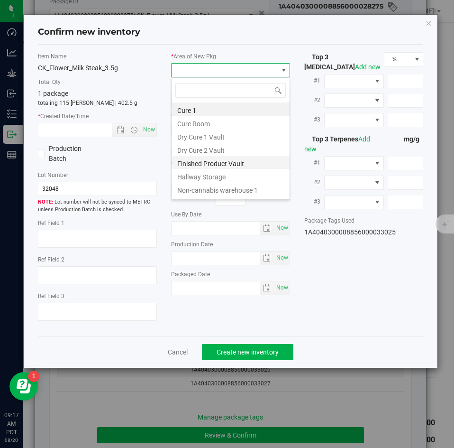
click at [185, 163] on li "Finished Product Vault" at bounding box center [231, 162] width 118 height 13
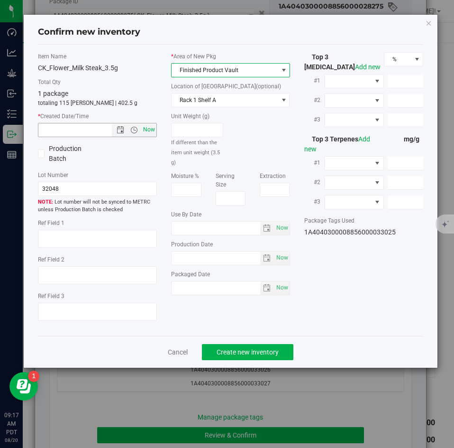
click at [141, 123] on span "Now" at bounding box center [149, 130] width 16 height 14
type input "8/20/2025 9:17 AM"
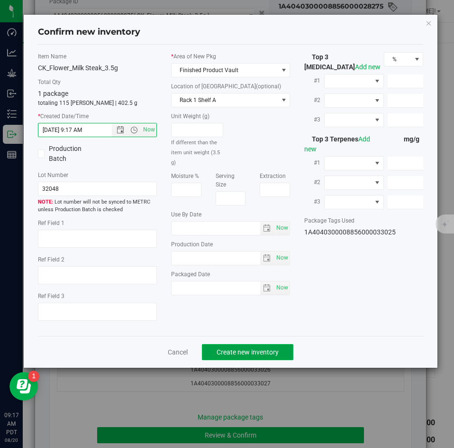
click at [224, 349] on span "Create new inventory" at bounding box center [248, 352] width 62 height 8
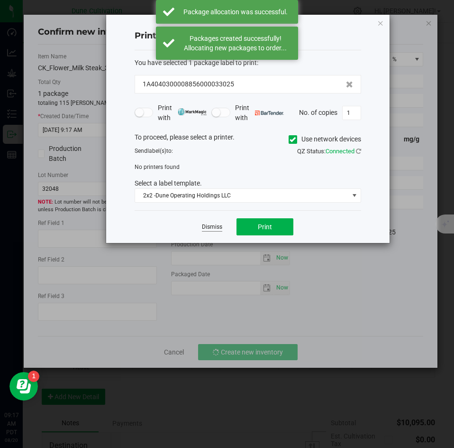
click at [209, 230] on link "Dismiss" at bounding box center [212, 227] width 20 height 8
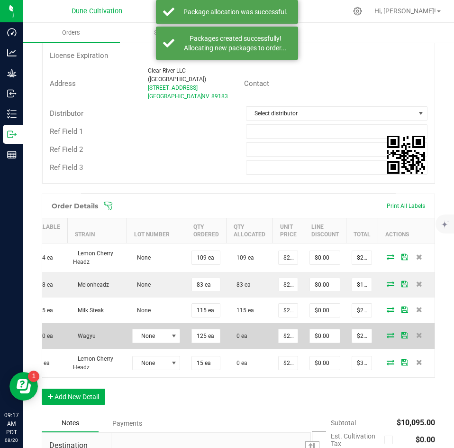
click at [387, 332] on icon at bounding box center [391, 335] width 8 height 6
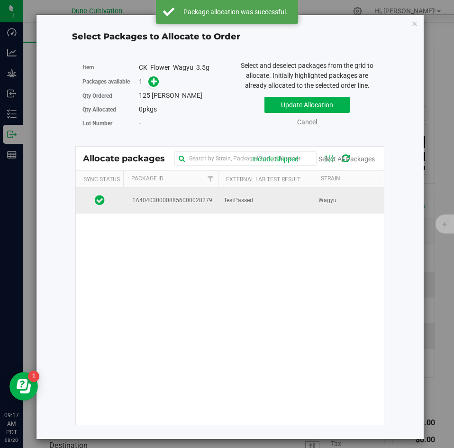
click at [226, 204] on span "TestPassed" at bounding box center [238, 200] width 29 height 9
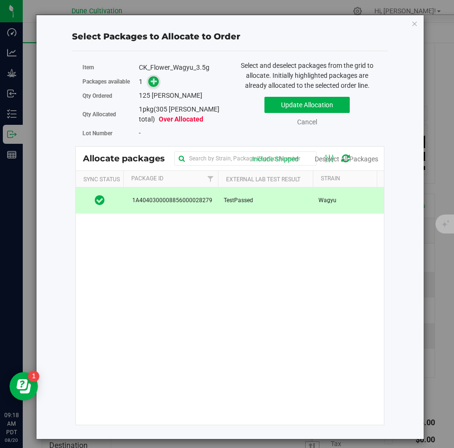
click at [155, 87] on span at bounding box center [153, 81] width 11 height 11
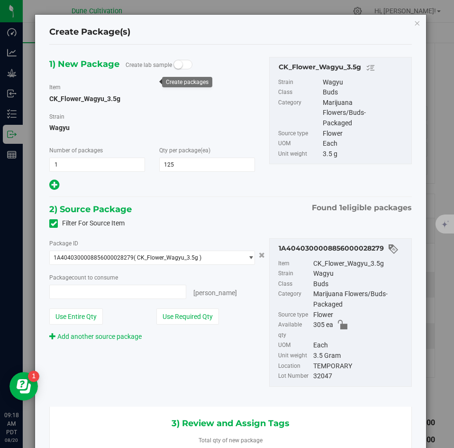
type input "125 ea"
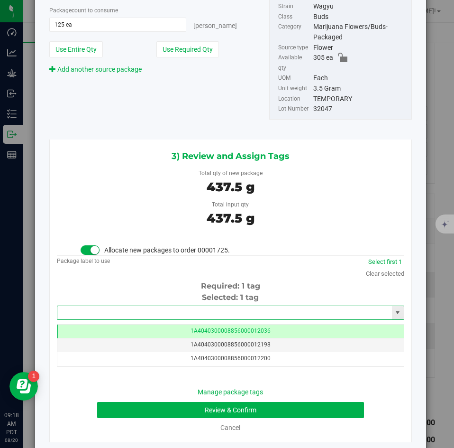
click at [158, 306] on input "text" at bounding box center [224, 312] width 335 height 13
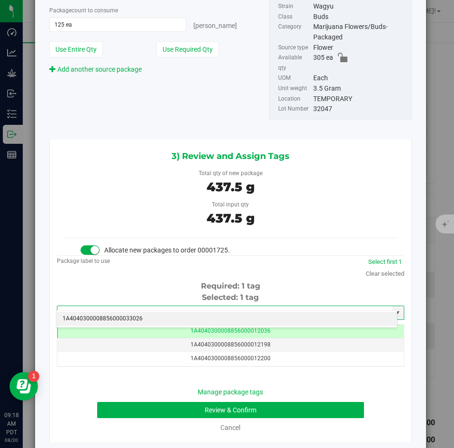
click at [155, 313] on li "1A4040300008856000033026" at bounding box center [227, 319] width 340 height 14
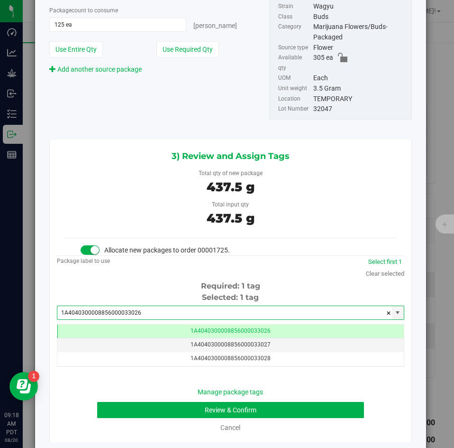
type input "1A4040300008856000033026"
click at [153, 390] on div "Manage package tags Review & Confirm Cancel" at bounding box center [230, 410] width 333 height 46
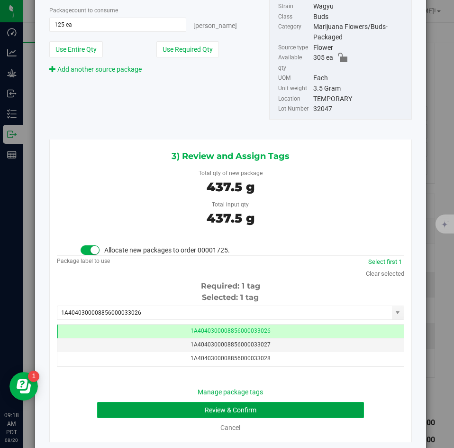
click at [149, 402] on button "Review & Confirm" at bounding box center [230, 410] width 266 height 16
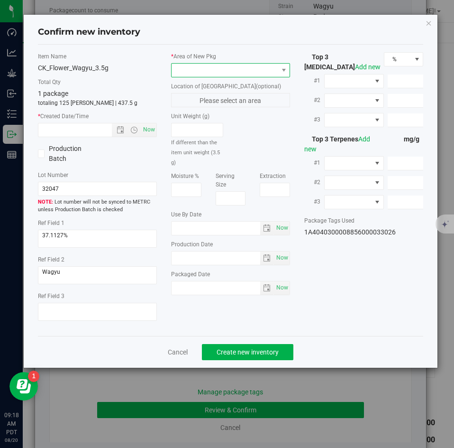
click at [191, 71] on span at bounding box center [225, 70] width 106 height 13
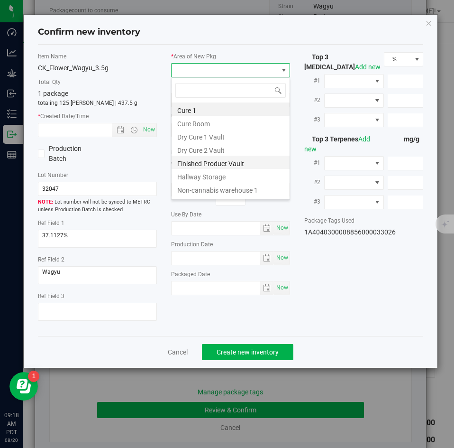
click at [191, 159] on li "Finished Product Vault" at bounding box center [231, 162] width 118 height 13
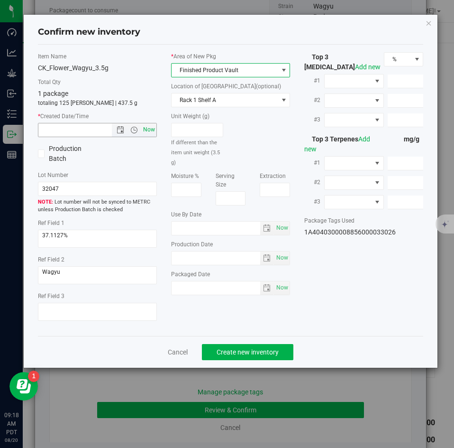
click at [153, 128] on span "Now" at bounding box center [149, 130] width 16 height 14
type input "8/20/2025 9:18 AM"
click at [239, 339] on div "Cancel Create new inventory" at bounding box center [231, 352] width 386 height 32
click at [236, 350] on span "Create new inventory" at bounding box center [248, 352] width 62 height 8
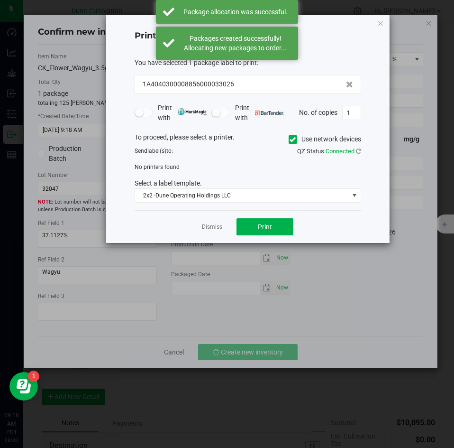
click at [212, 222] on app-cancel-button "Dismiss" at bounding box center [212, 227] width 20 height 10
click at [211, 224] on link "Dismiss" at bounding box center [212, 227] width 20 height 8
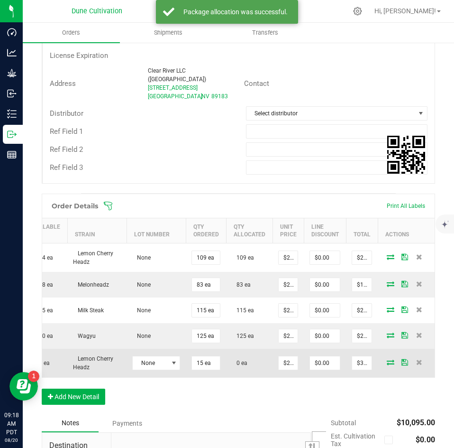
click at [387, 359] on icon at bounding box center [391, 362] width 8 height 6
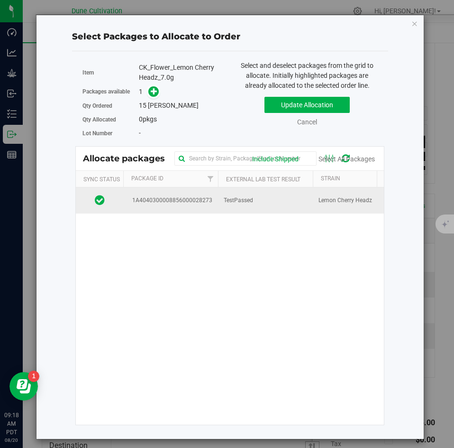
click at [239, 210] on td "TestPassed" at bounding box center [265, 200] width 95 height 26
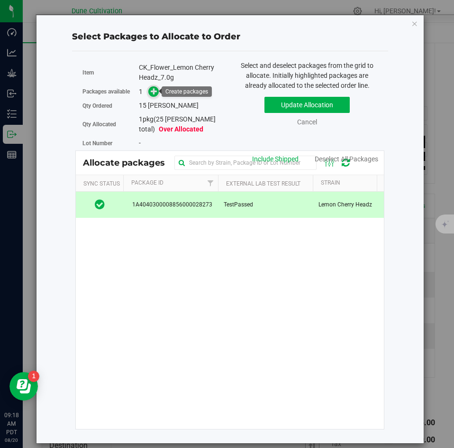
click at [153, 91] on icon at bounding box center [154, 90] width 7 height 7
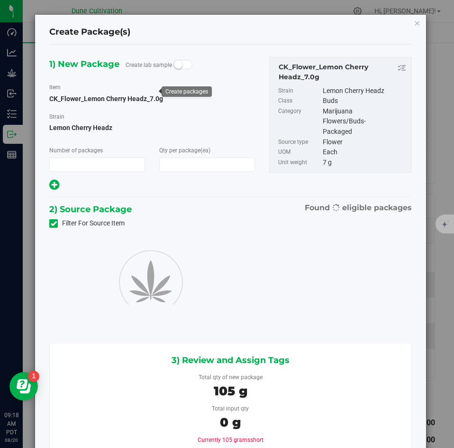
type input "1"
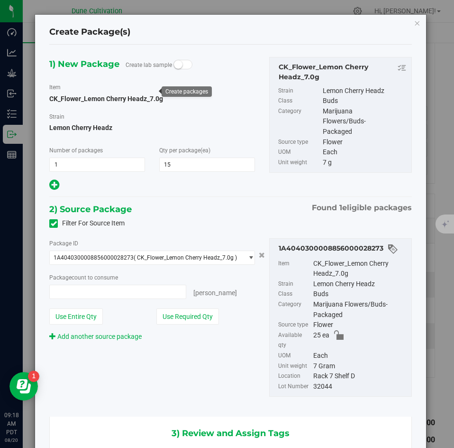
type input "15"
type input "15 ea"
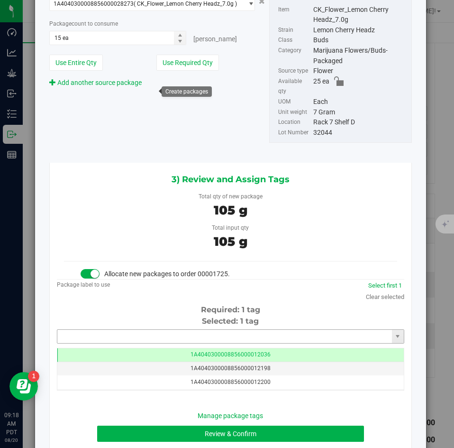
click at [220, 330] on input "text" at bounding box center [224, 336] width 335 height 13
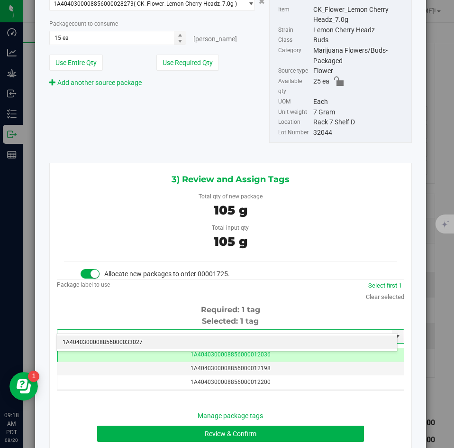
click at [206, 342] on li "1A4040300008856000033027" at bounding box center [227, 342] width 340 height 14
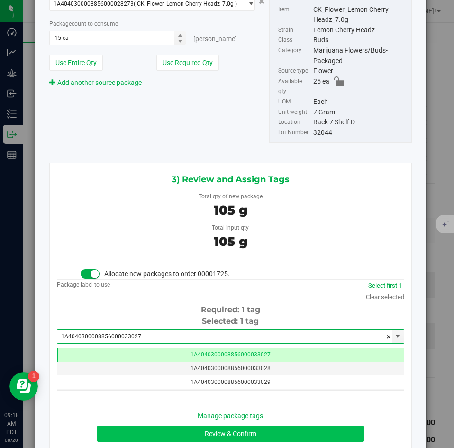
type input "1A4040300008856000033027"
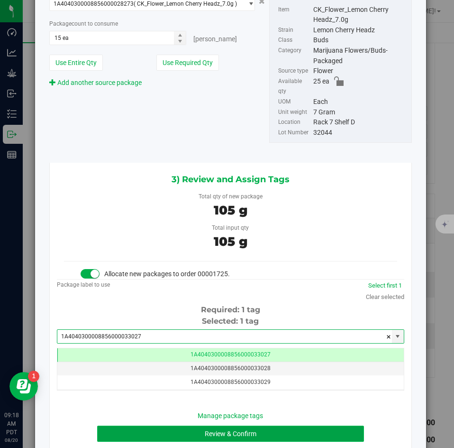
click at [168, 425] on button "Review & Confirm" at bounding box center [230, 433] width 266 height 16
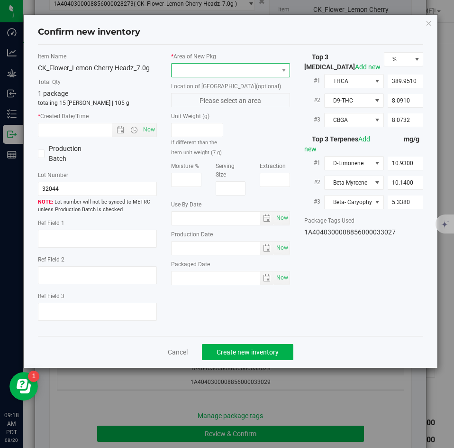
click at [213, 66] on span at bounding box center [225, 70] width 106 height 13
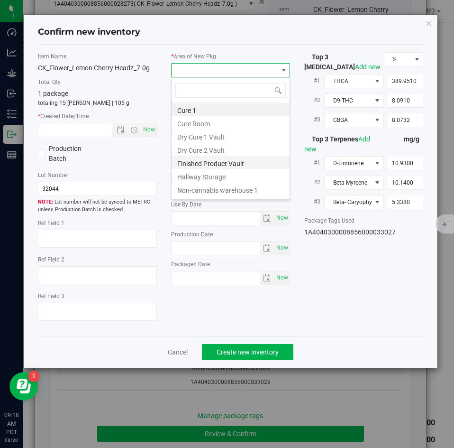
click at [195, 161] on li "Finished Product Vault" at bounding box center [231, 162] width 118 height 13
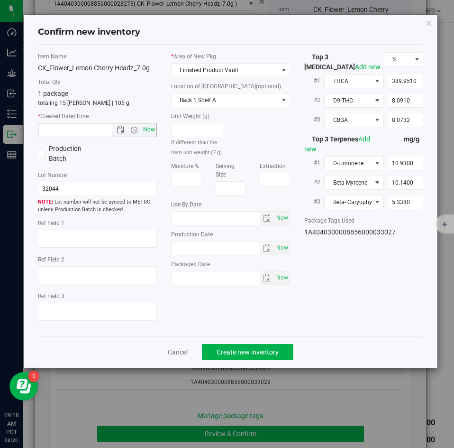
click at [153, 131] on span "Now" at bounding box center [149, 130] width 16 height 14
type input "8/20/2025 9:18 AM"
click at [229, 348] on span "Create new inventory" at bounding box center [248, 352] width 62 height 8
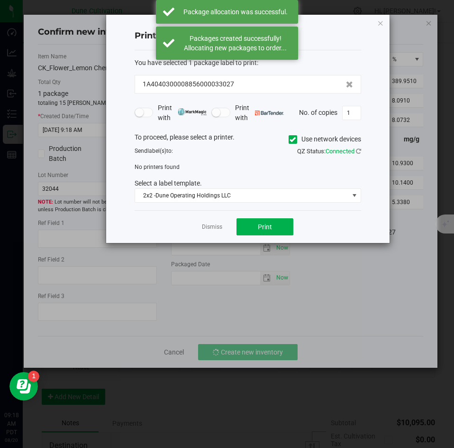
click at [215, 232] on div "Dismiss Print" at bounding box center [248, 226] width 227 height 33
click at [212, 228] on link "Dismiss" at bounding box center [212, 227] width 20 height 8
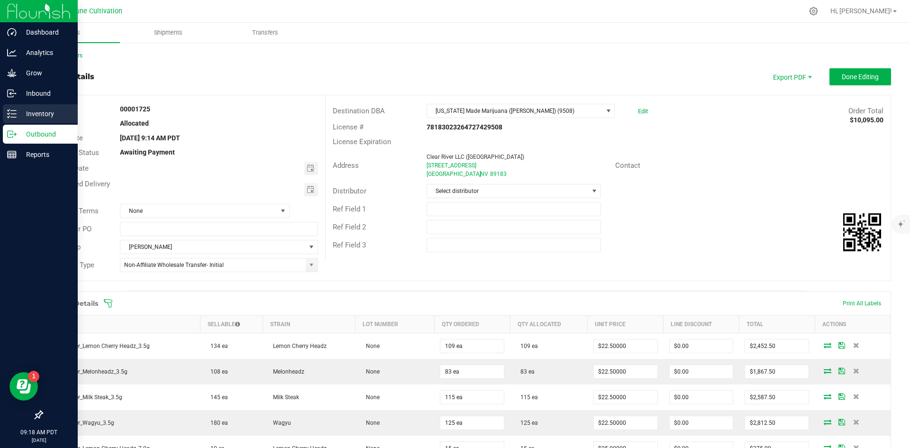
click at [16, 114] on line at bounding box center [13, 114] width 5 height 0
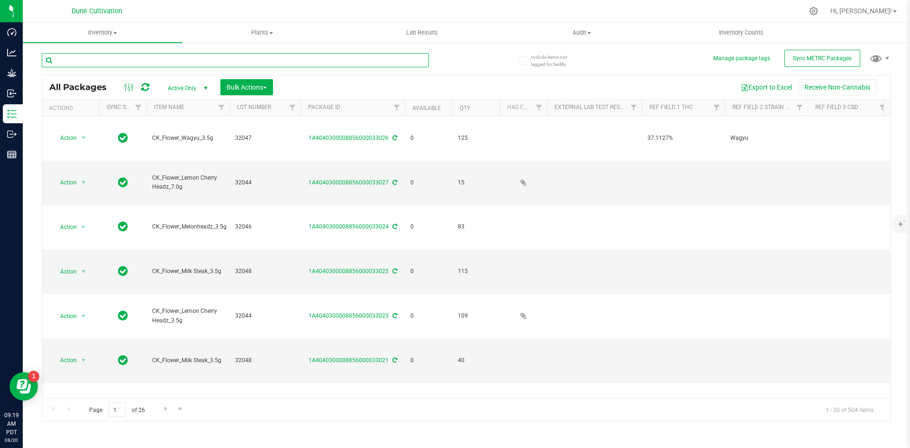
click at [167, 61] on input "text" at bounding box center [235, 60] width 387 height 14
type input "3.5g"
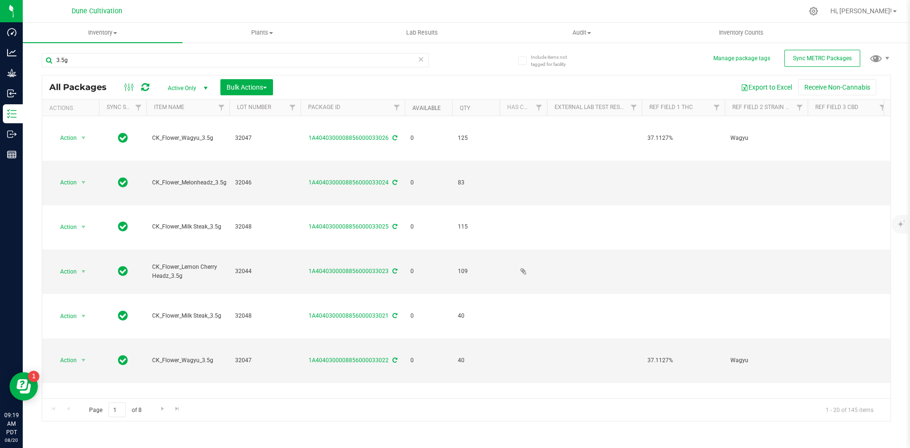
click at [438, 111] on link "Available" at bounding box center [427, 108] width 28 height 7
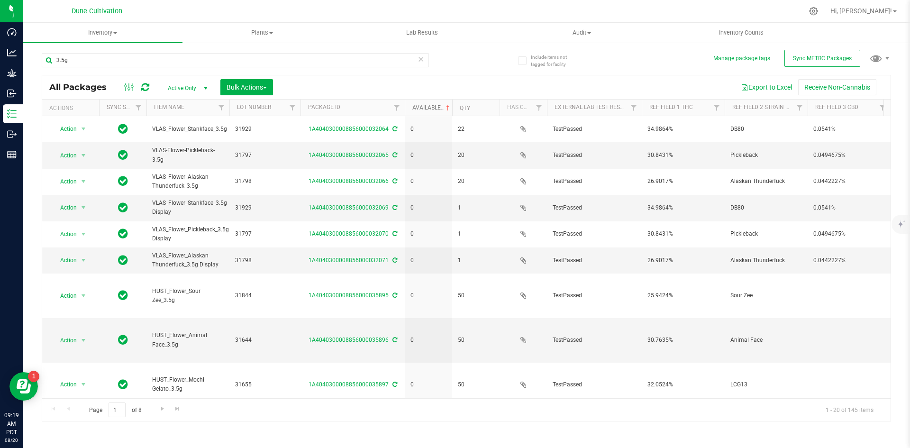
click at [438, 110] on link "Available" at bounding box center [432, 107] width 39 height 7
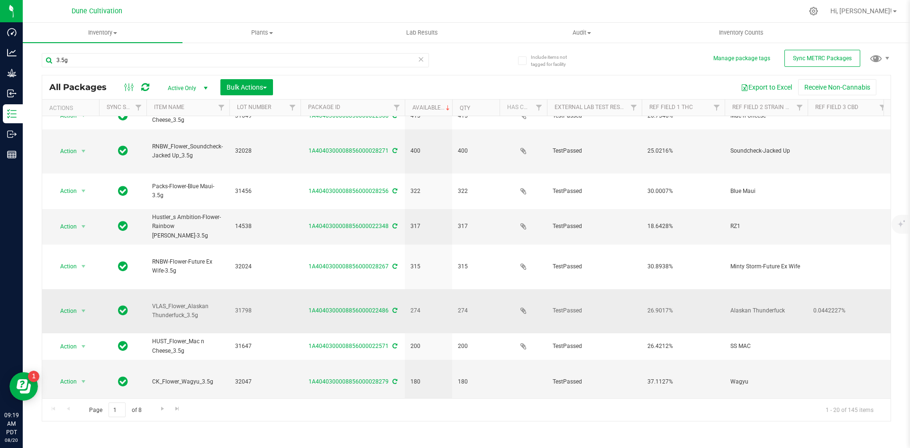
scroll to position [250, 0]
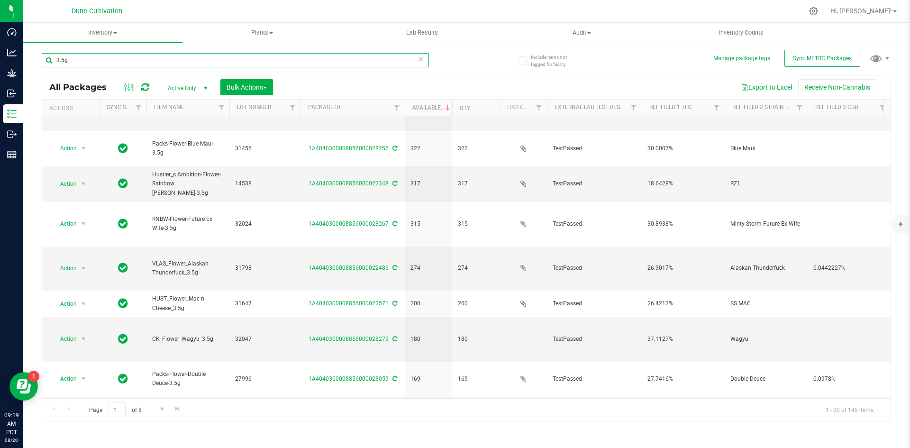
drag, startPoint x: 70, startPoint y: 64, endPoint x: 28, endPoint y: 46, distance: 45.3
click at [28, 46] on div "Include items not tagged for facility Manage package tags Sync METRC Packages 3…" at bounding box center [467, 186] width 888 height 289
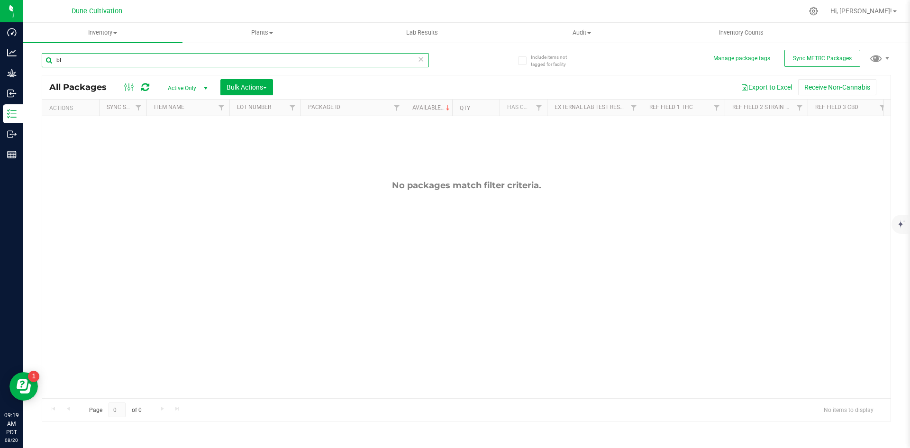
type input "b"
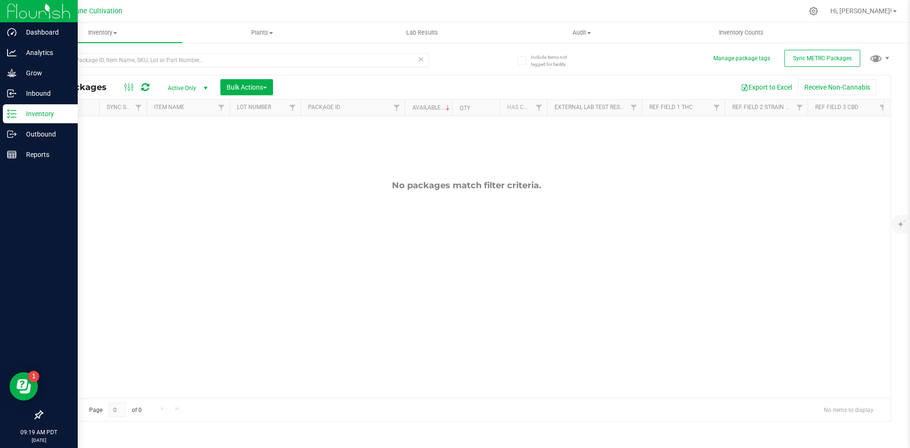
click at [18, 116] on p "Inventory" at bounding box center [45, 113] width 57 height 11
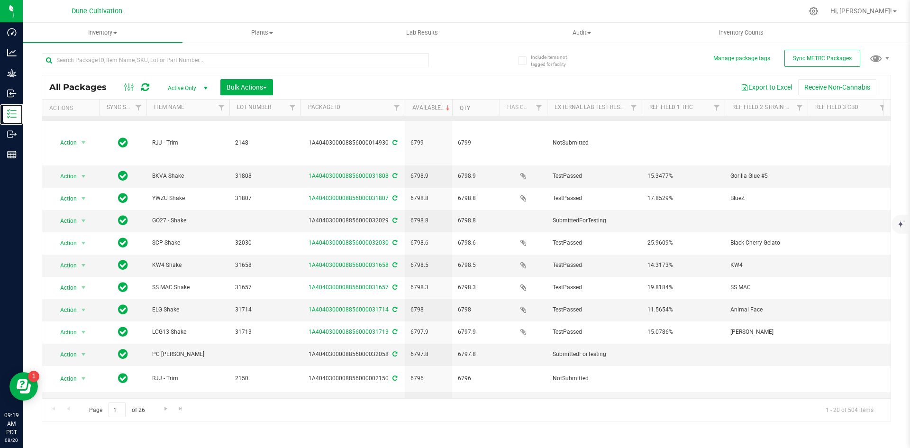
scroll to position [174, 0]
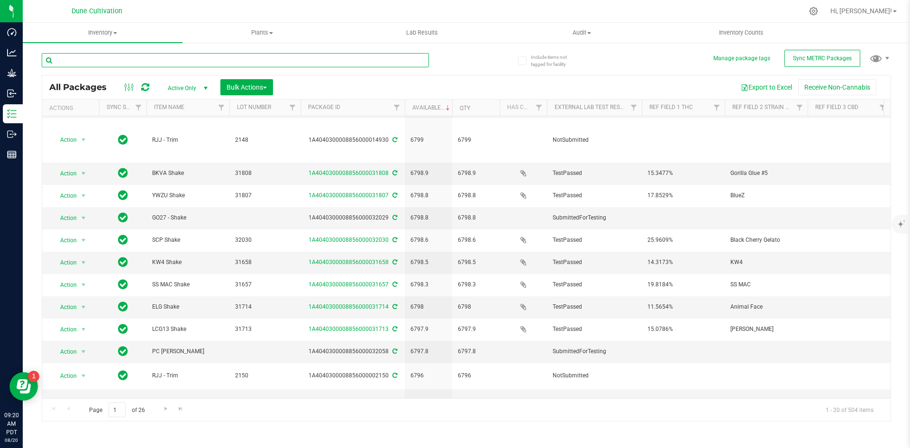
click at [164, 58] on input "text" at bounding box center [235, 60] width 387 height 14
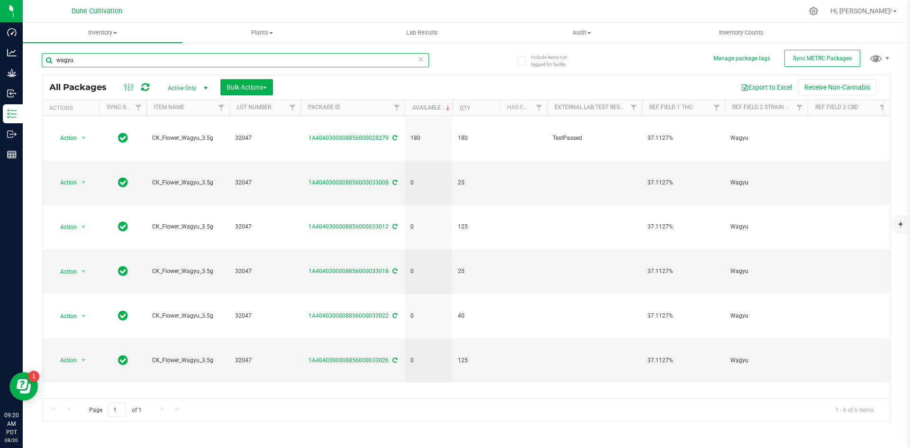
drag, startPoint x: 164, startPoint y: 58, endPoint x: 61, endPoint y: 44, distance: 103.8
click at [61, 45] on div "wagyu" at bounding box center [254, 60] width 425 height 30
type input "w"
type input "m"
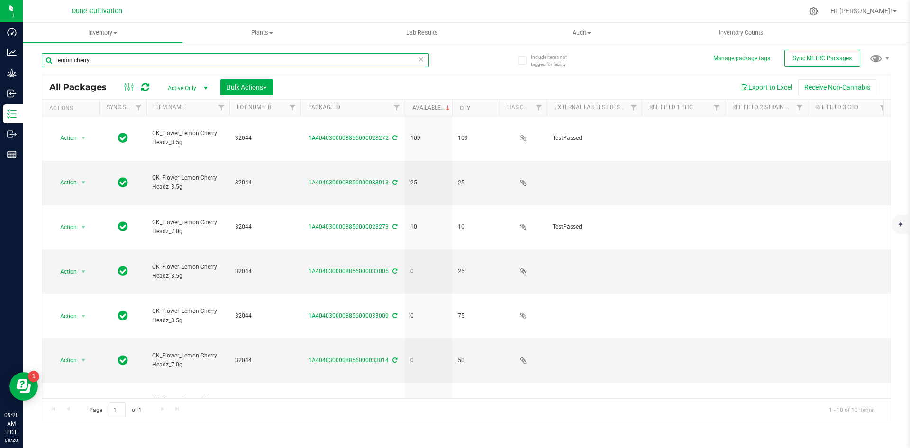
drag, startPoint x: 92, startPoint y: 56, endPoint x: 39, endPoint y: 53, distance: 53.2
click at [39, 53] on div "Include items not tagged for facility Manage package tags Sync METRC Packages l…" at bounding box center [467, 186] width 888 height 289
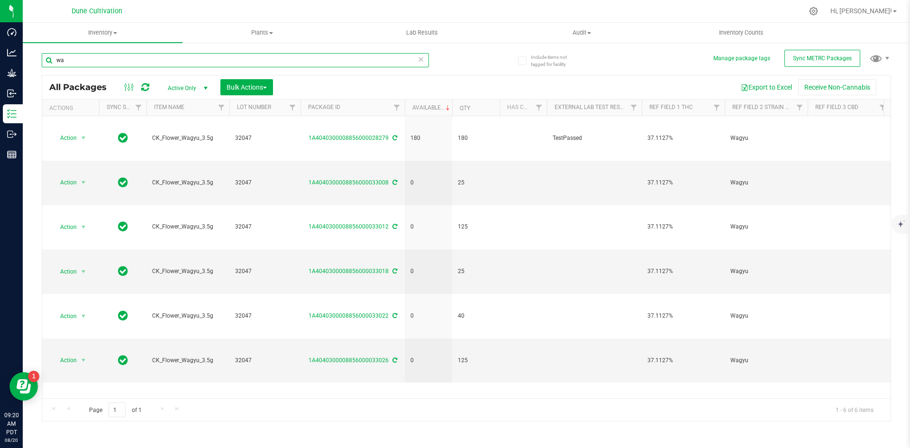
type input "w"
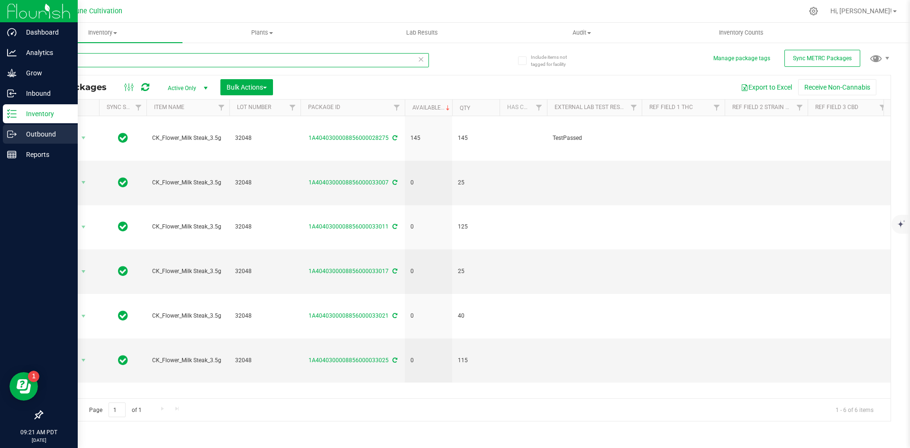
type input "milk"
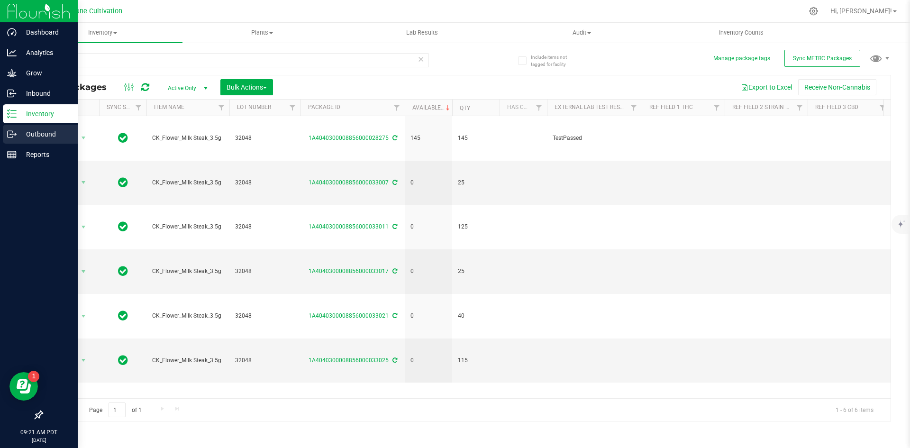
click at [15, 127] on div "Outbound" at bounding box center [40, 134] width 75 height 19
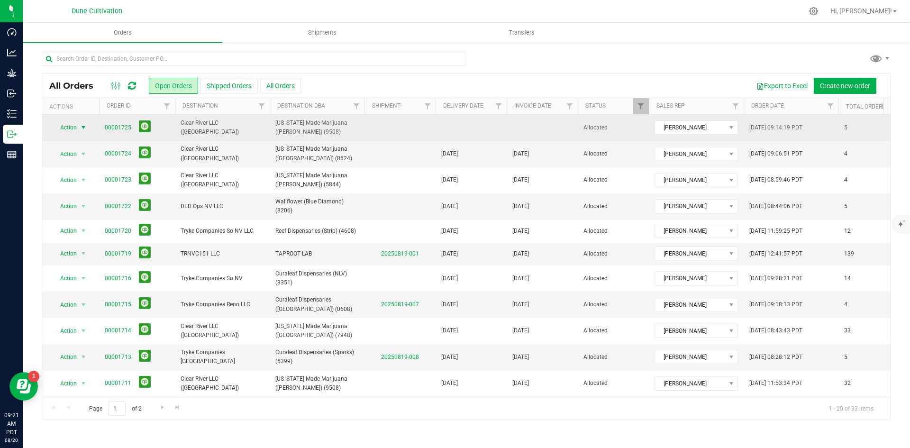
click at [78, 125] on span "select" at bounding box center [84, 127] width 12 height 13
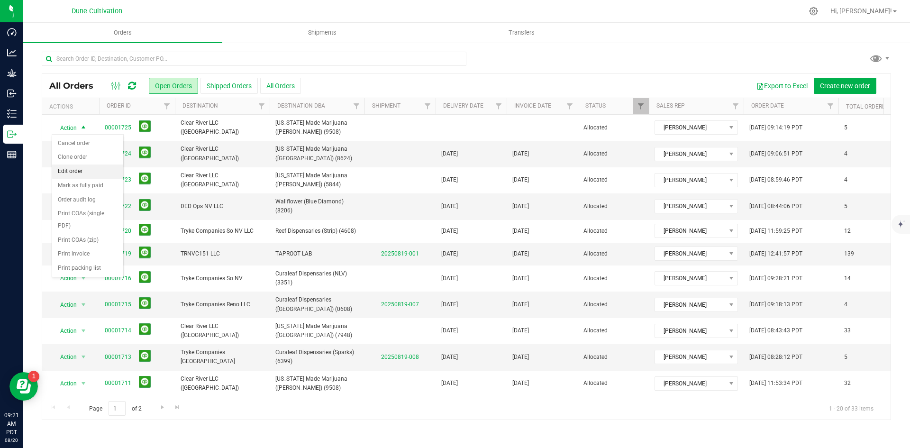
click at [77, 171] on li "Edit order" at bounding box center [87, 172] width 71 height 14
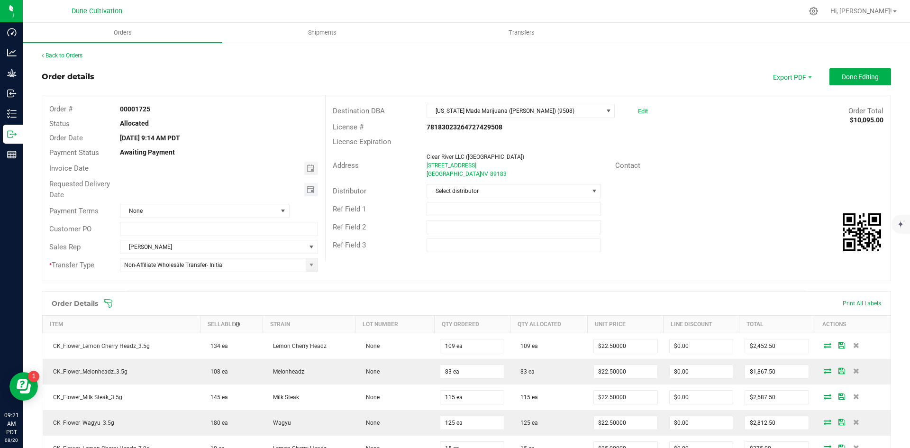
click at [312, 187] on span "Toggle calendar" at bounding box center [311, 189] width 14 height 13
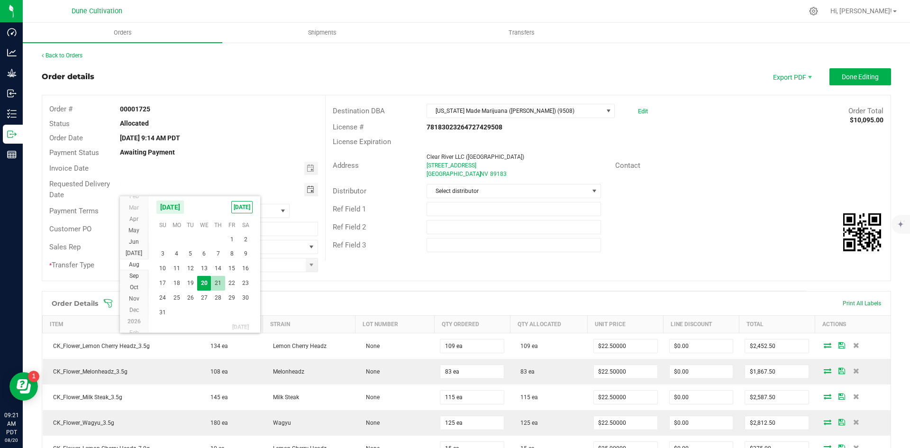
click at [217, 277] on span "21" at bounding box center [218, 283] width 14 height 15
type input "[DATE]"
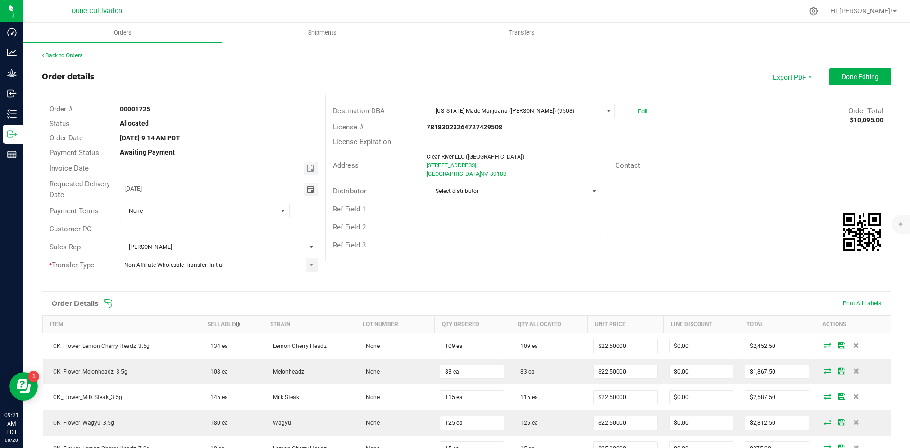
click at [311, 174] on span "Toggle calendar" at bounding box center [311, 168] width 14 height 13
click at [220, 259] on span "21" at bounding box center [218, 262] width 14 height 15
type input "[DATE]"
click at [858, 73] on span "Done Editing" at bounding box center [860, 77] width 37 height 8
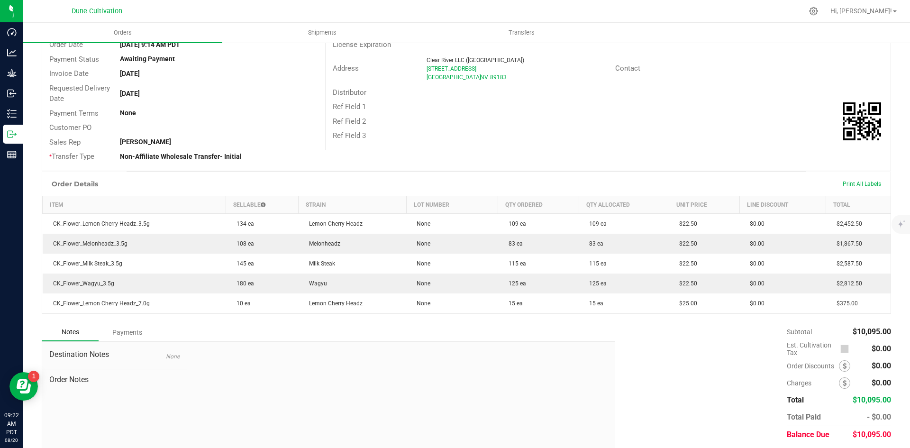
scroll to position [124, 0]
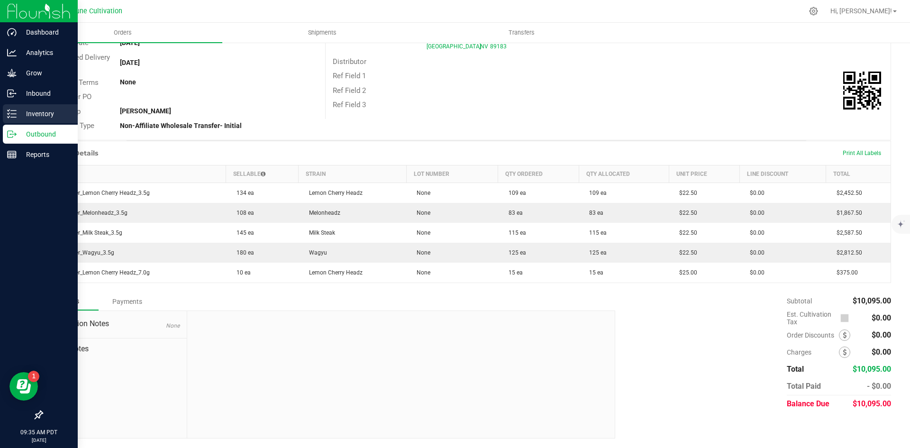
click at [8, 118] on icon at bounding box center [9, 116] width 2 height 1
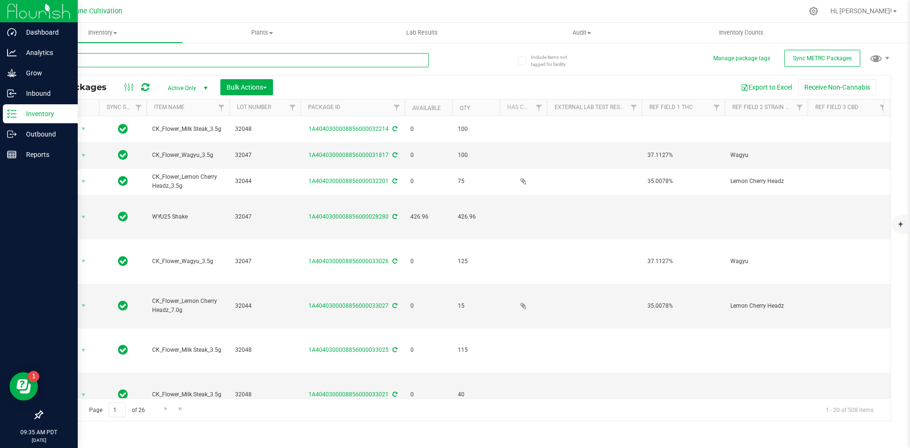
click at [199, 62] on input "text" at bounding box center [235, 60] width 387 height 14
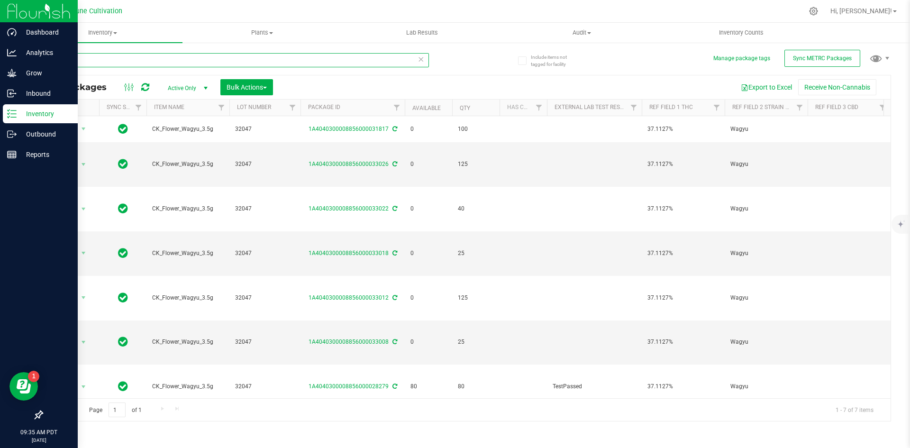
type input "w"
type input "m"
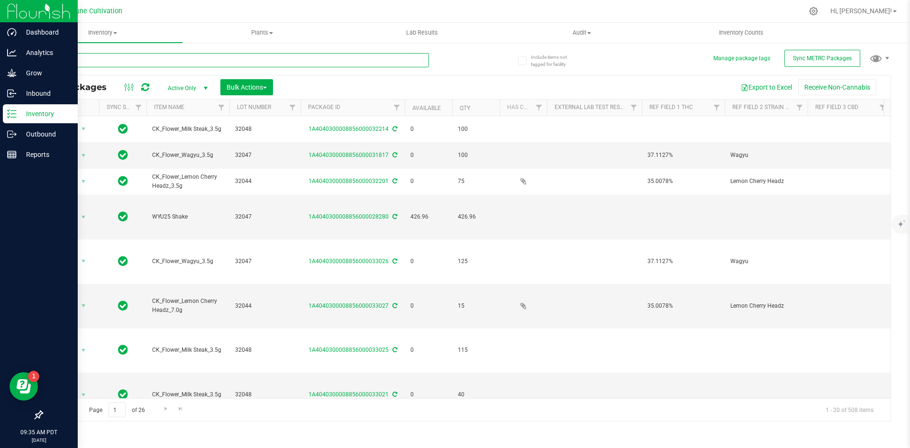
type input "w"
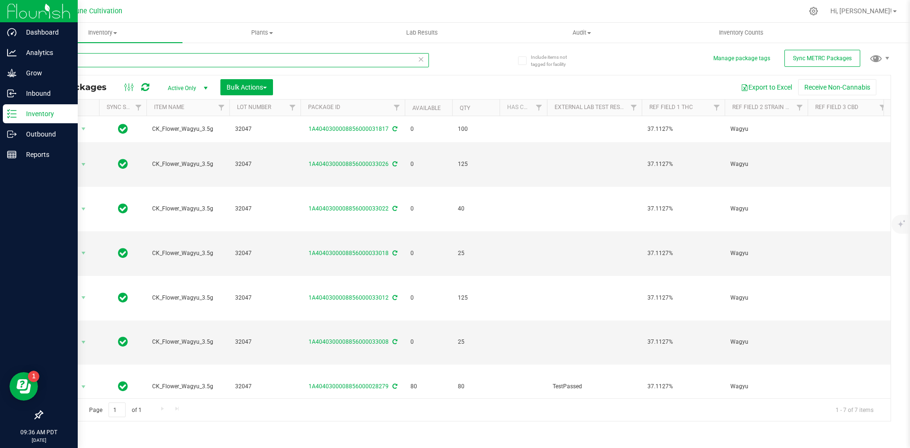
type input "w"
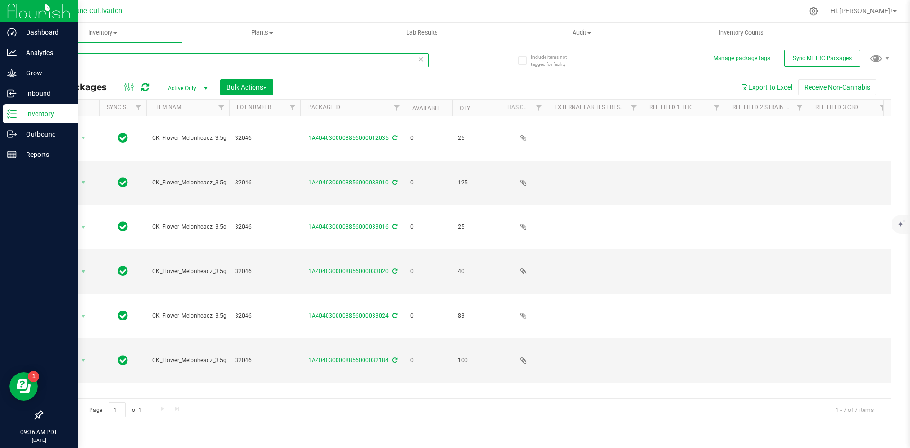
type input "m"
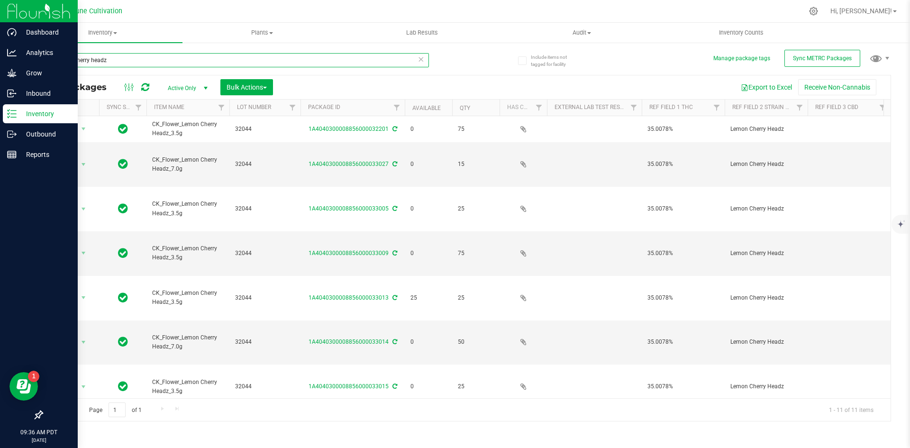
scroll to position [13, 0]
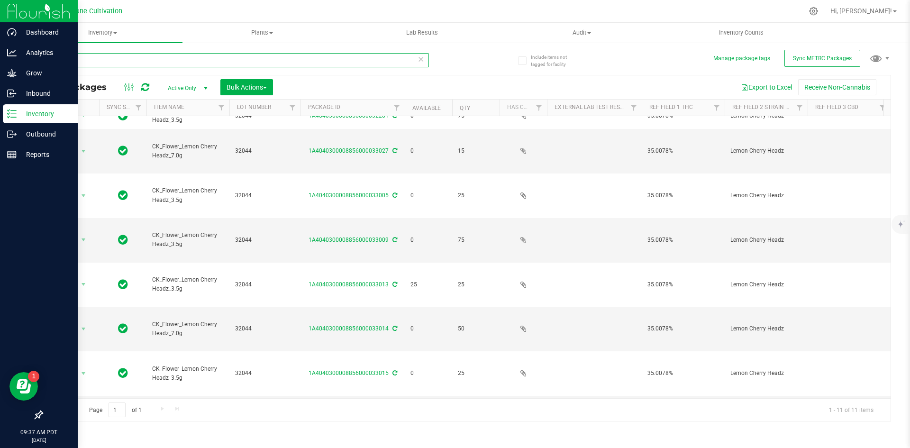
type input "l"
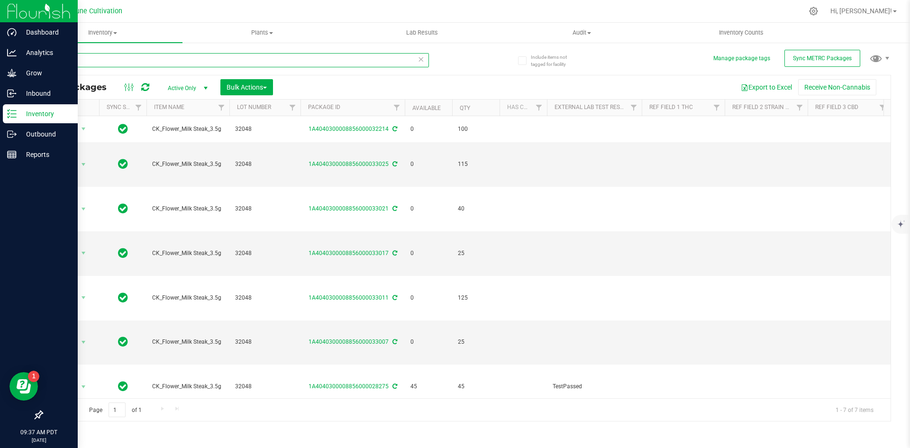
type input "milk"
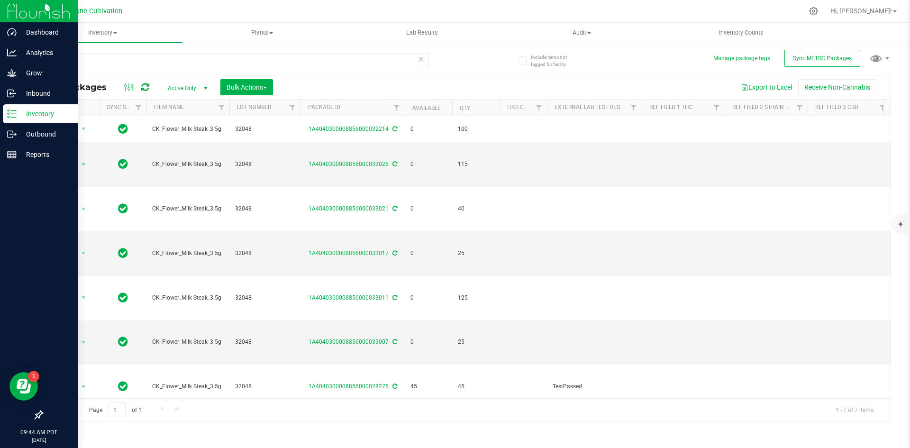
click at [424, 62] on icon at bounding box center [421, 58] width 7 height 11
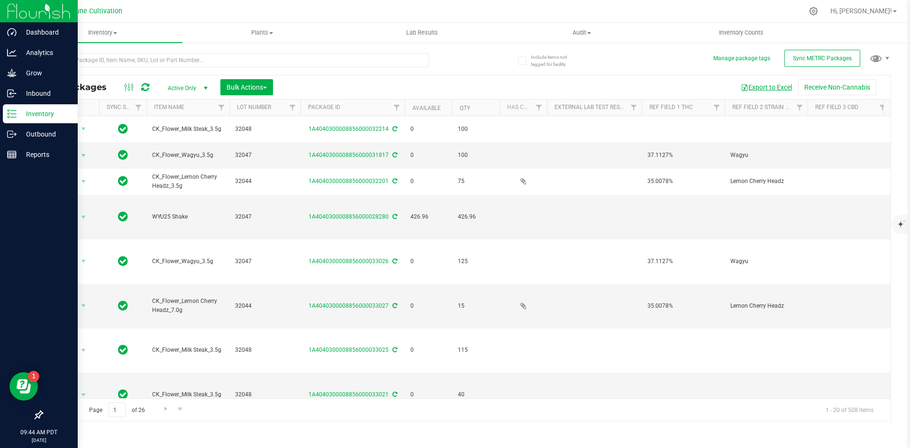
click at [741, 87] on span "button" at bounding box center [745, 88] width 8 height 8
click at [701, 17] on div at bounding box center [486, 11] width 633 height 18
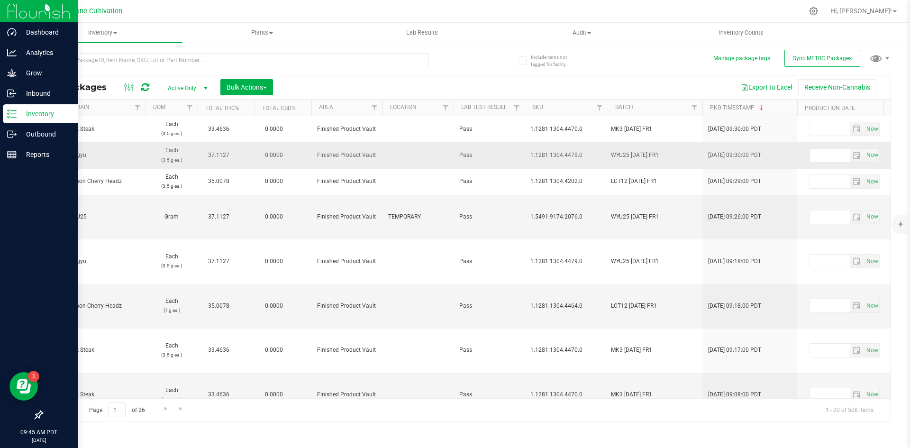
scroll to position [0, 1263]
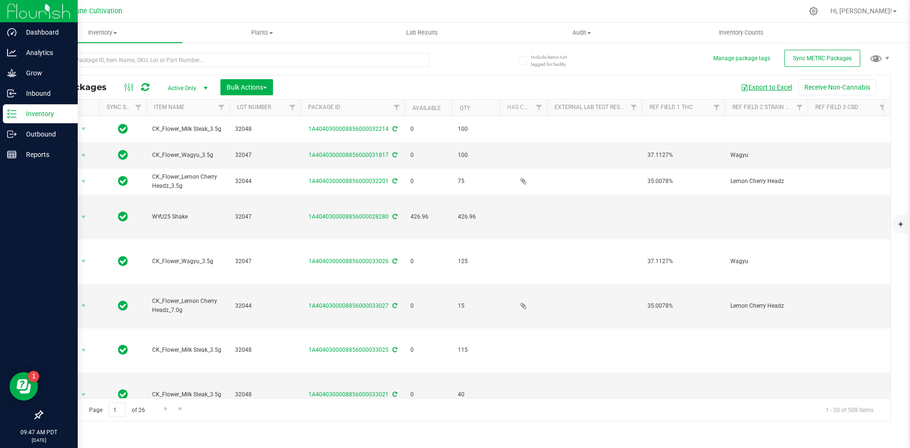
click at [761, 83] on button "Export to Excel" at bounding box center [767, 87] width 64 height 16
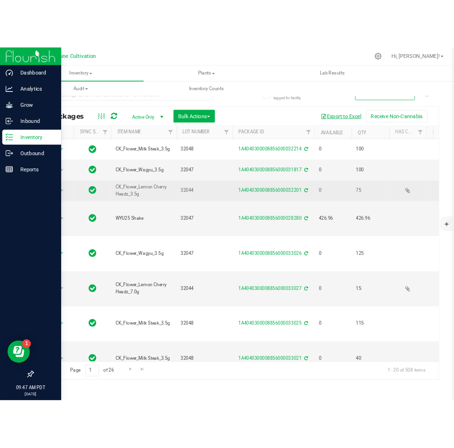
scroll to position [0, 5]
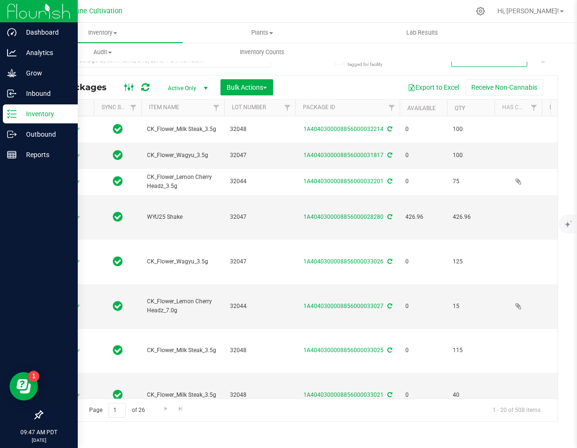
click at [124, 85] on icon at bounding box center [129, 87] width 10 height 11
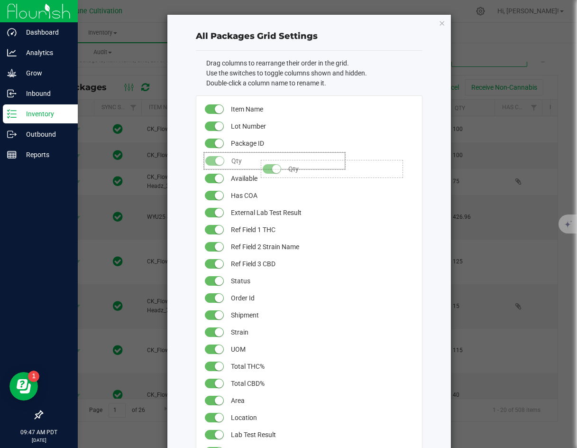
drag, startPoint x: 267, startPoint y: 171, endPoint x: 252, endPoint y: 155, distance: 21.8
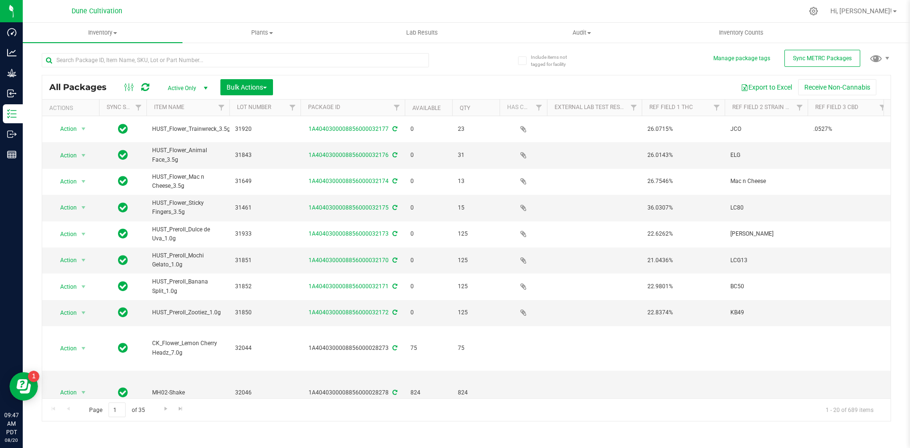
scroll to position [242, 0]
